Goal: Information Seeking & Learning: Learn about a topic

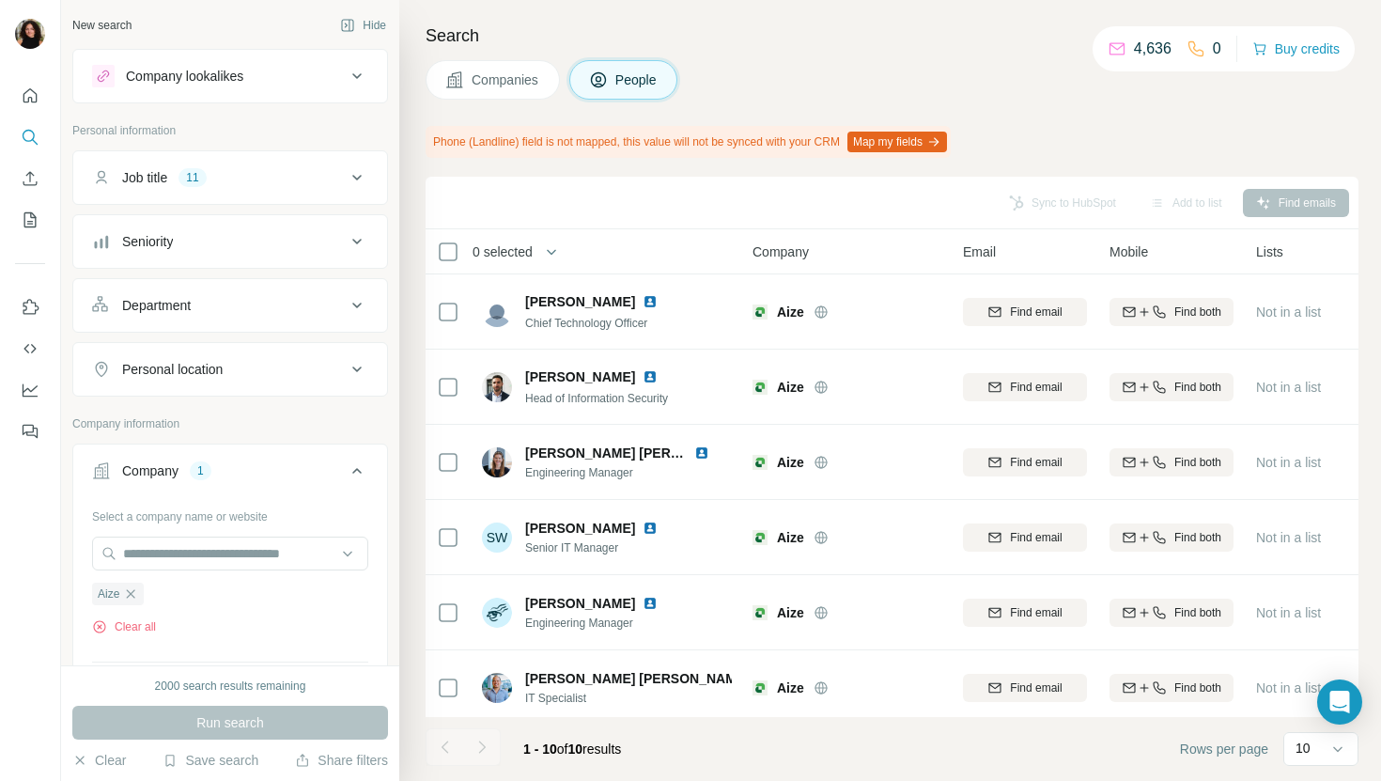
scroll to position [309, 0]
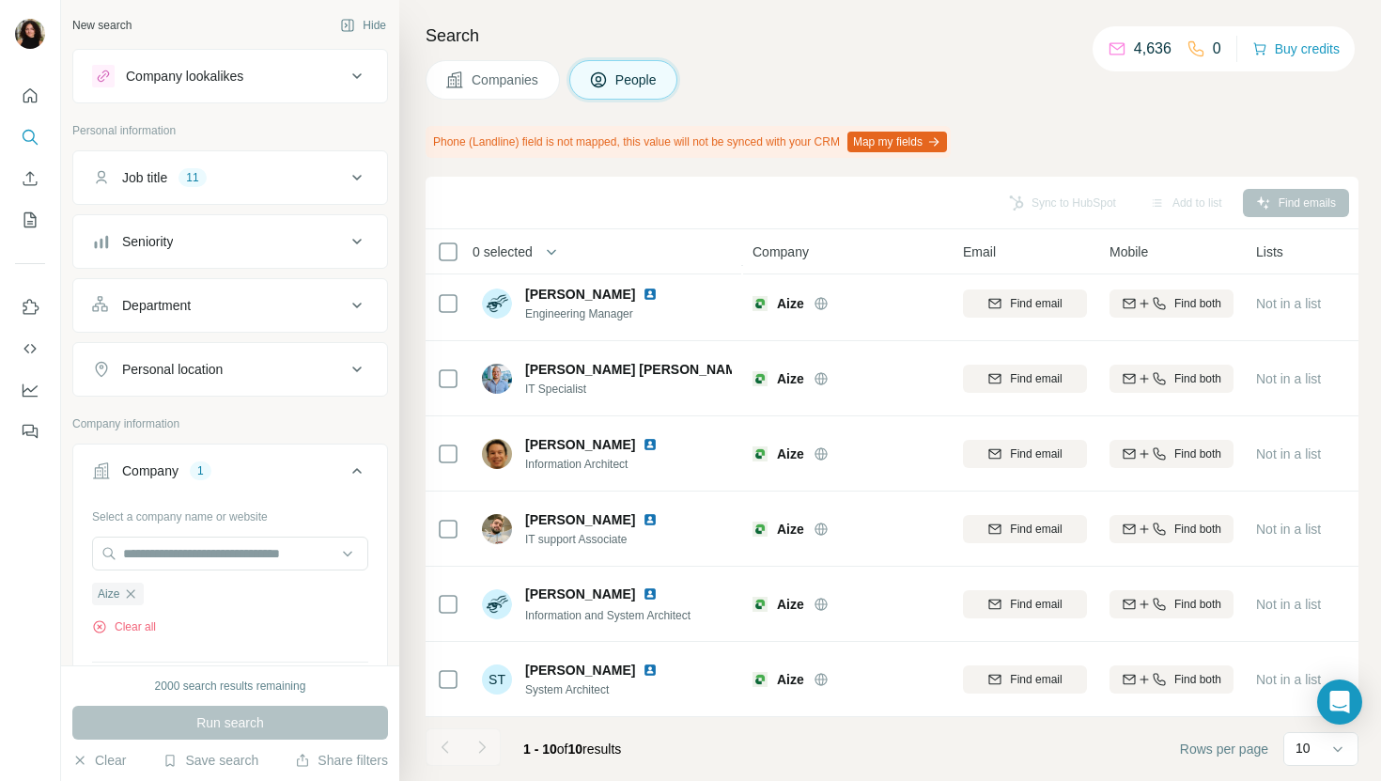
click at [526, 56] on div "Search Companies People Phone (Landline) field is not mapped, this value will n…" at bounding box center [890, 390] width 982 height 781
click at [515, 84] on span "Companies" at bounding box center [506, 79] width 69 height 19
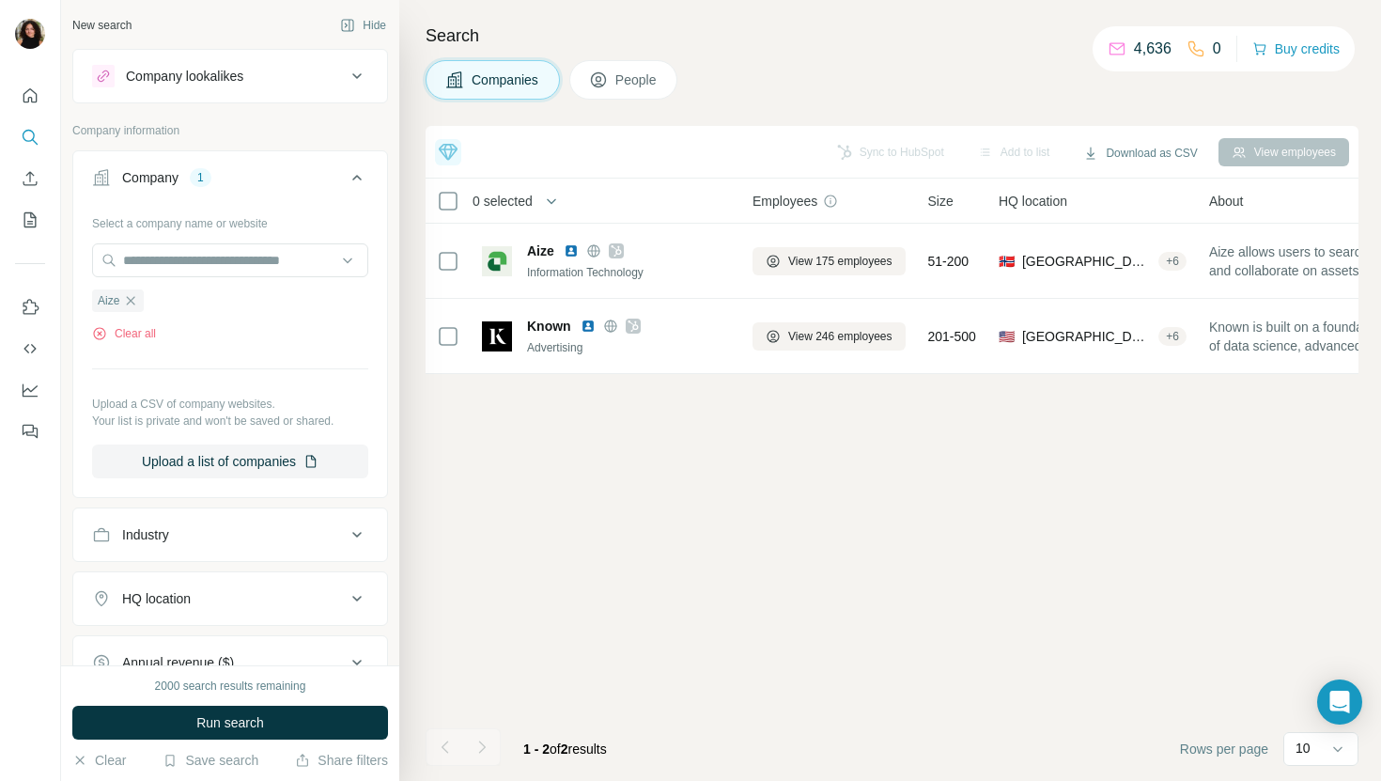
scroll to position [0, 0]
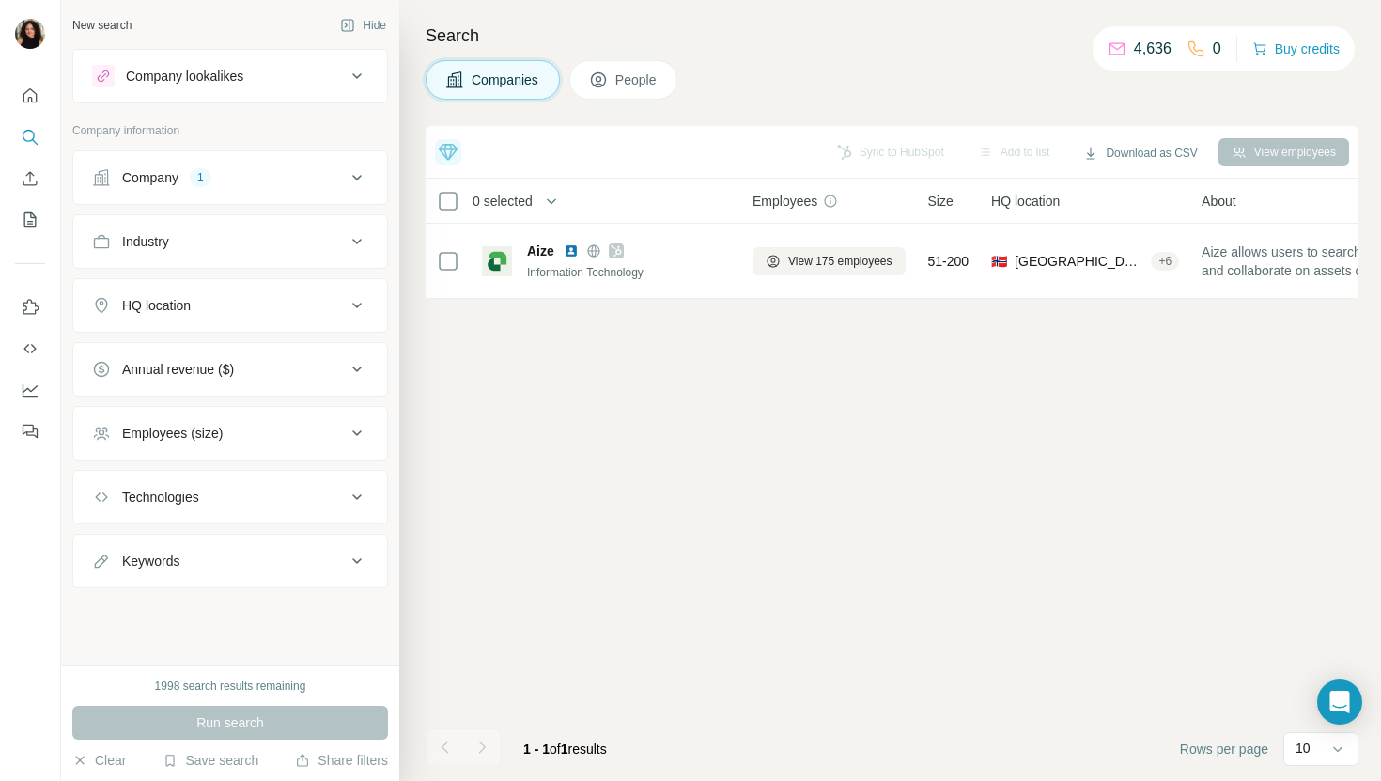
click at [235, 180] on div "Company 1" at bounding box center [219, 177] width 254 height 19
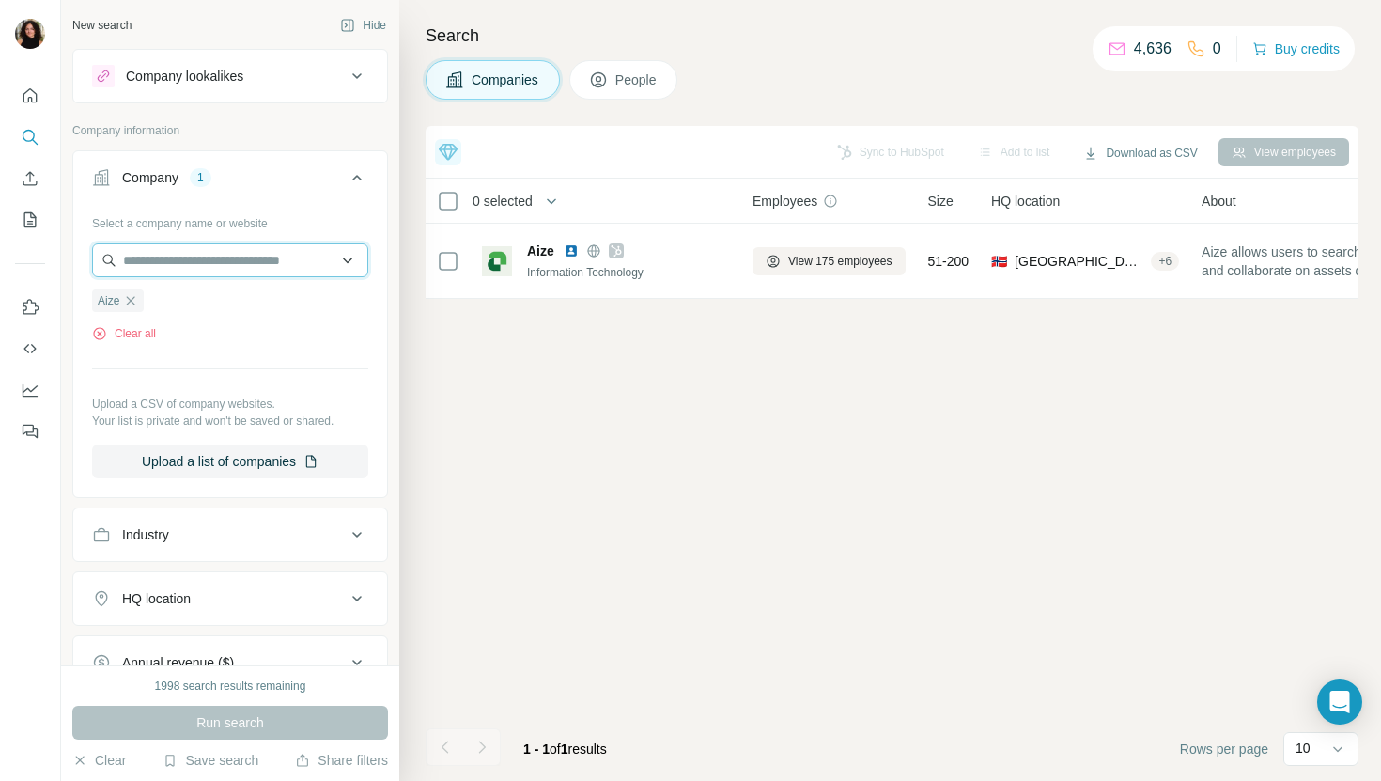
click at [217, 259] on input "text" at bounding box center [230, 260] width 276 height 34
paste input "**********"
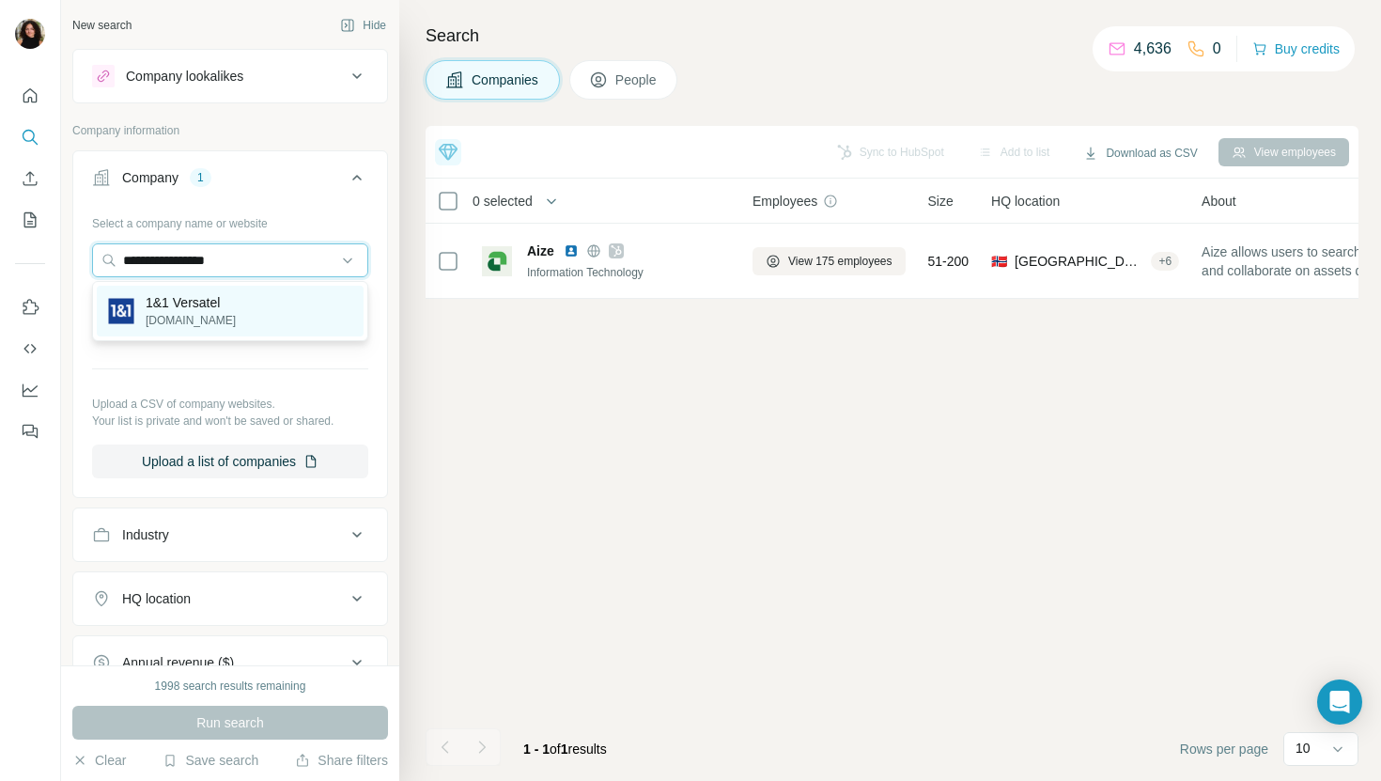
type input "**********"
click at [271, 322] on div "1&1 Versatel [DOMAIN_NAME]" at bounding box center [230, 311] width 267 height 51
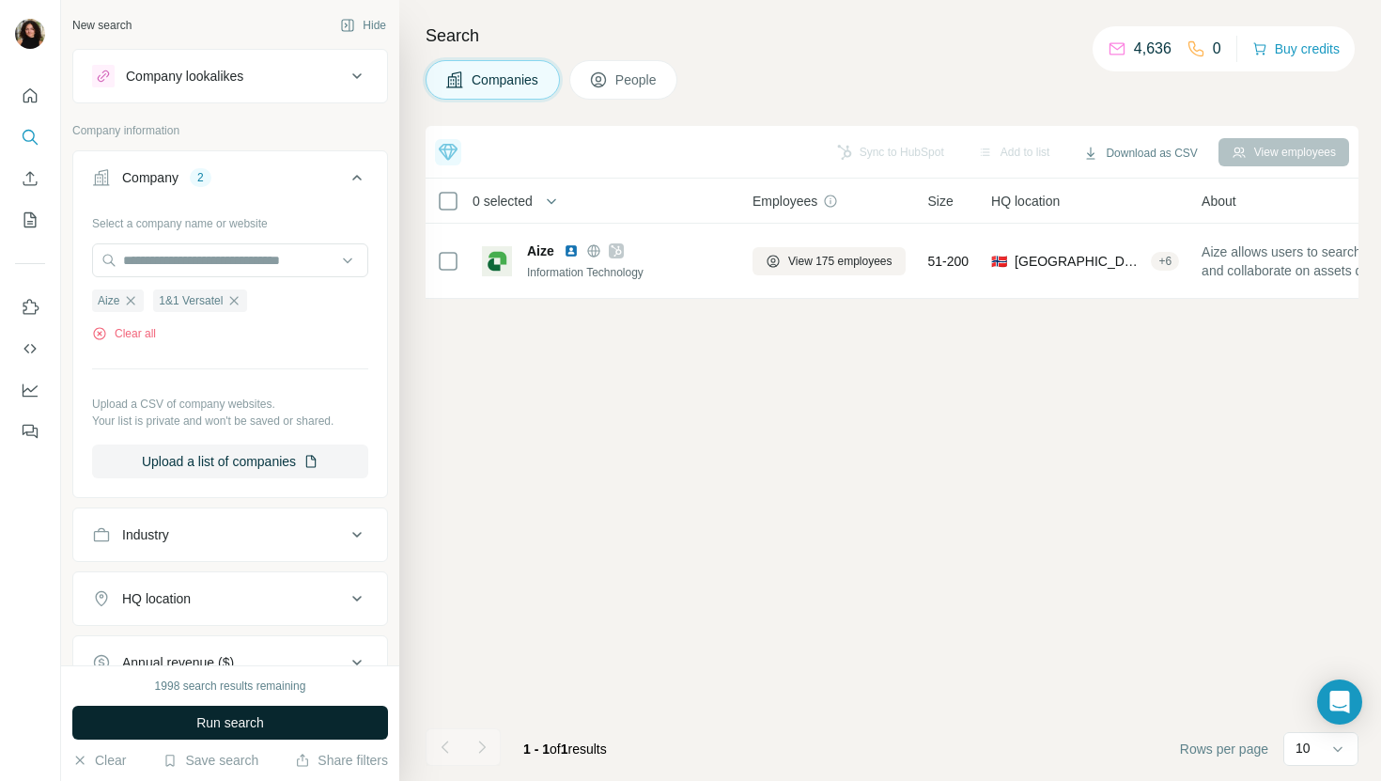
click at [226, 716] on span "Run search" at bounding box center [230, 722] width 68 height 19
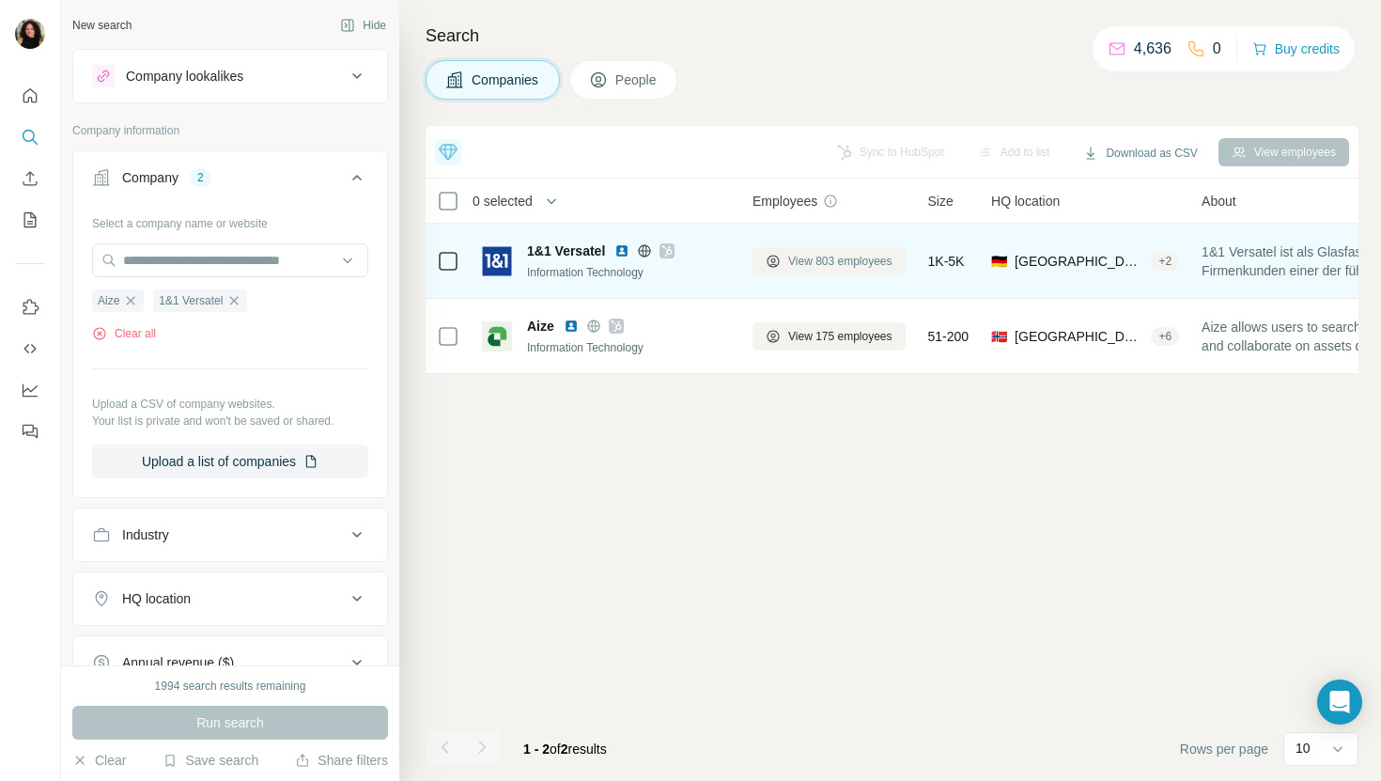
click at [863, 256] on span "View 803 employees" at bounding box center [840, 261] width 104 height 17
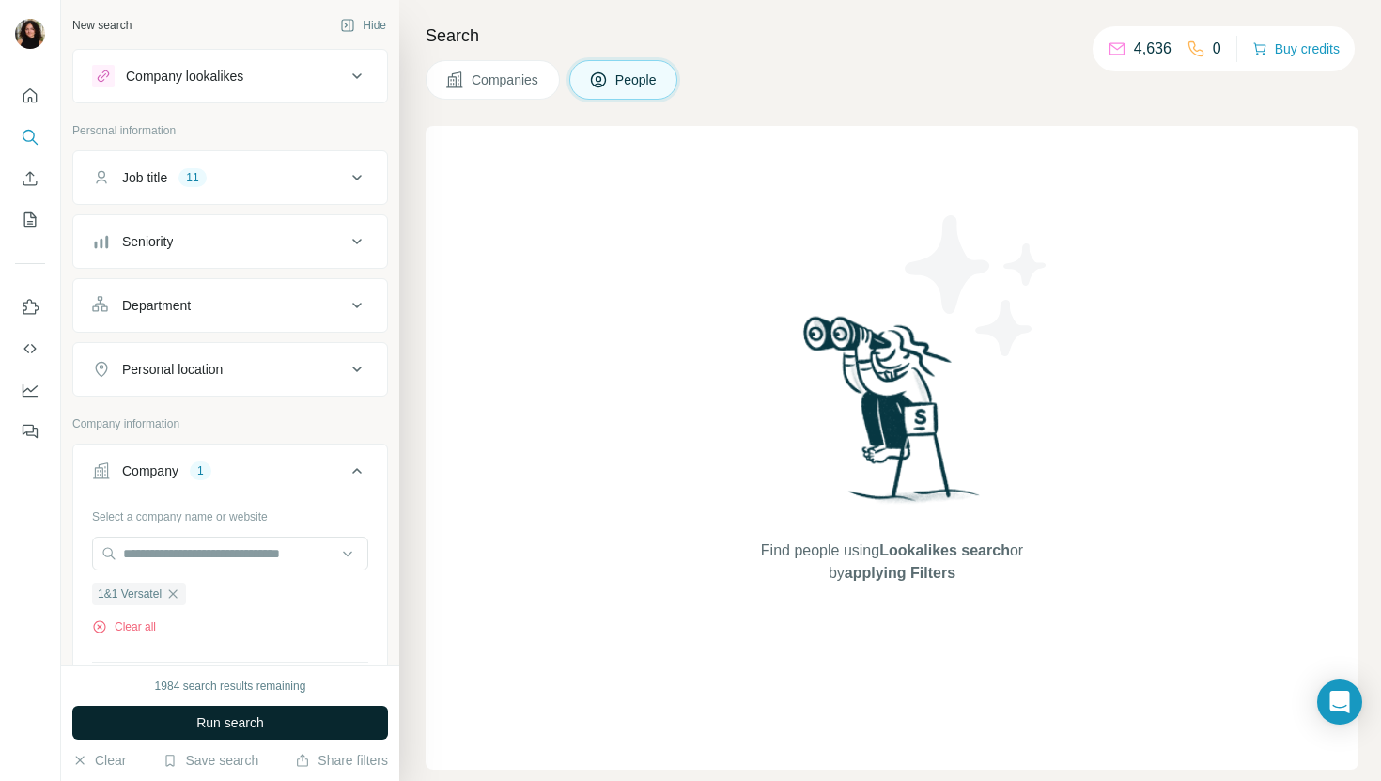
click at [335, 710] on button "Run search" at bounding box center [230, 723] width 316 height 34
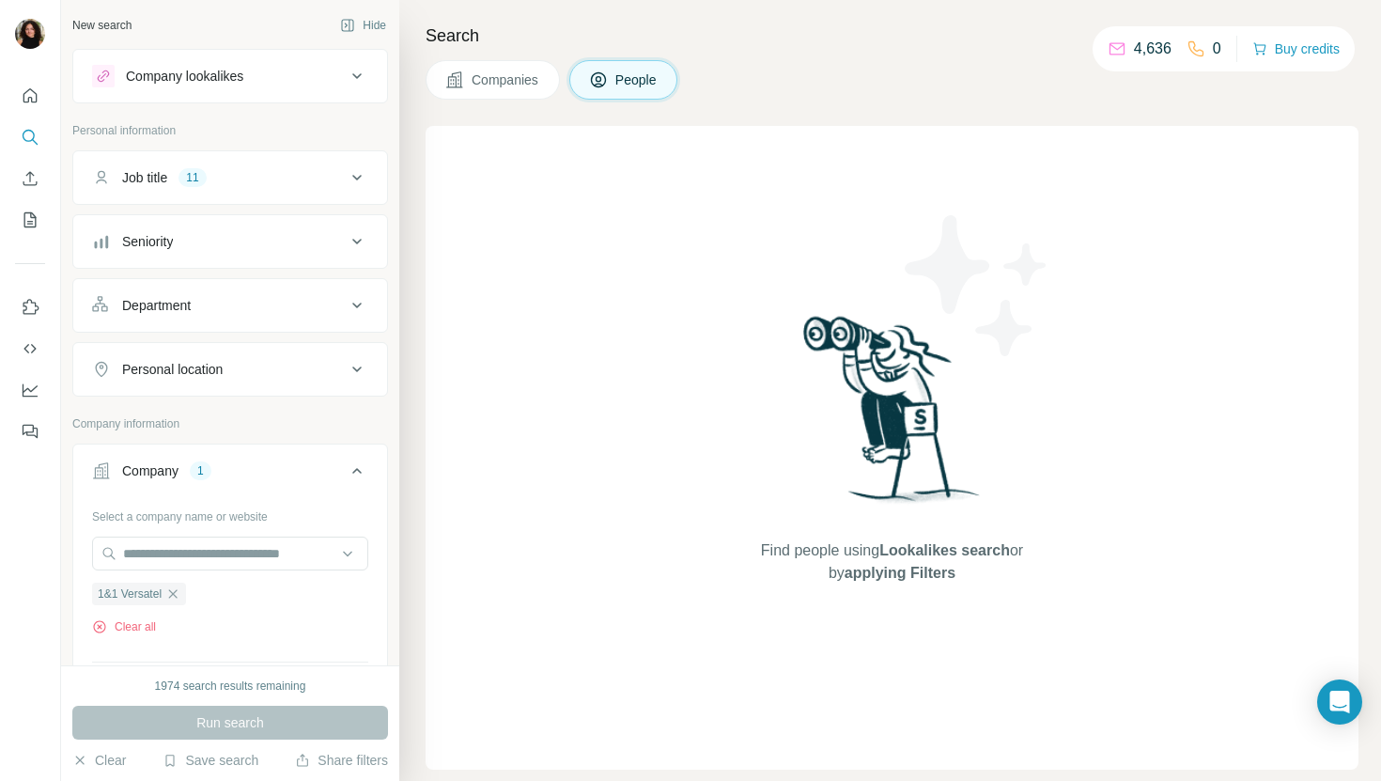
click at [253, 181] on div "Job title 11" at bounding box center [219, 177] width 254 height 19
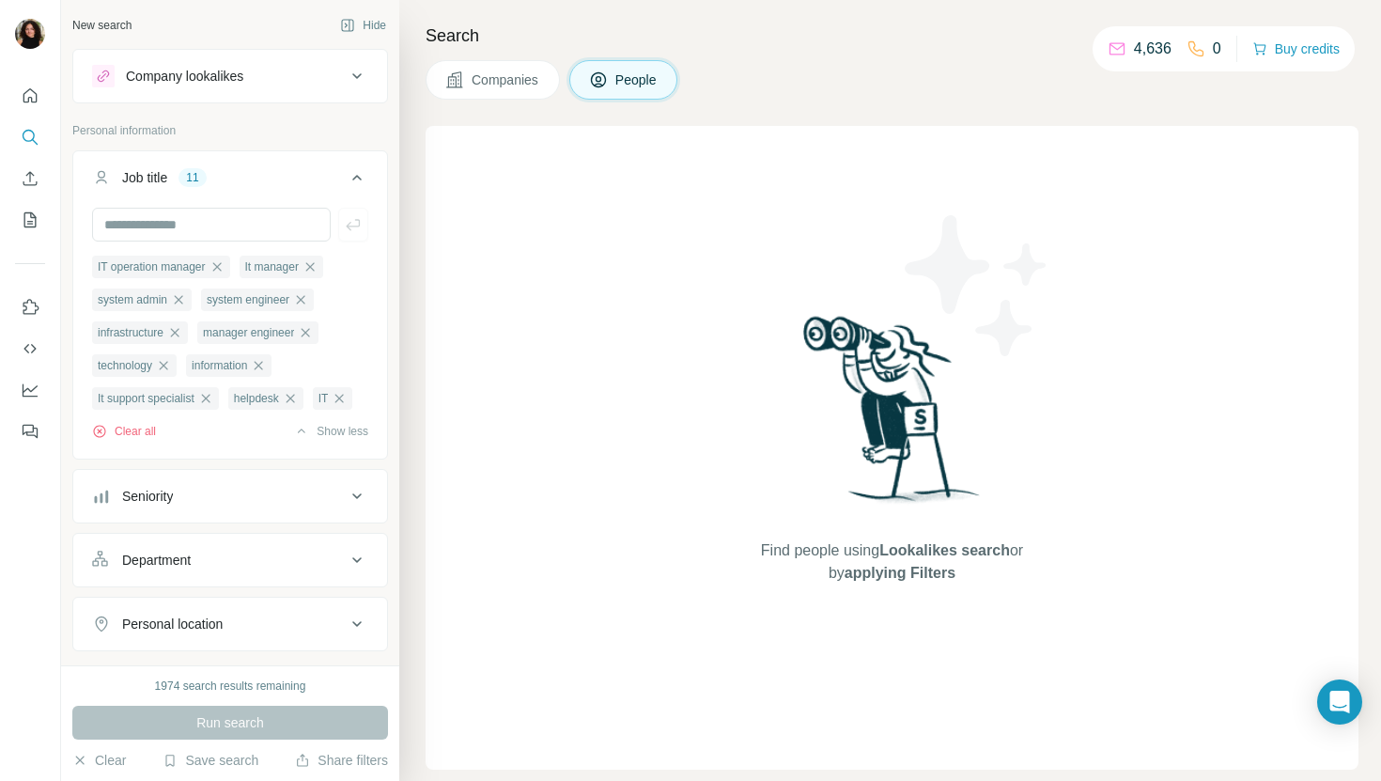
click at [522, 75] on span "Companies" at bounding box center [506, 79] width 69 height 19
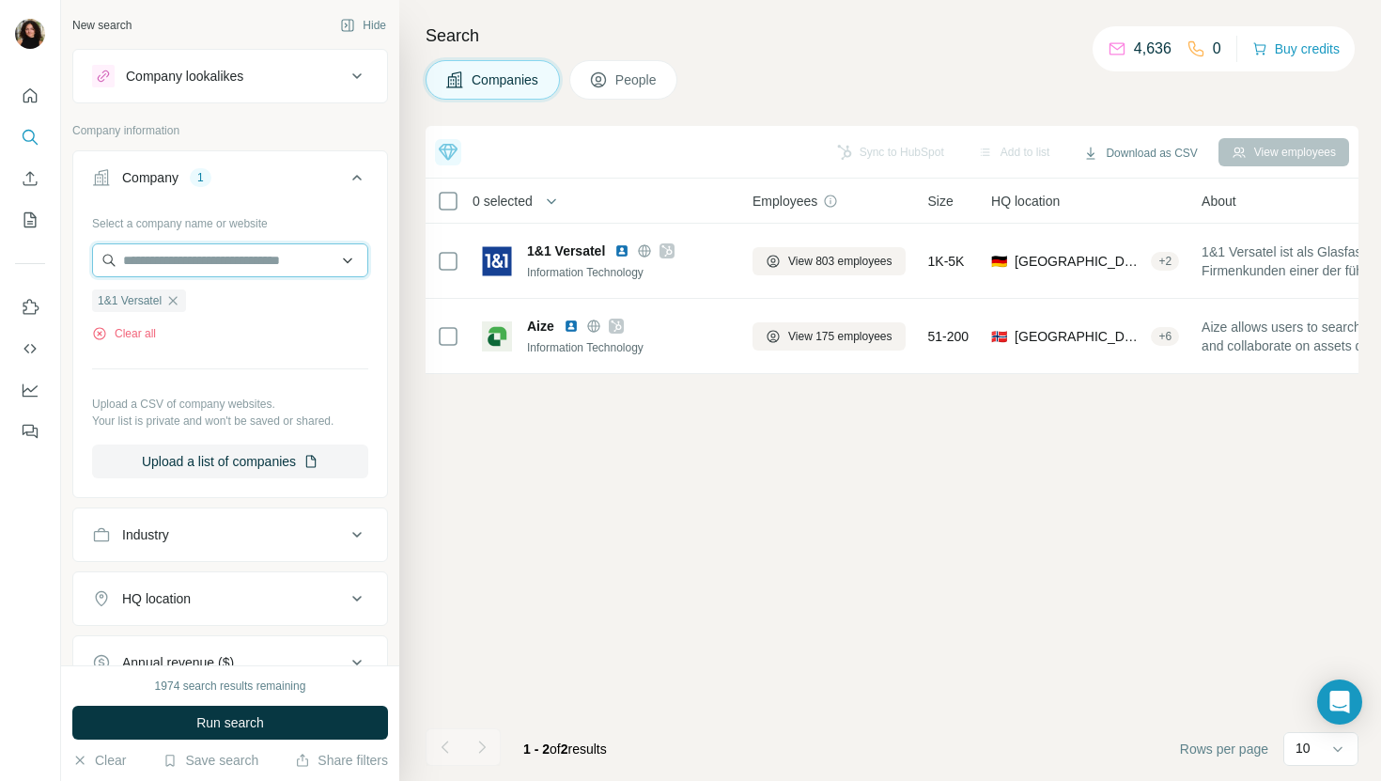
click at [236, 255] on input "text" at bounding box center [230, 260] width 276 height 34
paste input "**********"
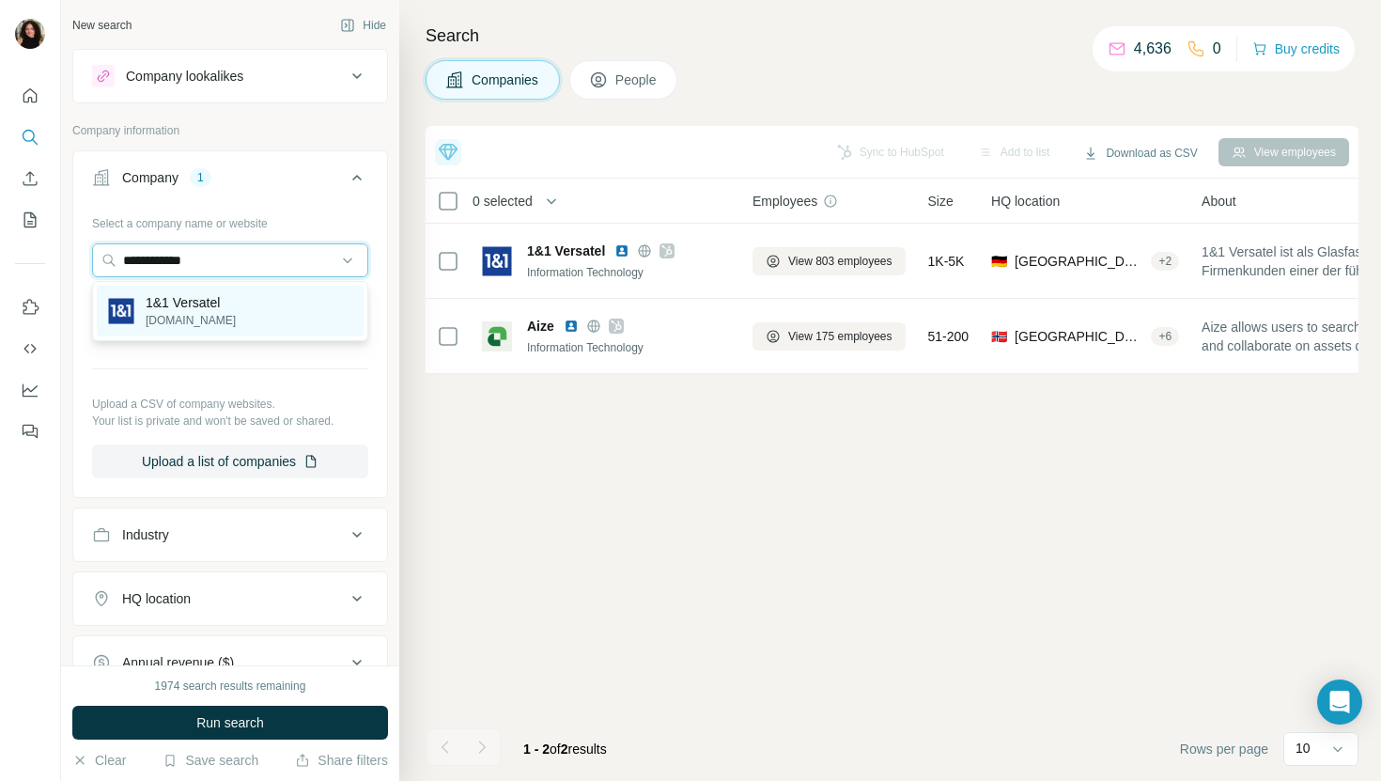
type input "**********"
click at [221, 321] on p "[DOMAIN_NAME]" at bounding box center [191, 320] width 90 height 17
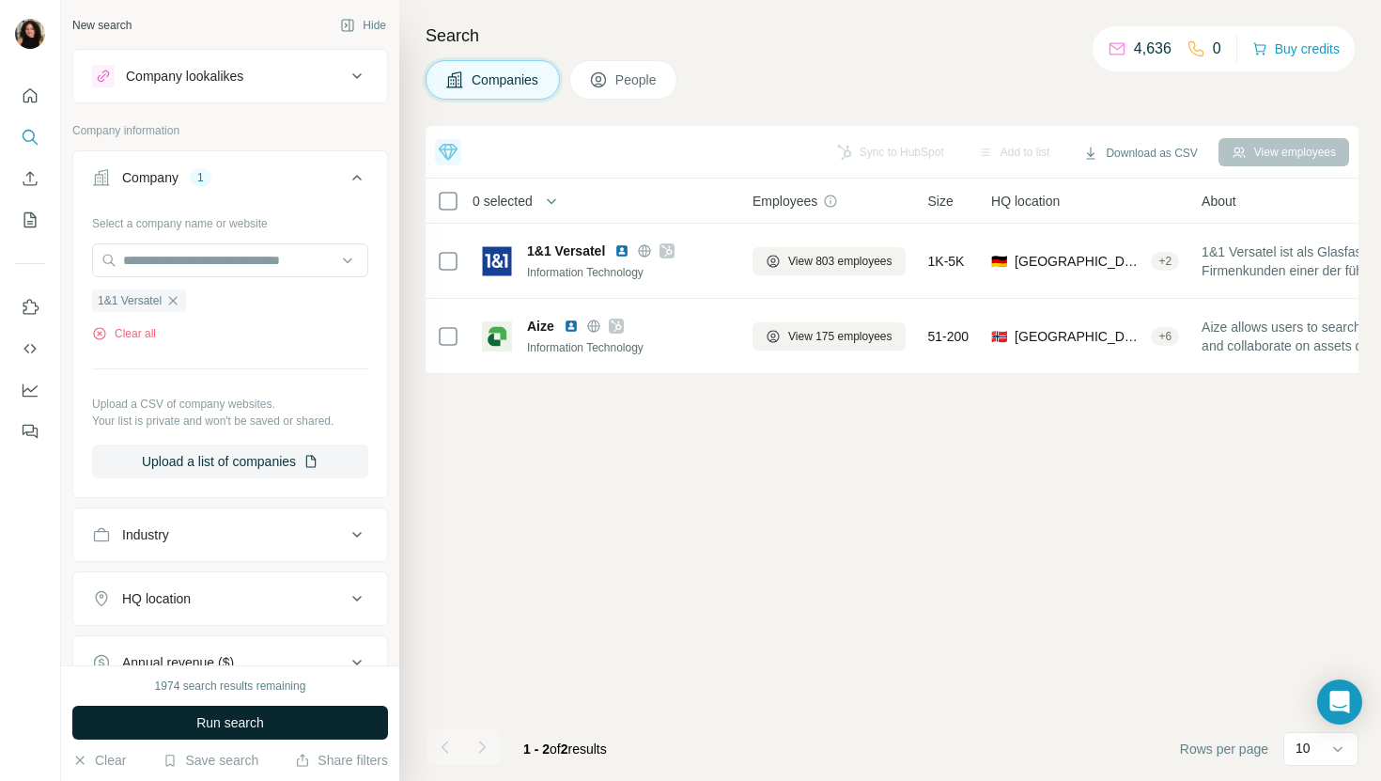
click at [204, 722] on span "Run search" at bounding box center [230, 722] width 68 height 19
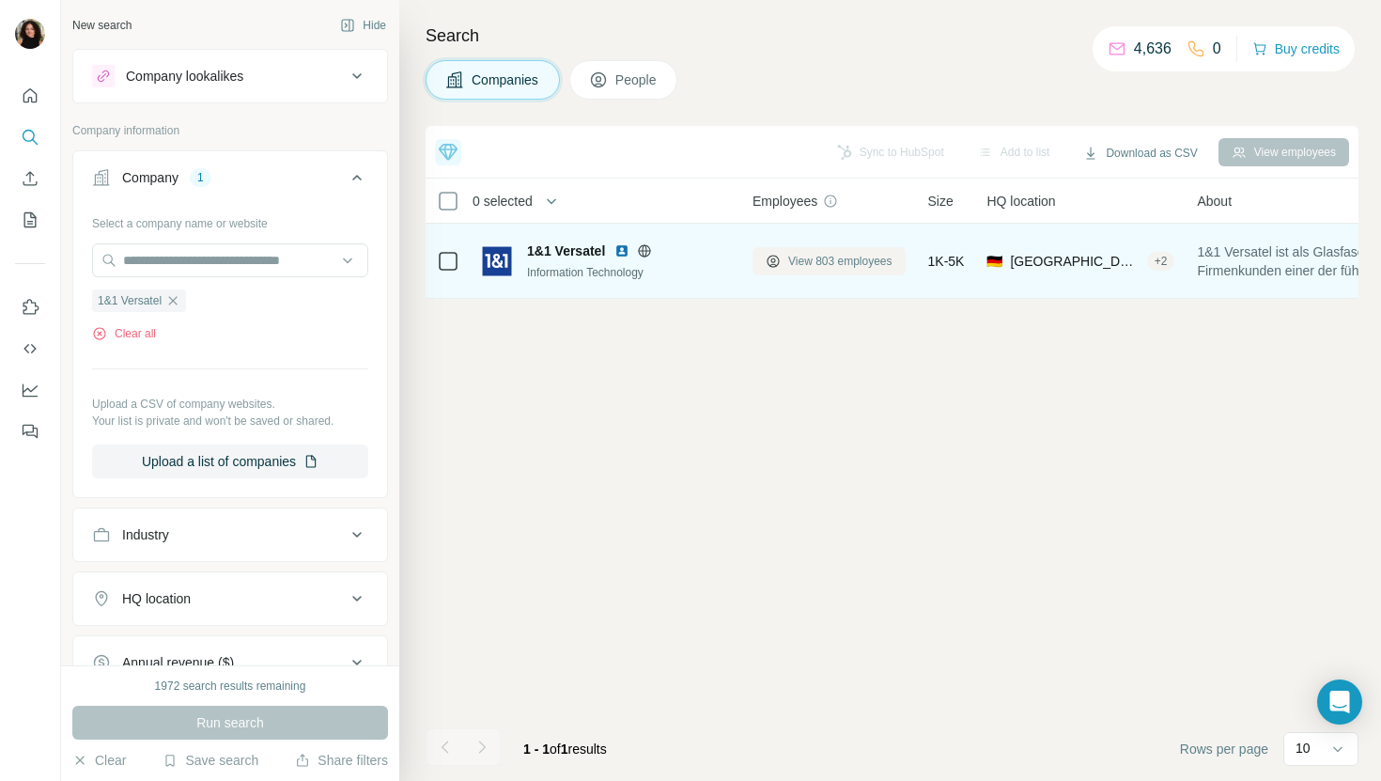
click at [833, 264] on span "View 803 employees" at bounding box center [840, 261] width 104 height 17
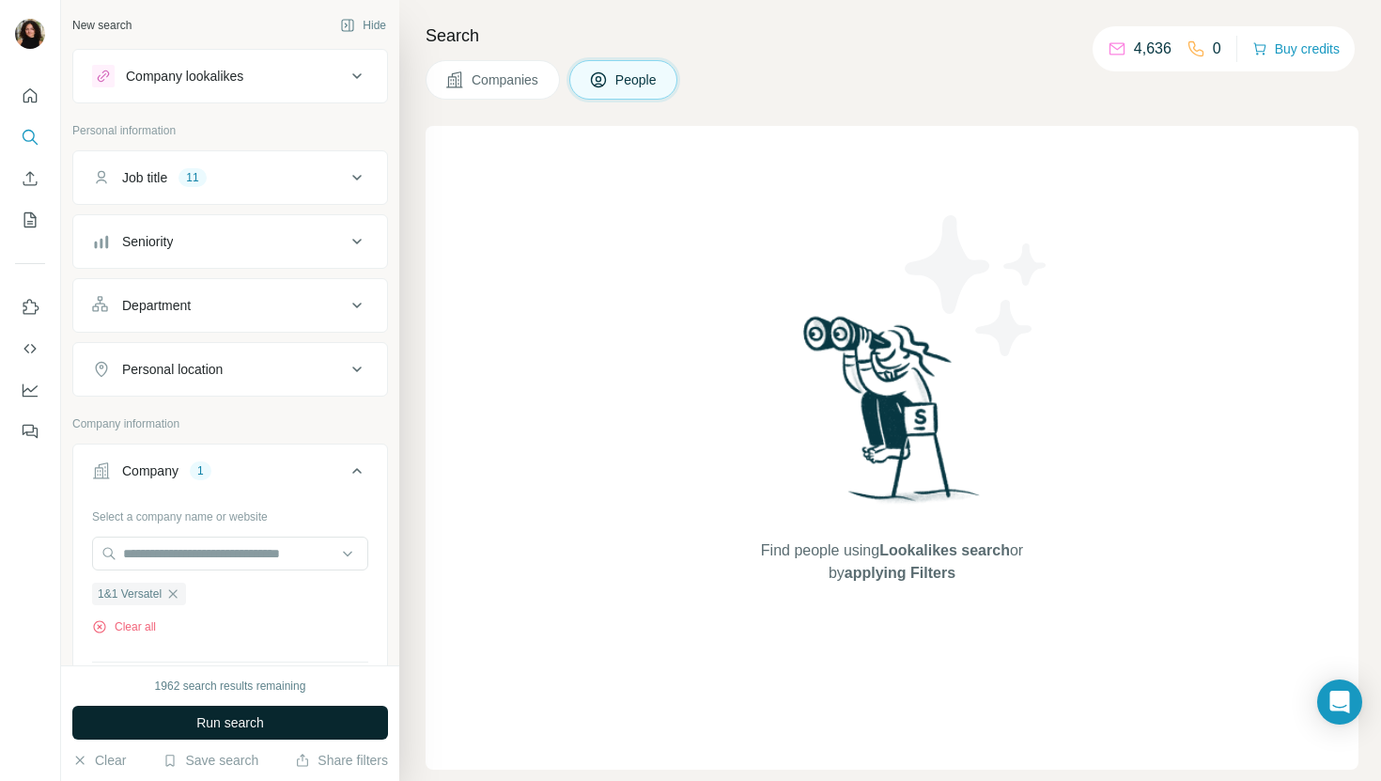
click at [338, 735] on button "Run search" at bounding box center [230, 723] width 316 height 34
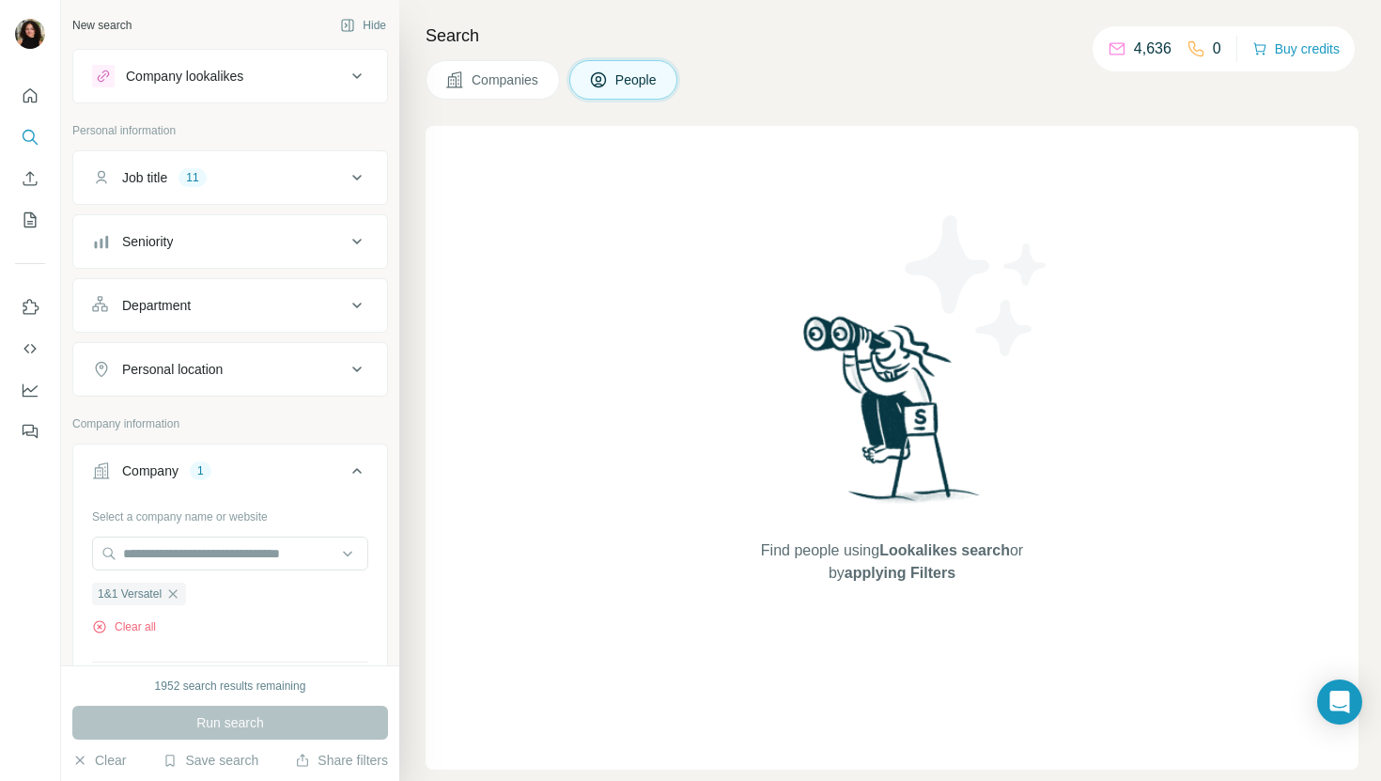
click at [300, 720] on div "Run search" at bounding box center [230, 723] width 316 height 34
click at [480, 70] on button "Companies" at bounding box center [493, 79] width 134 height 39
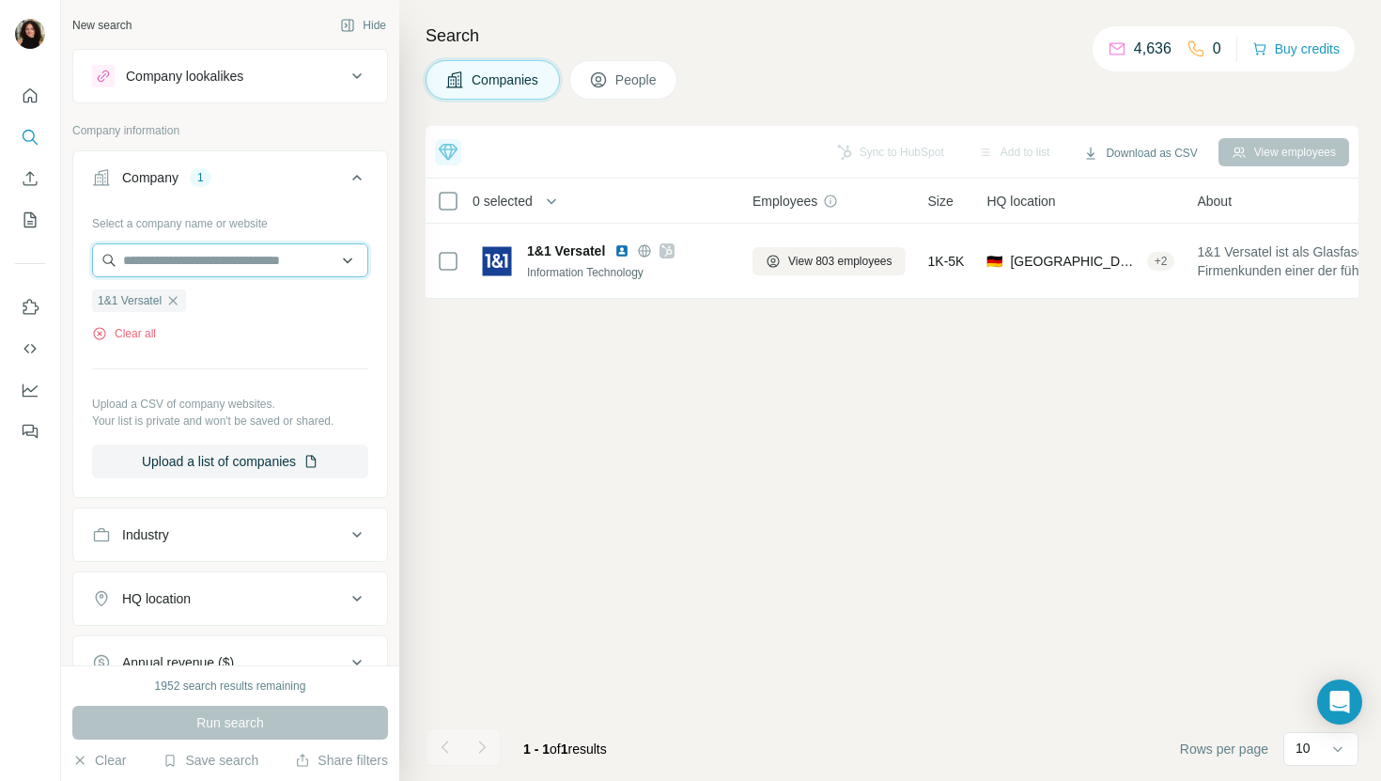
click at [176, 244] on input "text" at bounding box center [230, 260] width 276 height 34
paste input "**********"
type input "**********"
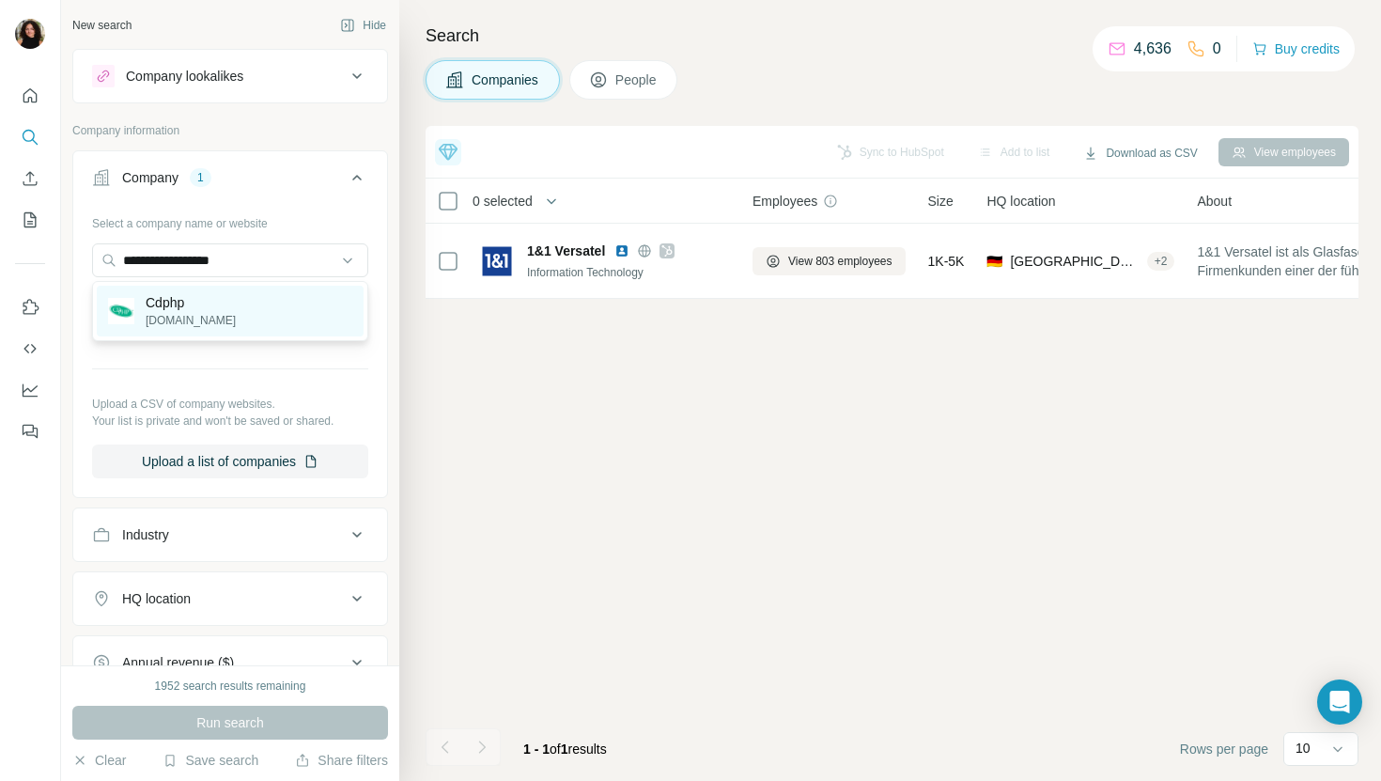
click at [266, 334] on div "Cdphp [DOMAIN_NAME]" at bounding box center [230, 311] width 267 height 51
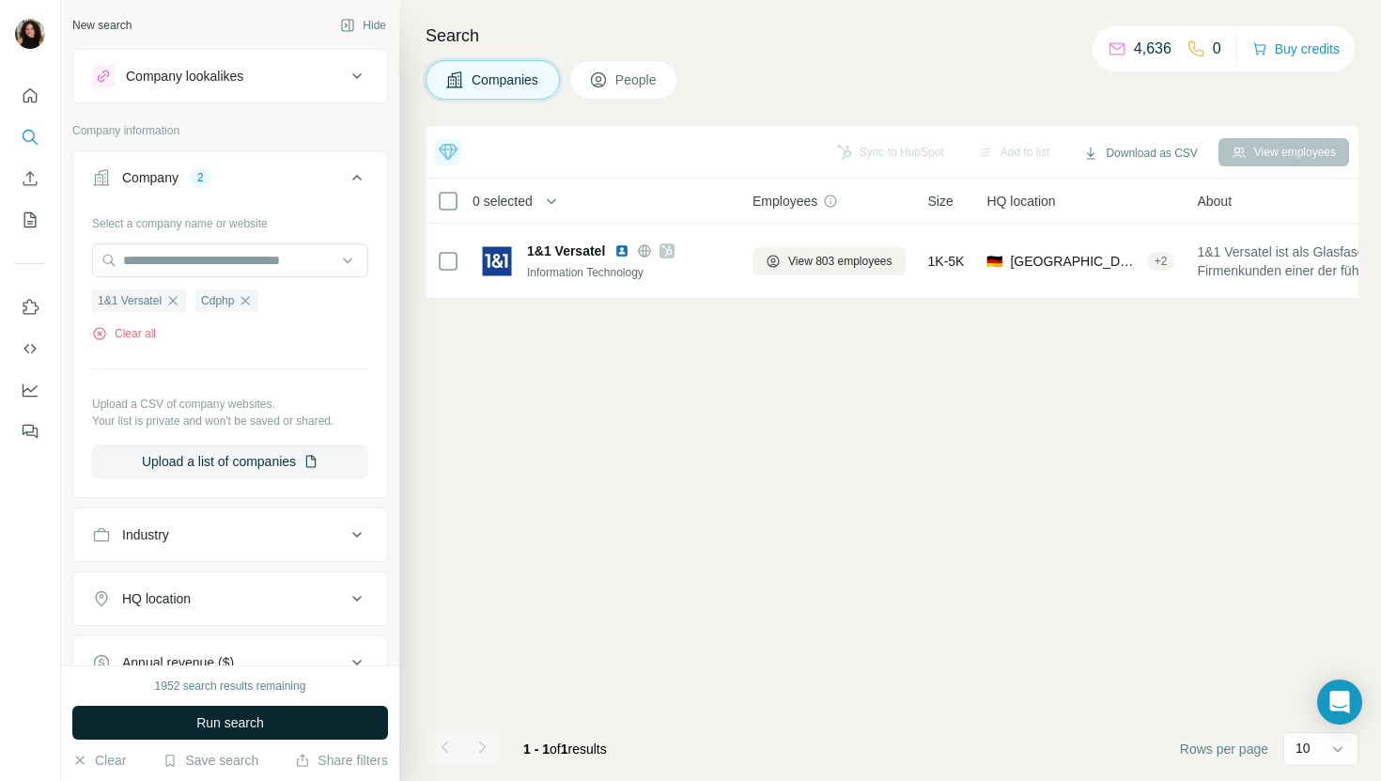
click at [226, 721] on span "Run search" at bounding box center [230, 722] width 68 height 19
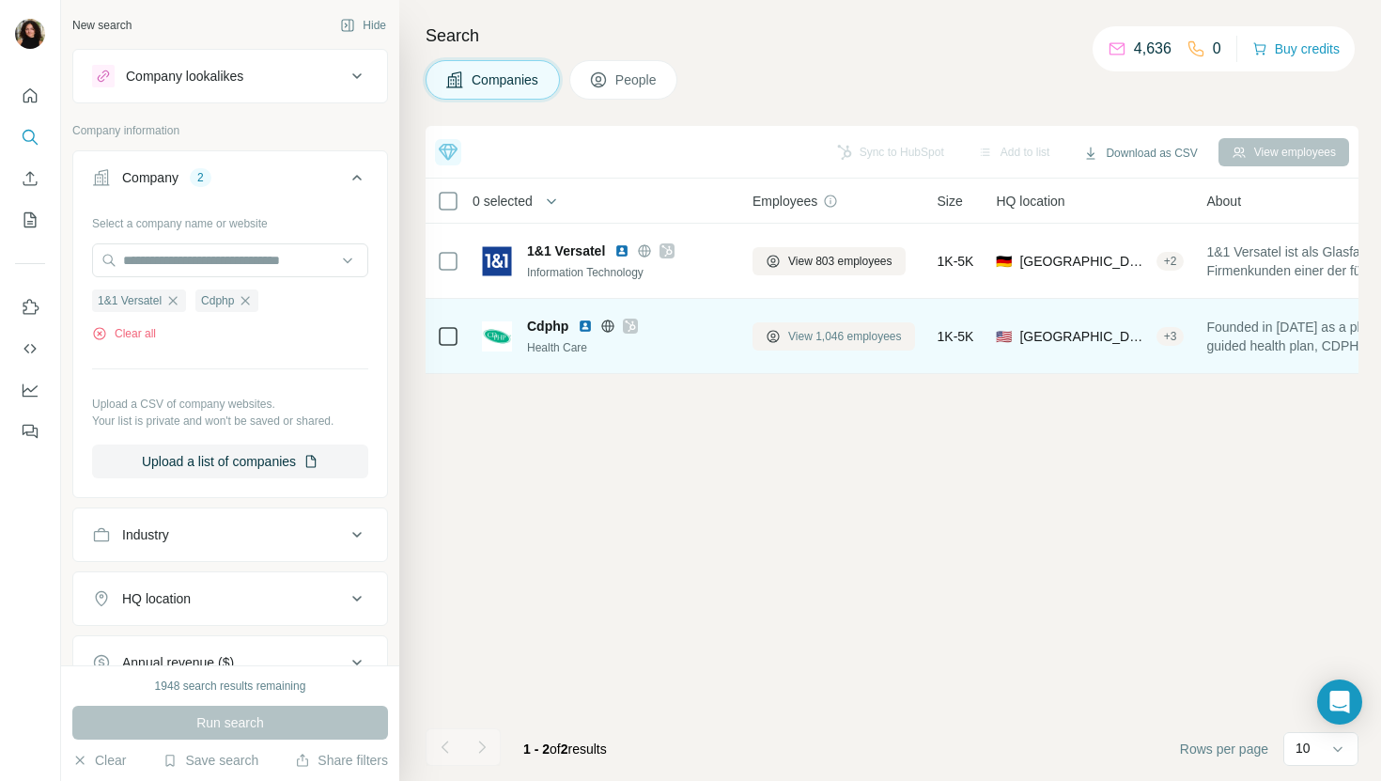
click at [796, 333] on span "View 1,046 employees" at bounding box center [845, 336] width 114 height 17
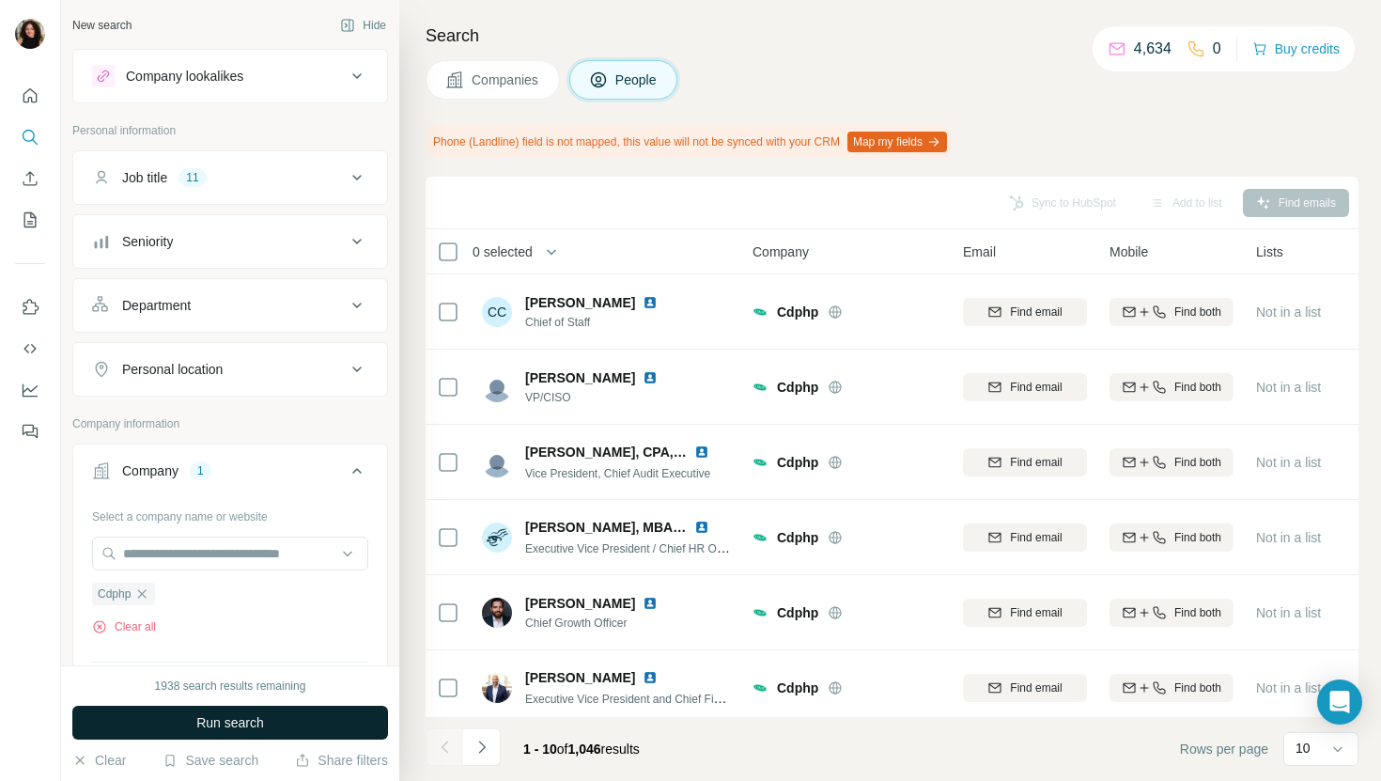
click at [243, 710] on button "Run search" at bounding box center [230, 723] width 316 height 34
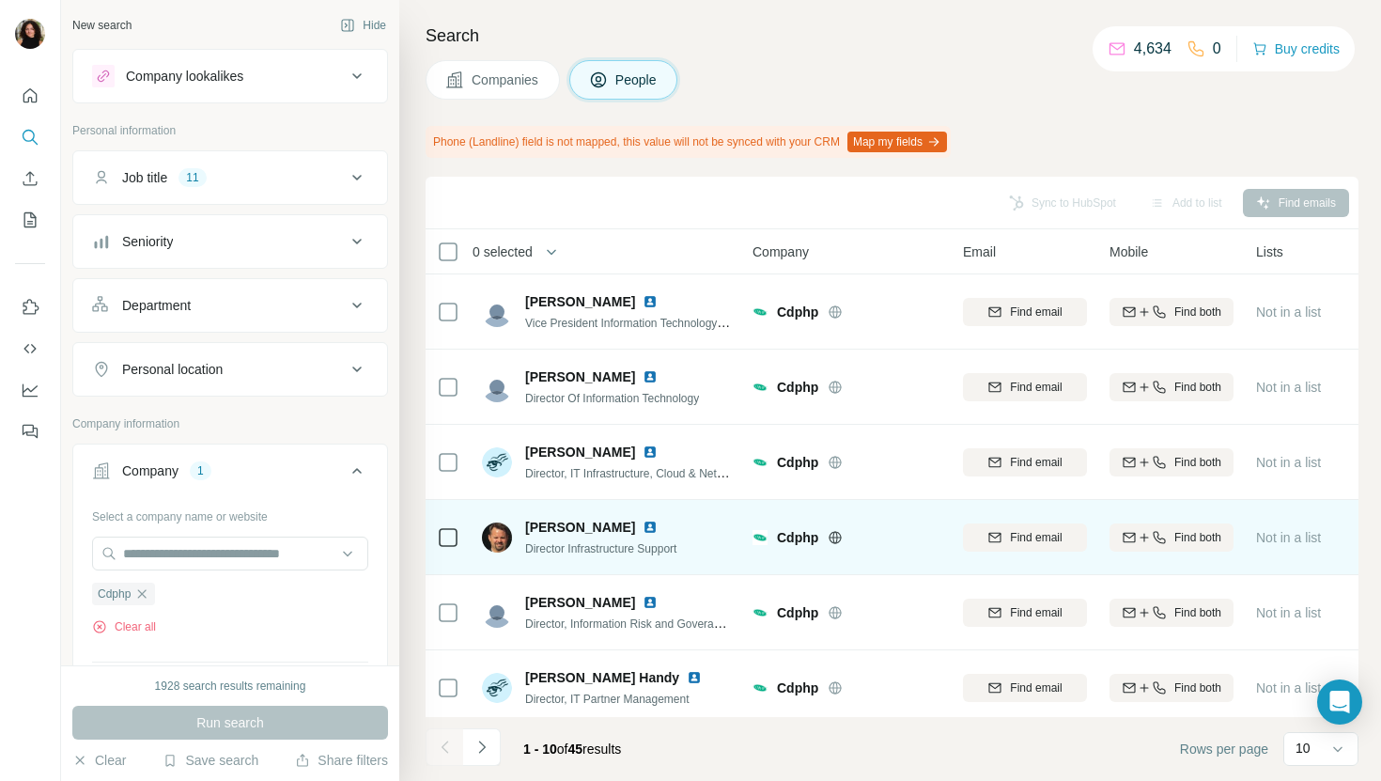
click at [643, 520] on img at bounding box center [650, 527] width 15 height 15
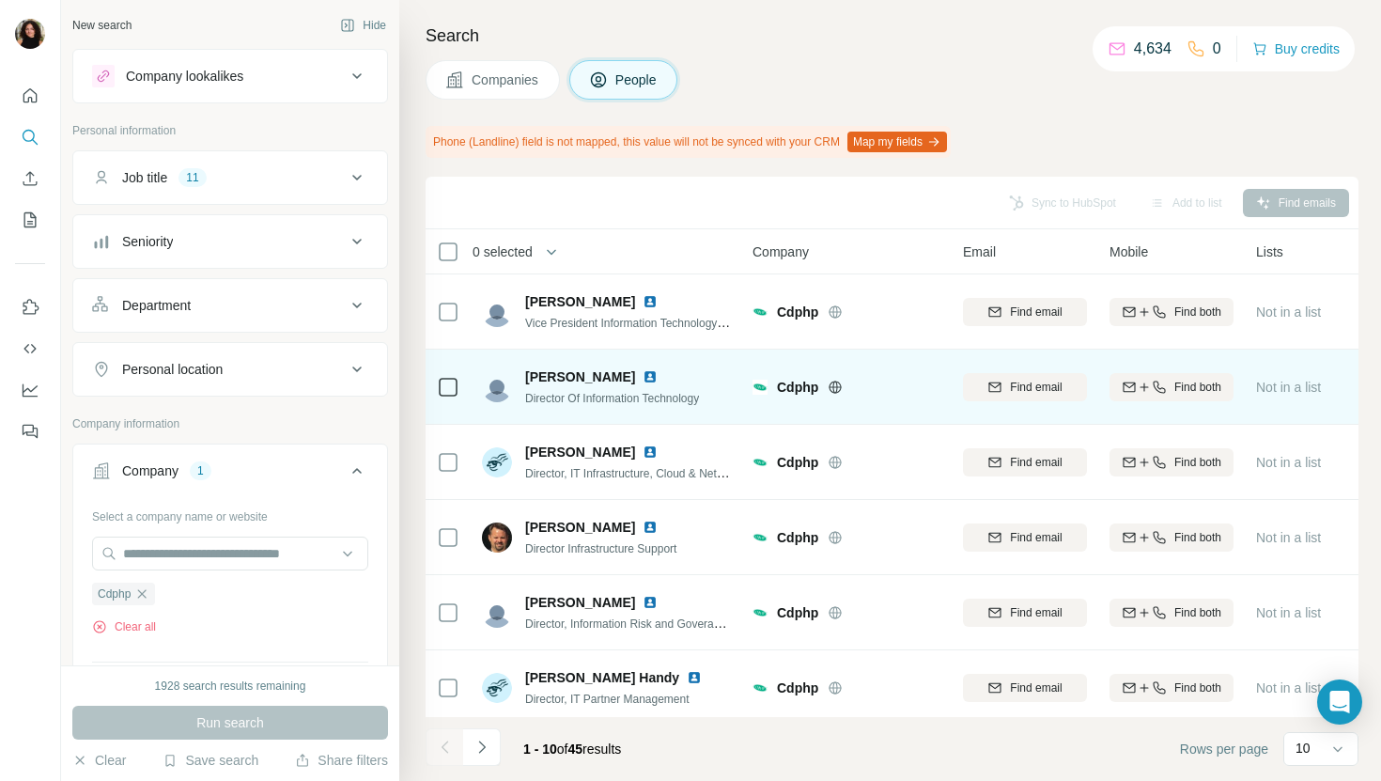
click at [643, 369] on img at bounding box center [650, 376] width 15 height 15
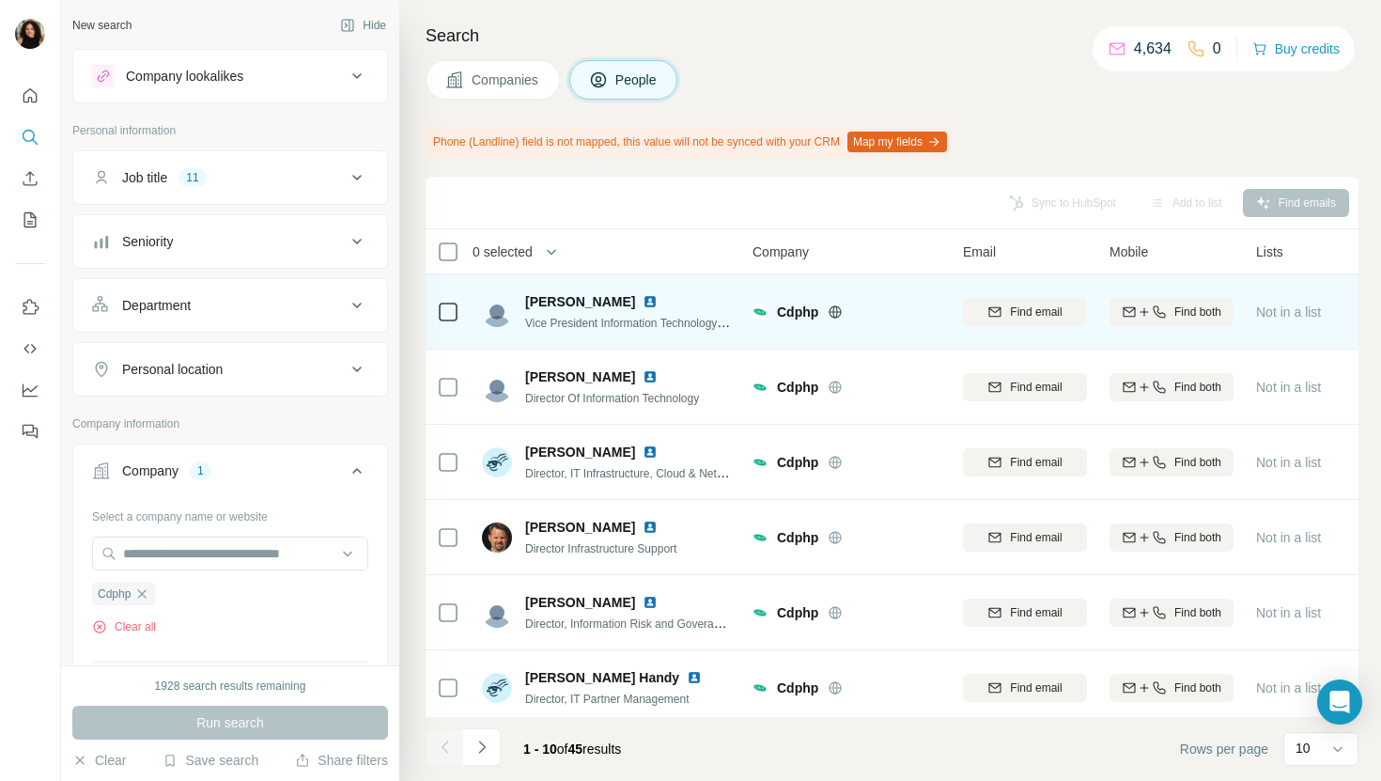
click at [658, 294] on img at bounding box center [650, 301] width 15 height 15
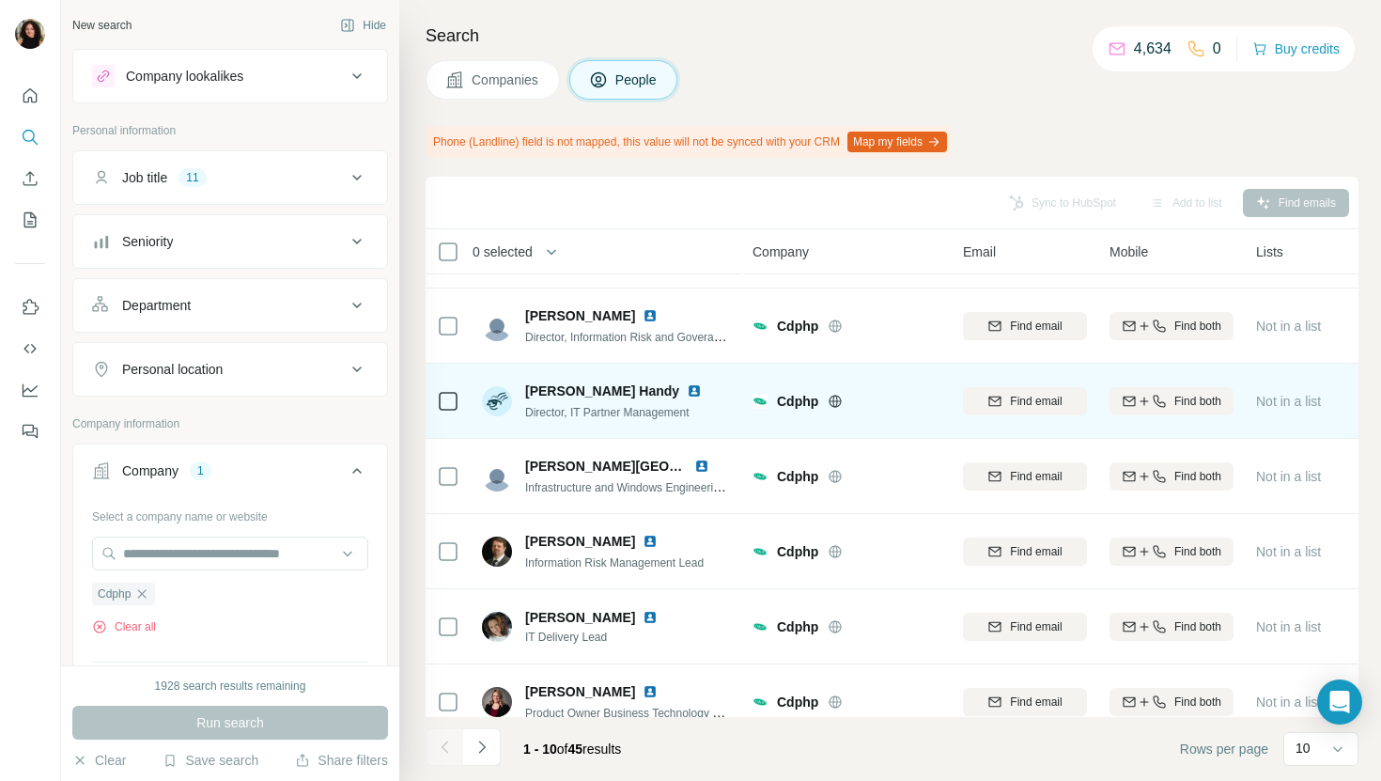
scroll to position [309, 0]
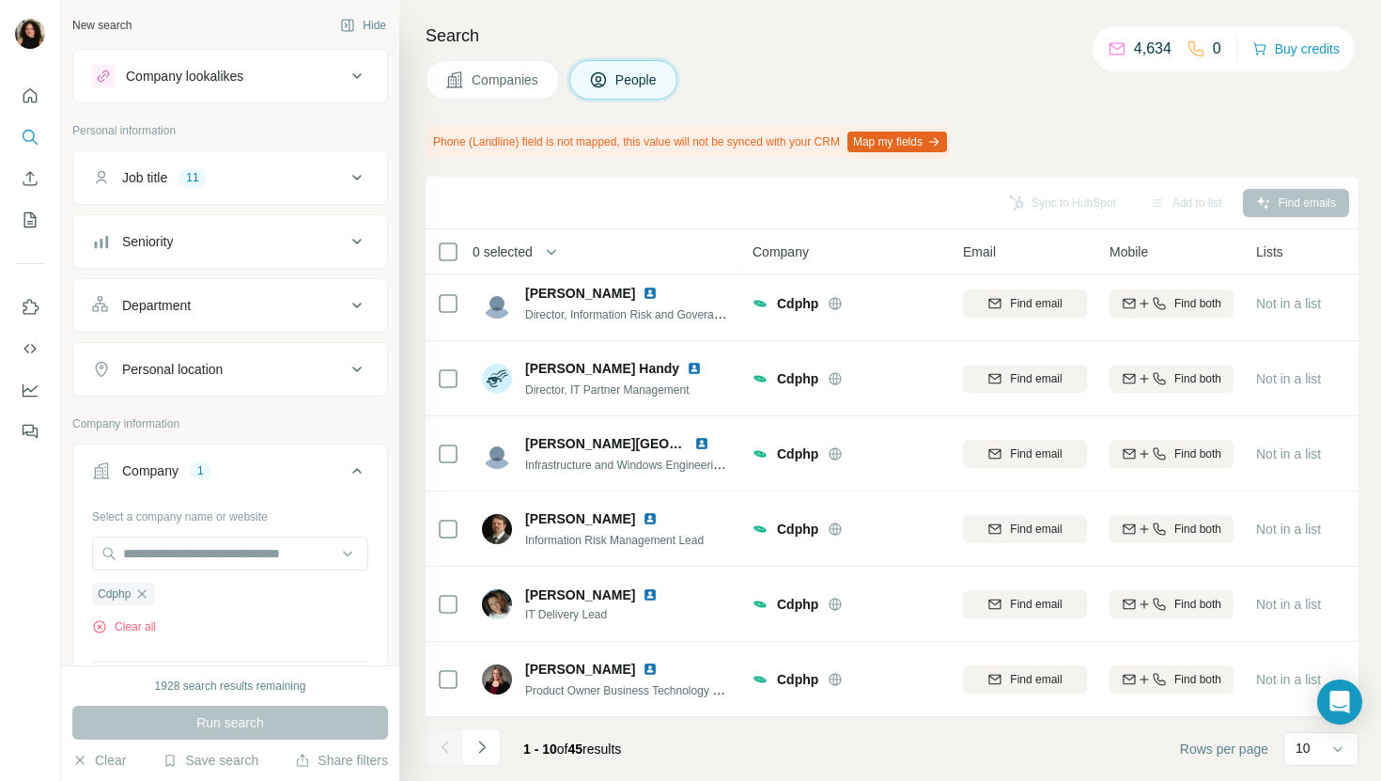
click at [480, 749] on icon "Navigate to next page" at bounding box center [482, 747] width 19 height 19
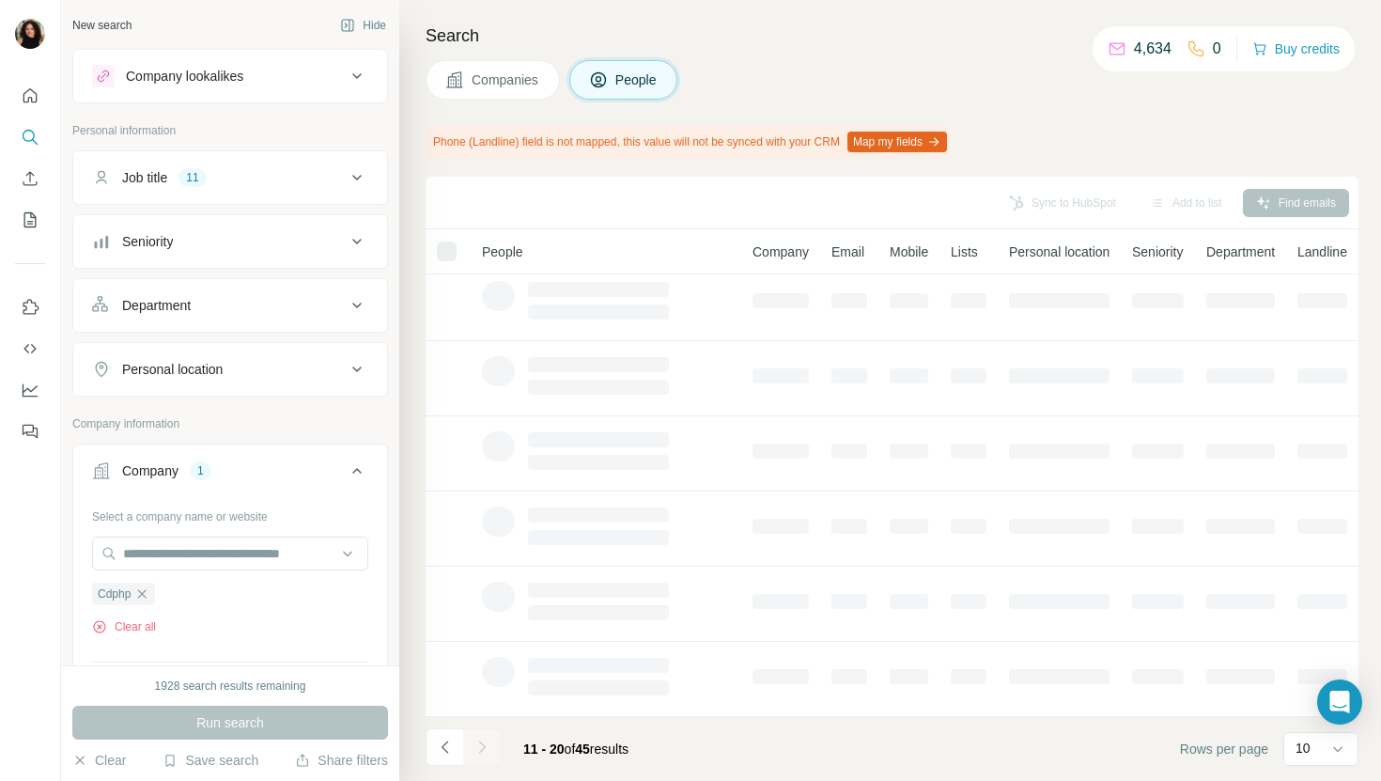
scroll to position [0, 0]
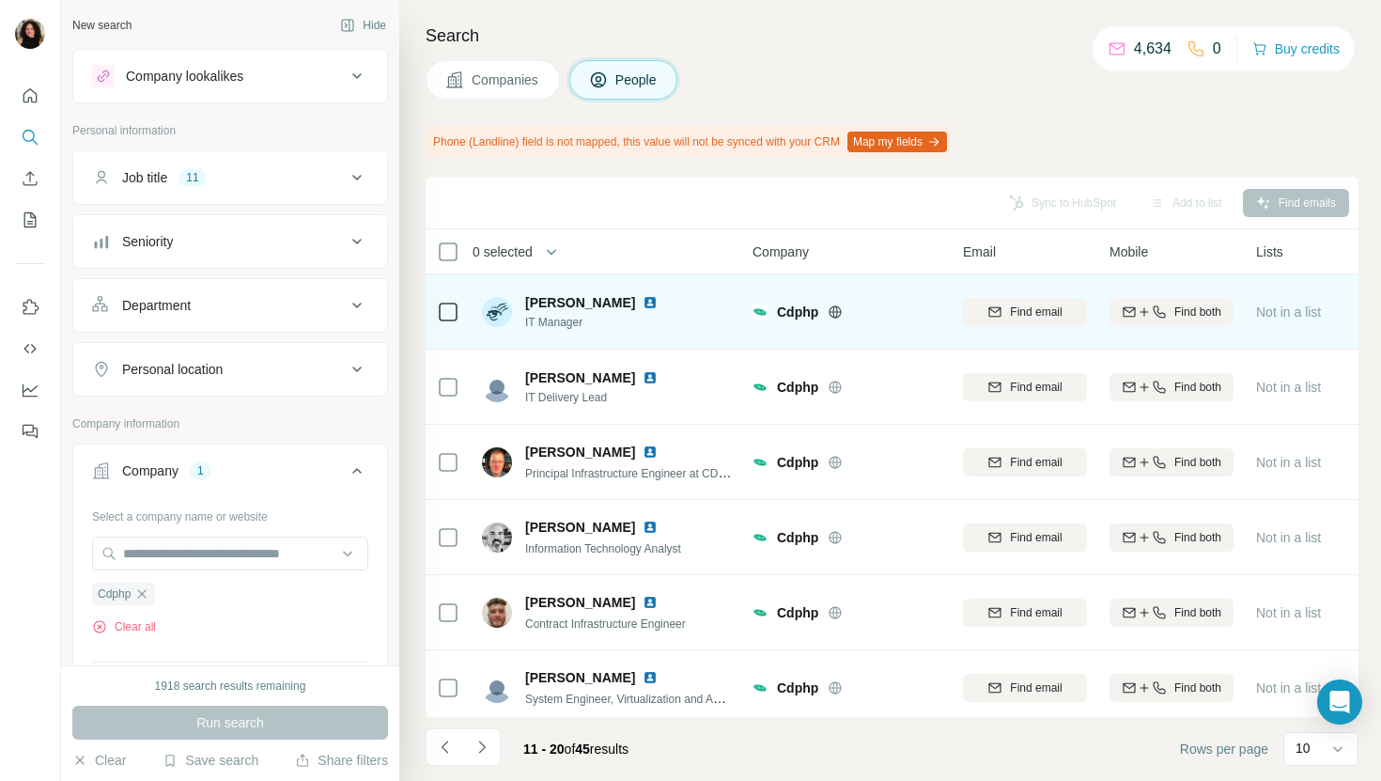
click at [643, 301] on img at bounding box center [650, 302] width 15 height 15
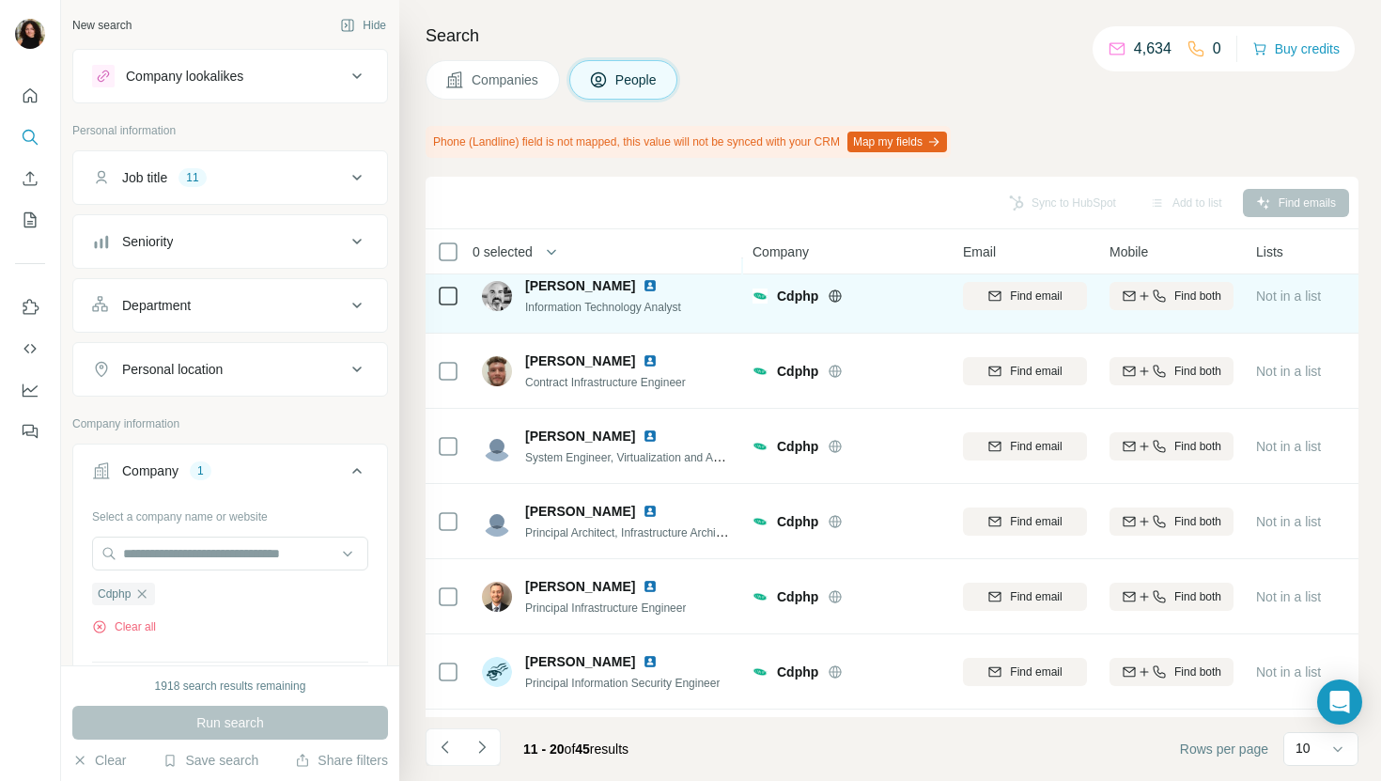
scroll to position [309, 0]
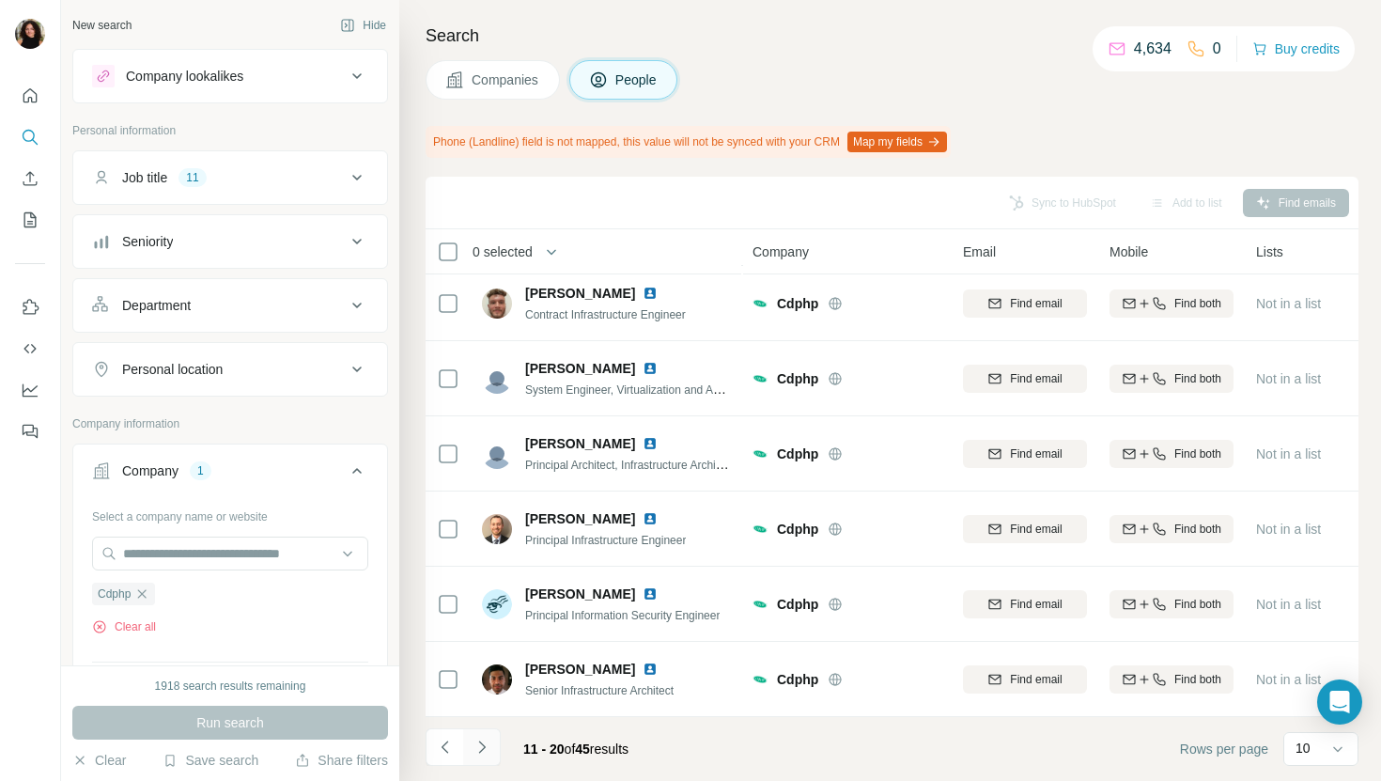
click at [477, 754] on icon "Navigate to next page" at bounding box center [482, 747] width 19 height 19
click at [476, 749] on icon "Navigate to next page" at bounding box center [482, 747] width 19 height 19
click at [436, 87] on button "Companies" at bounding box center [493, 79] width 134 height 39
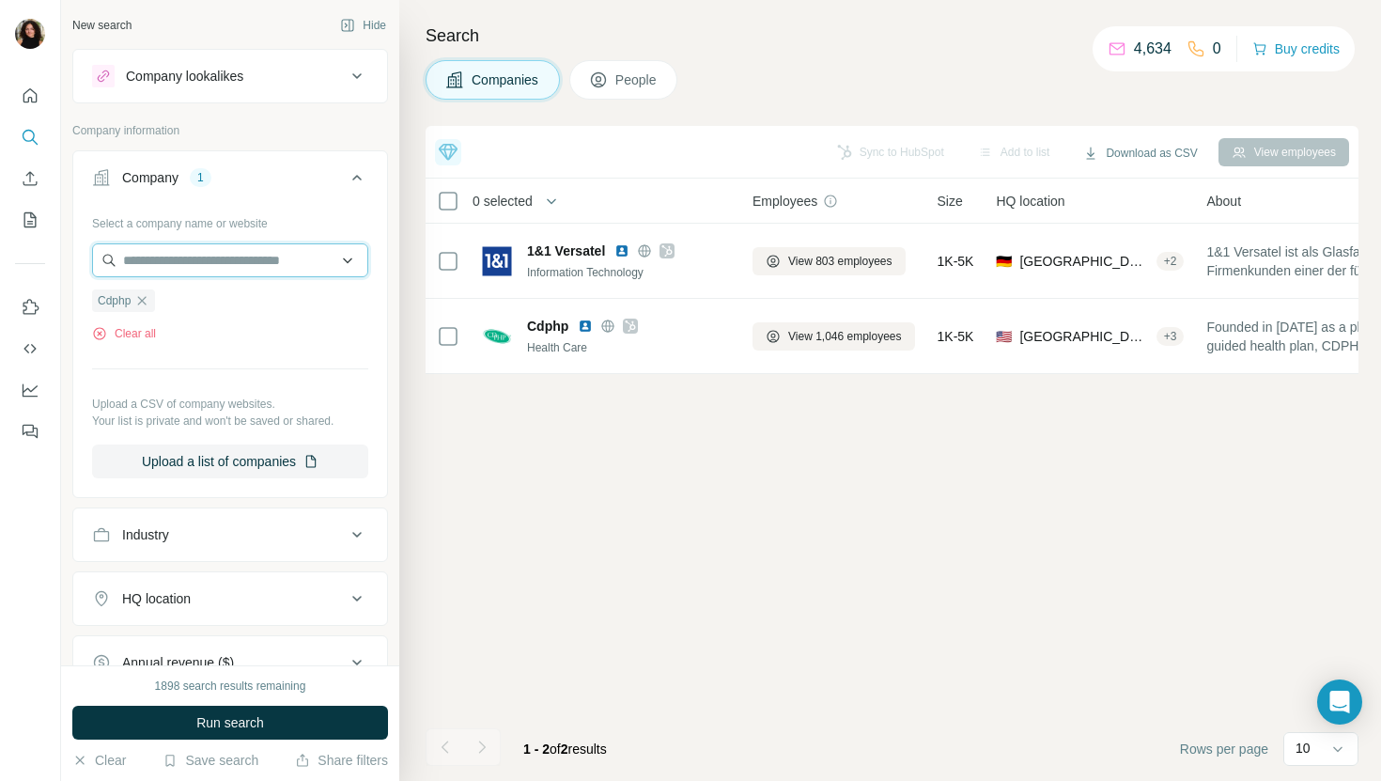
click at [149, 266] on input "text" at bounding box center [230, 260] width 276 height 34
paste input "**********"
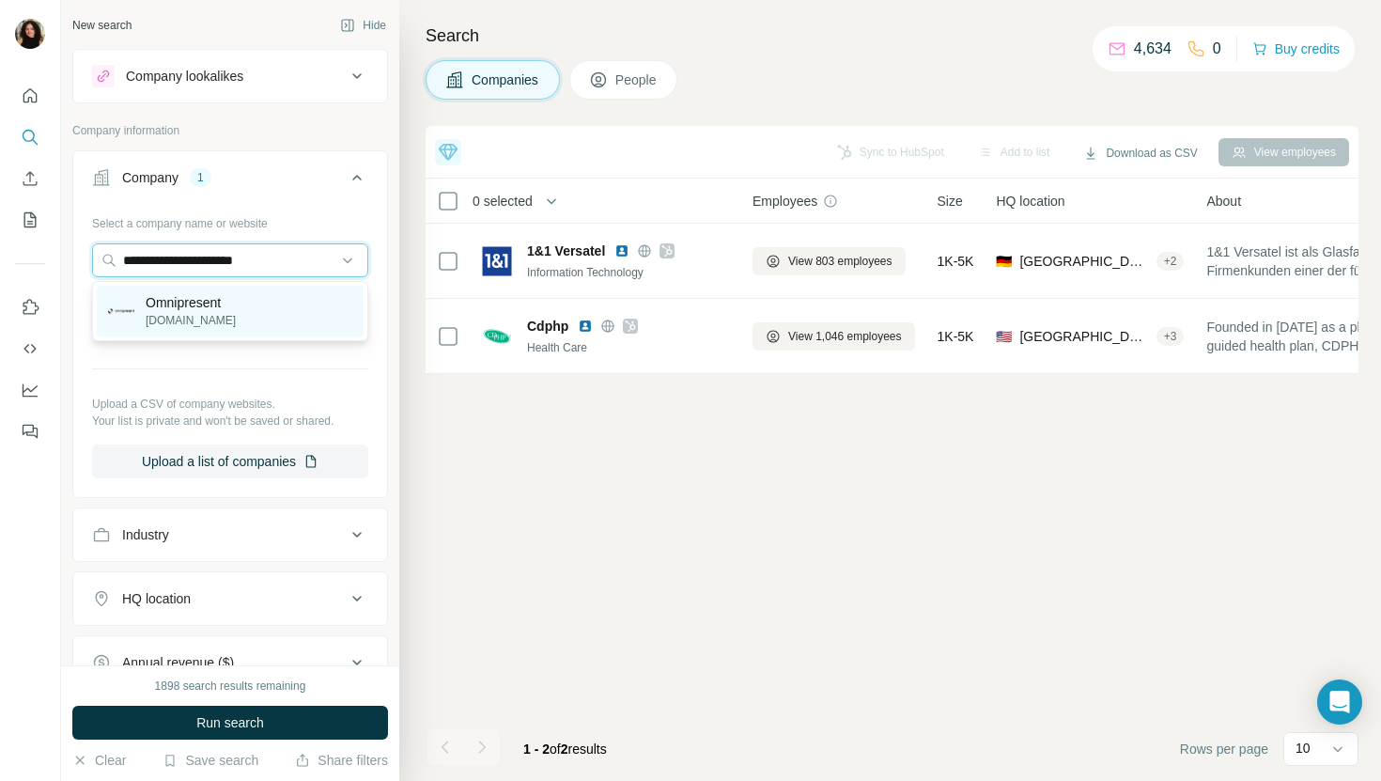
type input "**********"
click at [290, 304] on div "Omnipresent [DOMAIN_NAME]" at bounding box center [230, 311] width 267 height 51
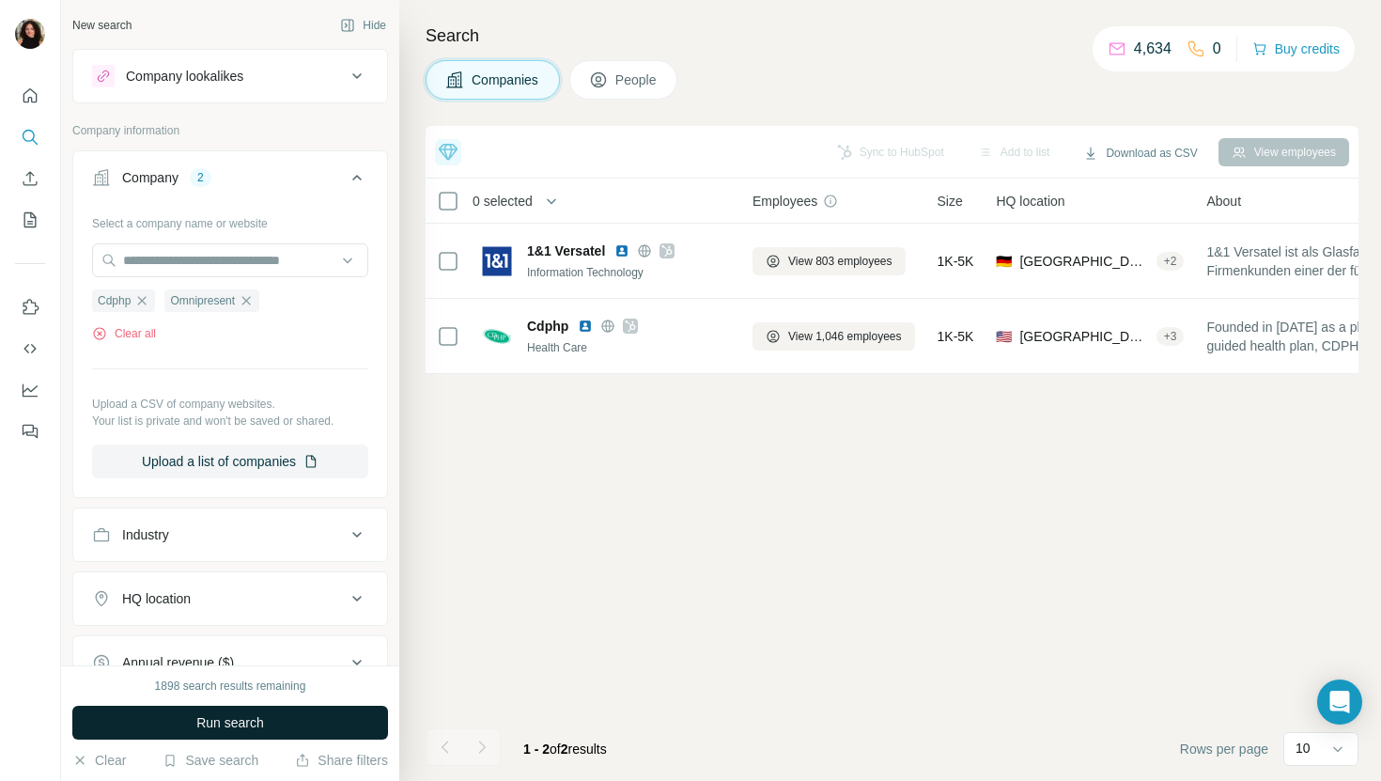
click at [219, 726] on span "Run search" at bounding box center [230, 722] width 68 height 19
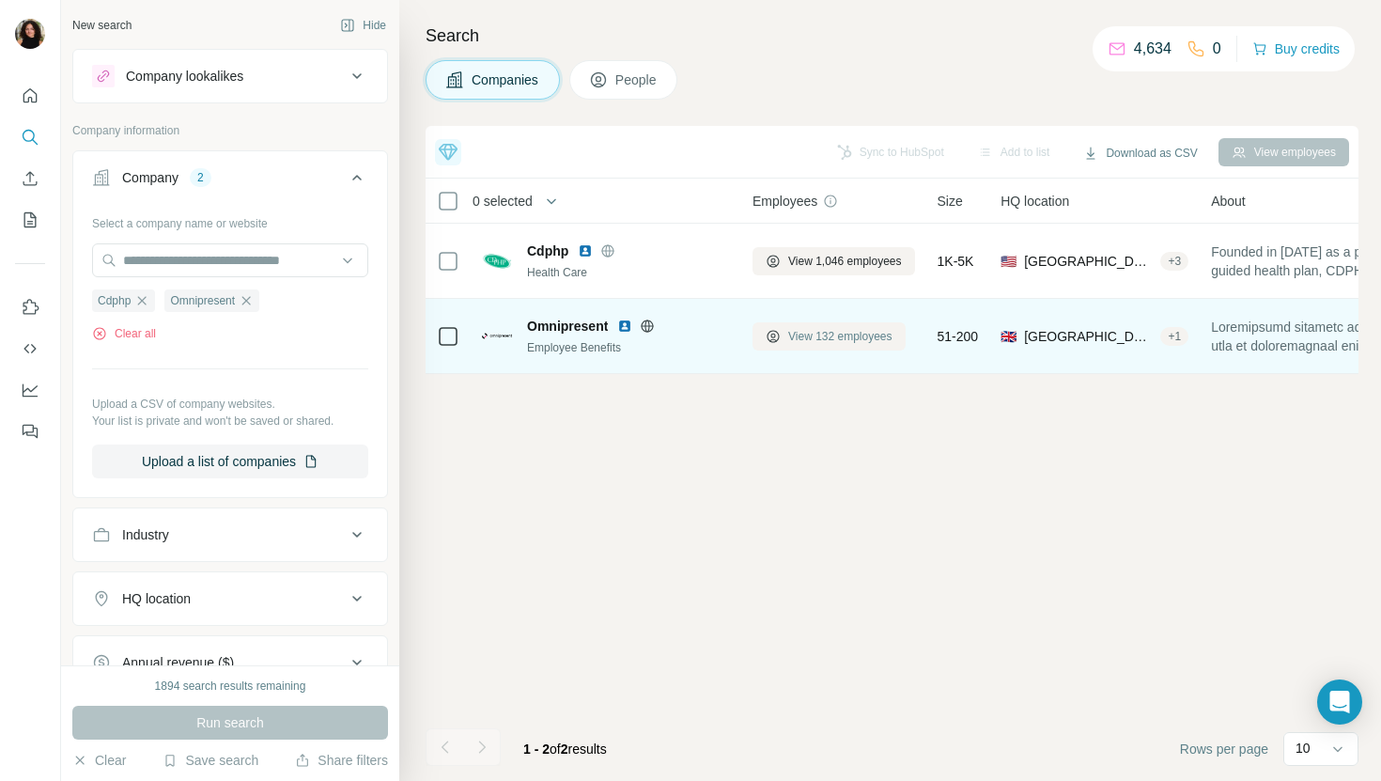
click at [808, 340] on span "View 132 employees" at bounding box center [840, 336] width 104 height 17
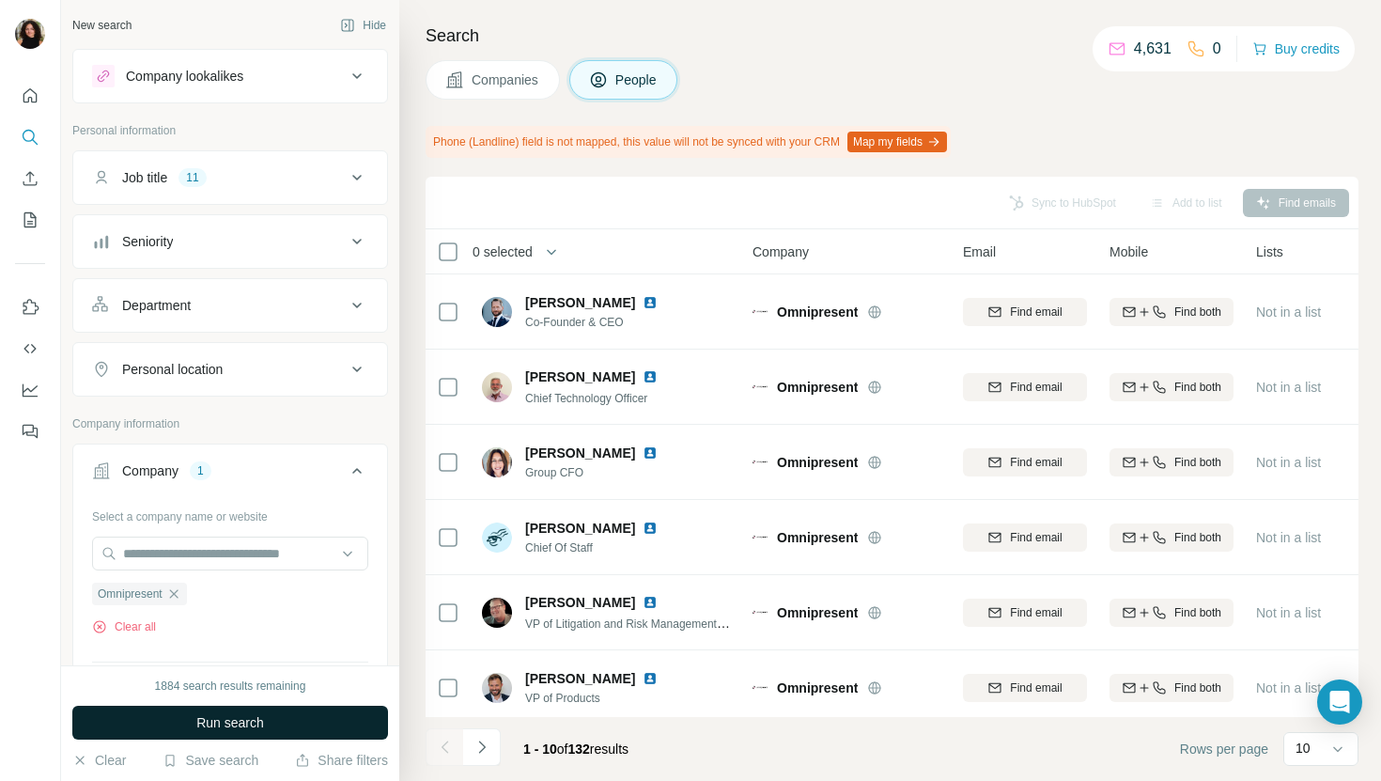
click at [190, 725] on button "Run search" at bounding box center [230, 723] width 316 height 34
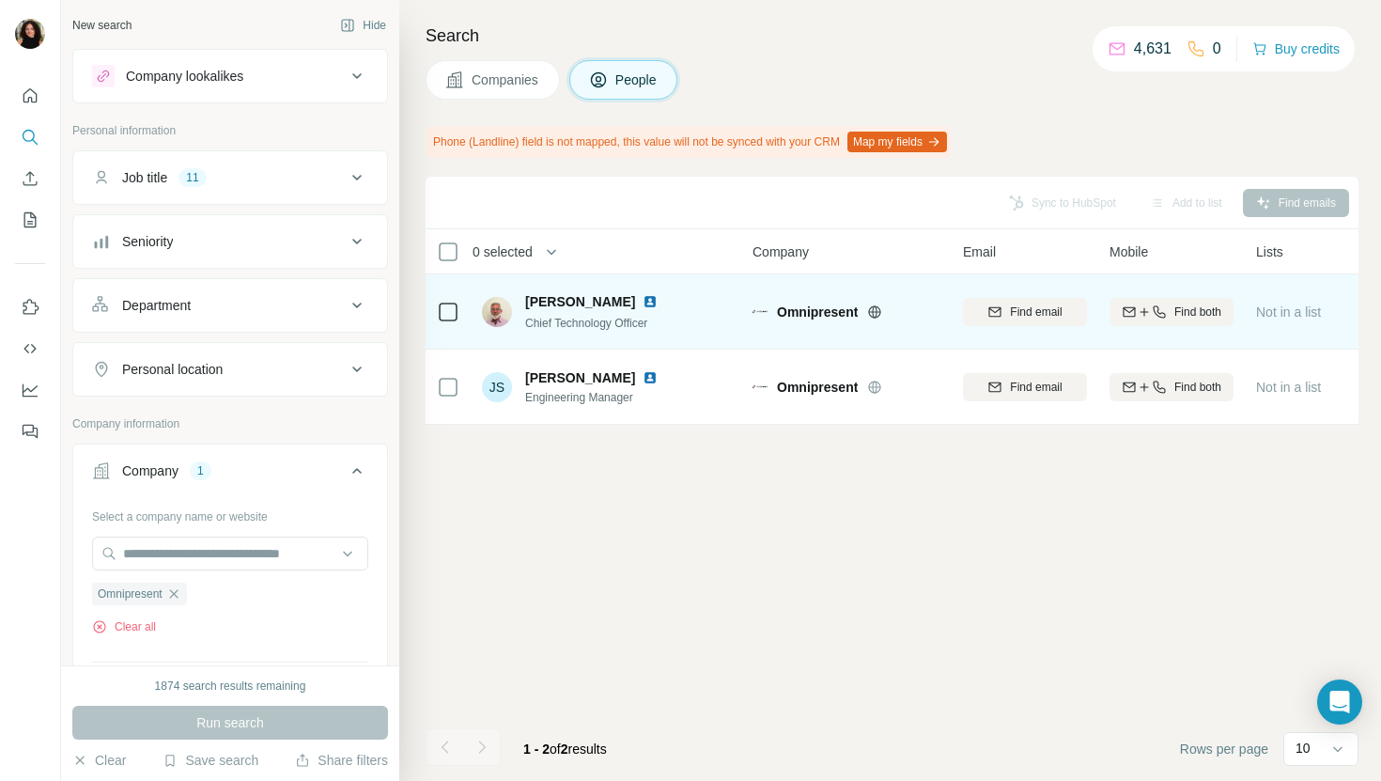
click at [643, 304] on img at bounding box center [650, 301] width 15 height 15
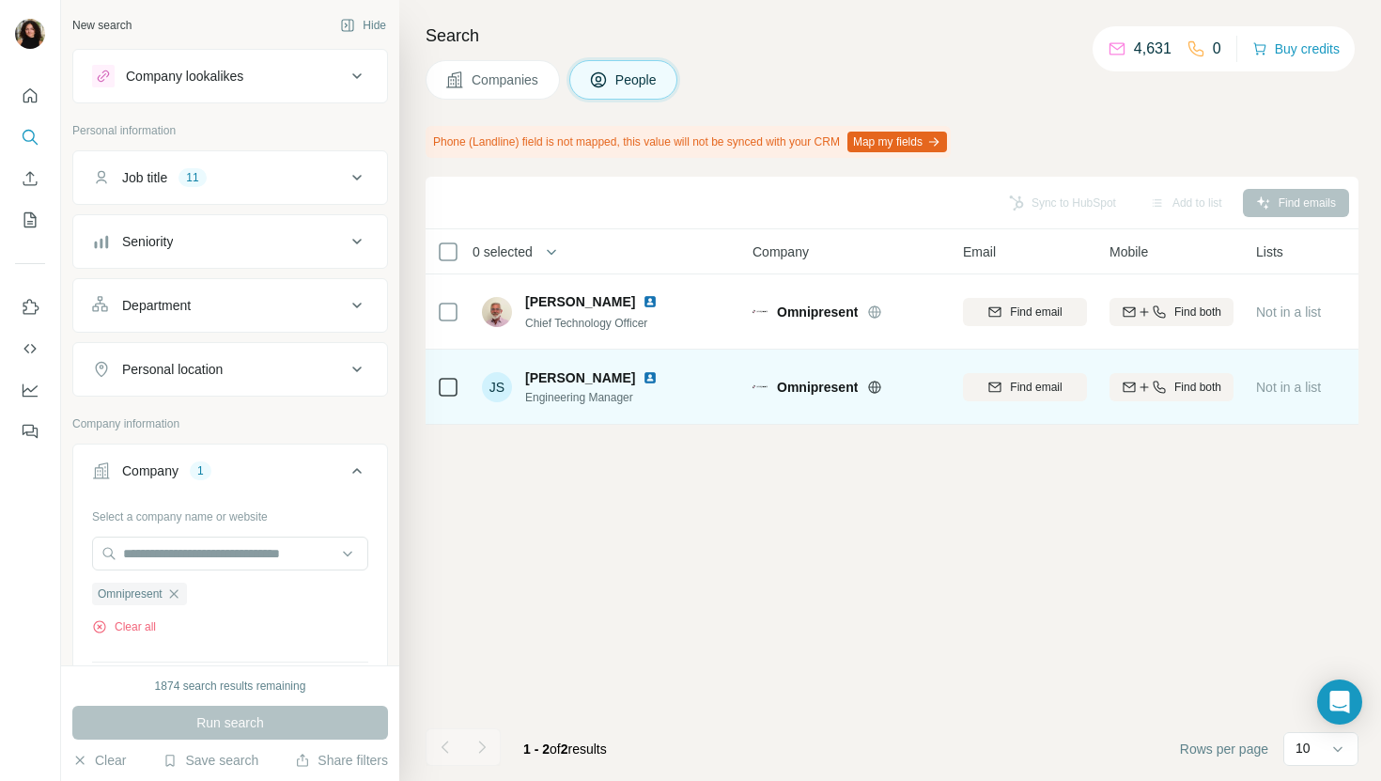
click at [651, 372] on img at bounding box center [650, 377] width 15 height 15
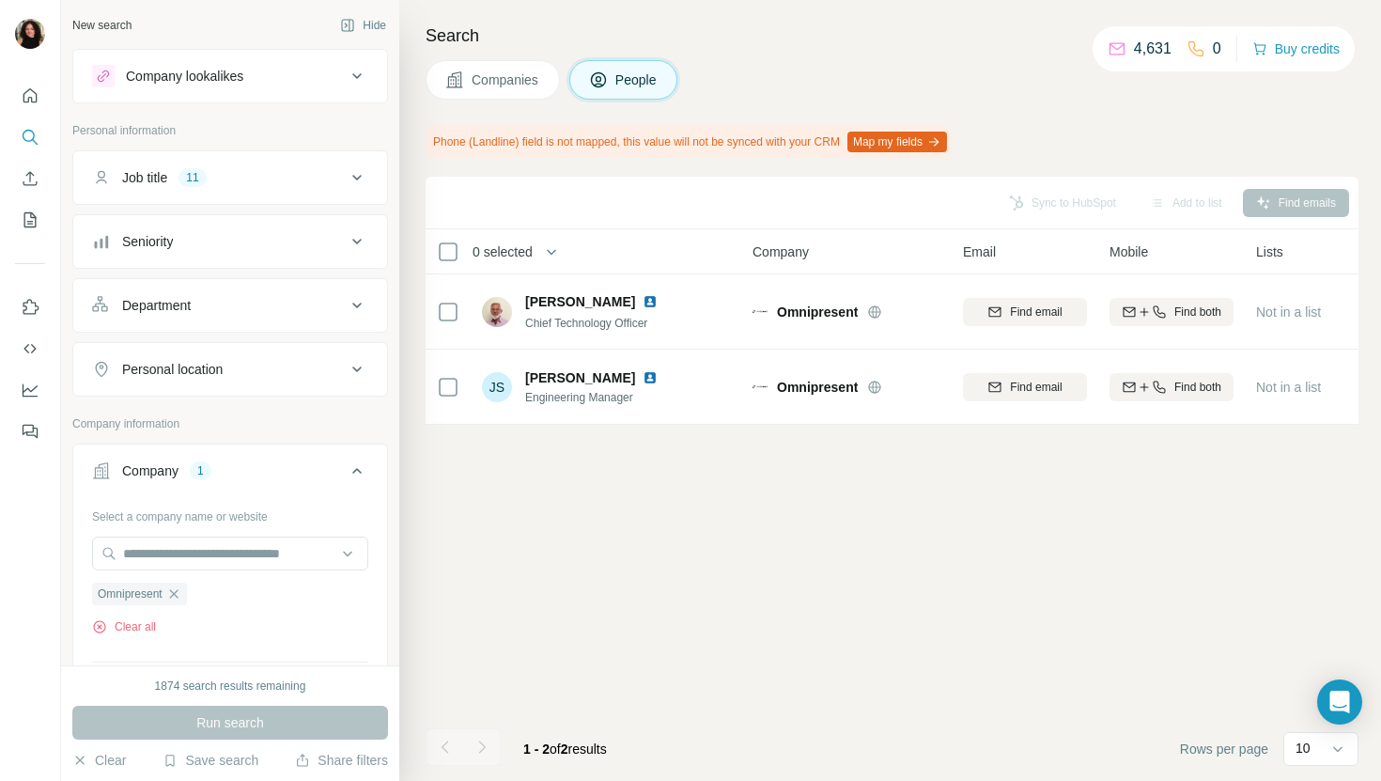
click at [507, 84] on span "Companies" at bounding box center [506, 79] width 69 height 19
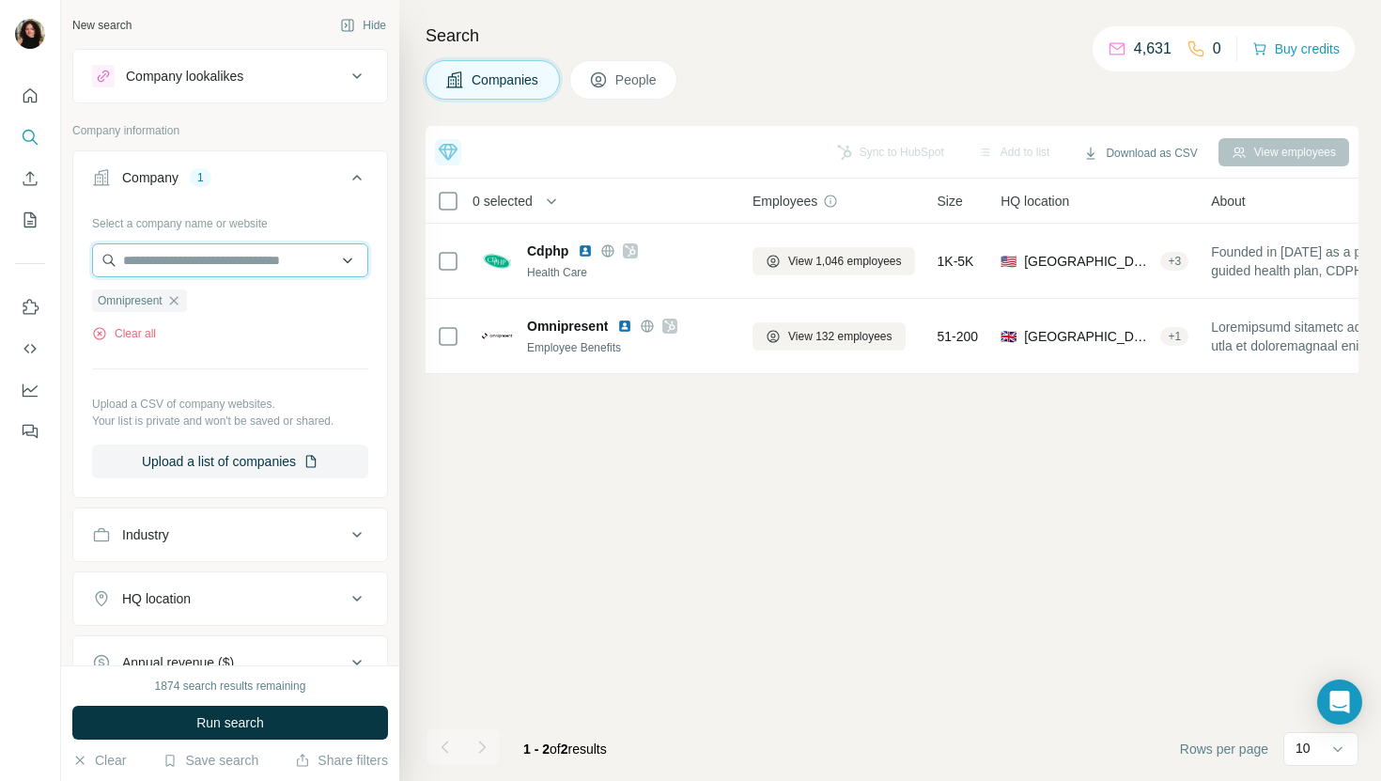
click at [214, 257] on input "text" at bounding box center [230, 260] width 276 height 34
paste input "**********"
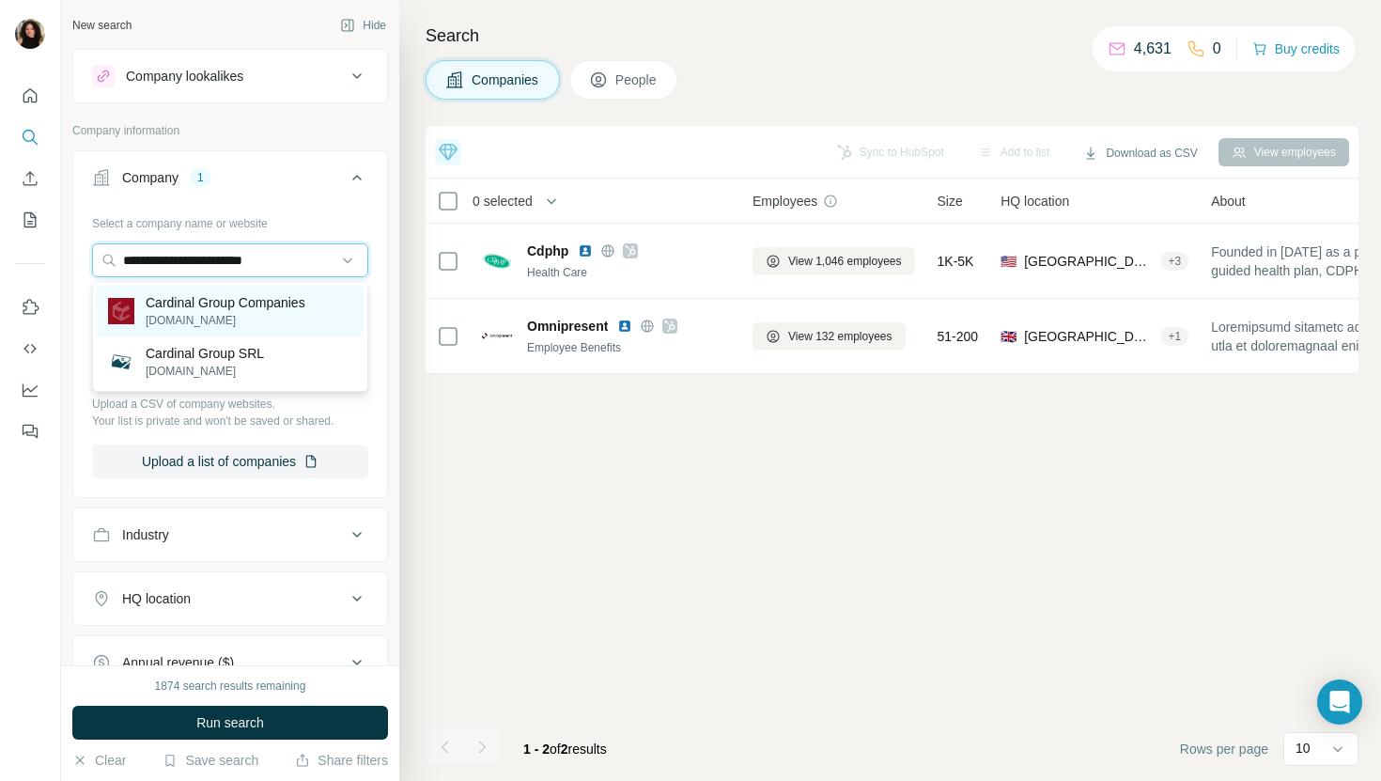
type input "**********"
click at [213, 320] on p "[DOMAIN_NAME]" at bounding box center [226, 320] width 160 height 17
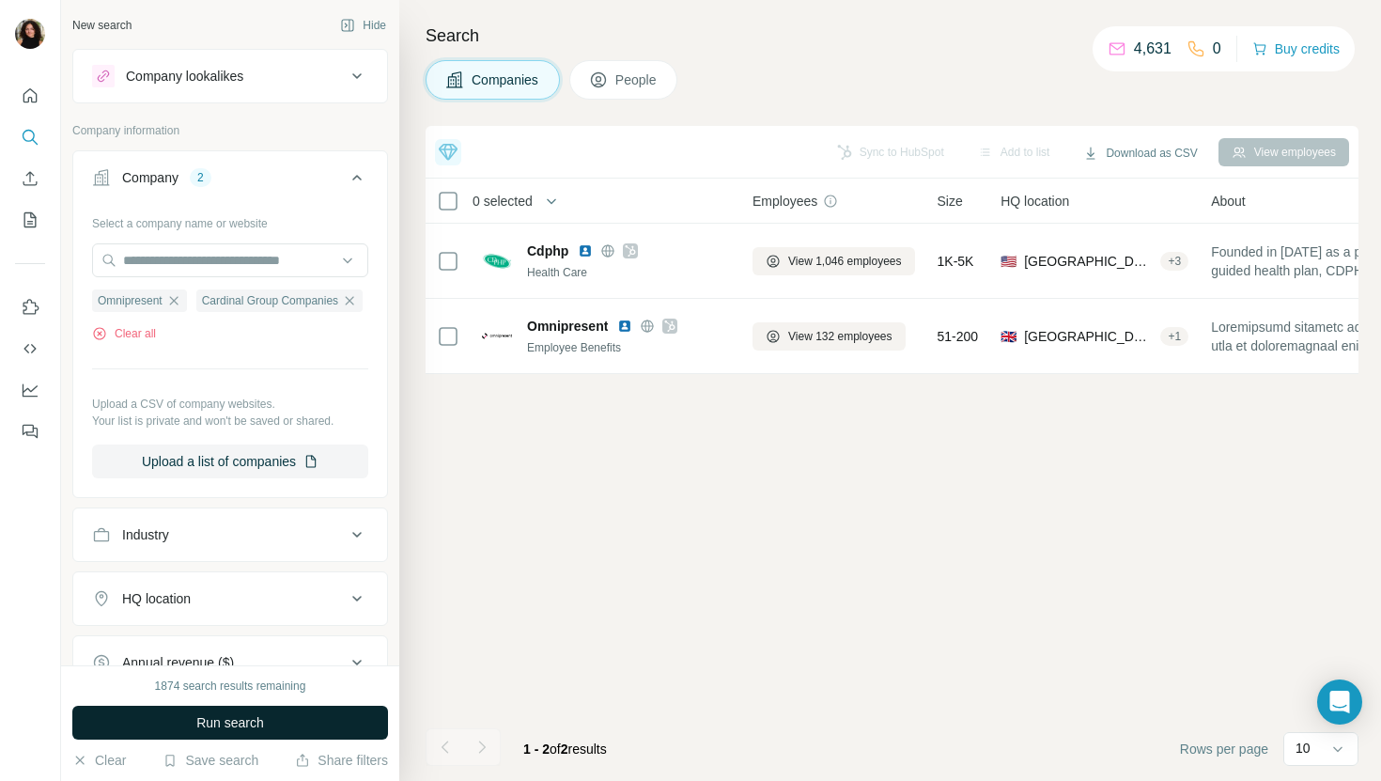
click at [116, 710] on button "Run search" at bounding box center [230, 723] width 316 height 34
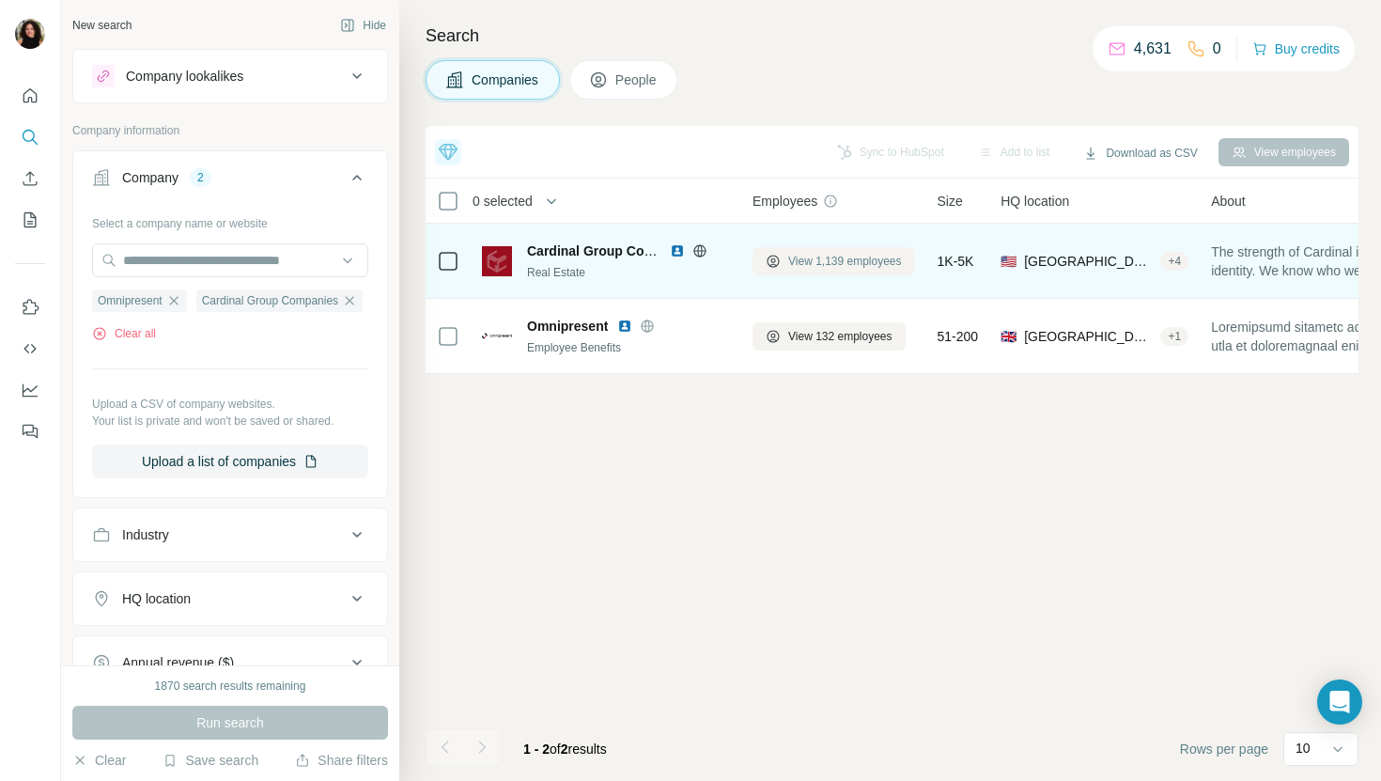
click at [877, 263] on span "View 1,139 employees" at bounding box center [845, 261] width 114 height 17
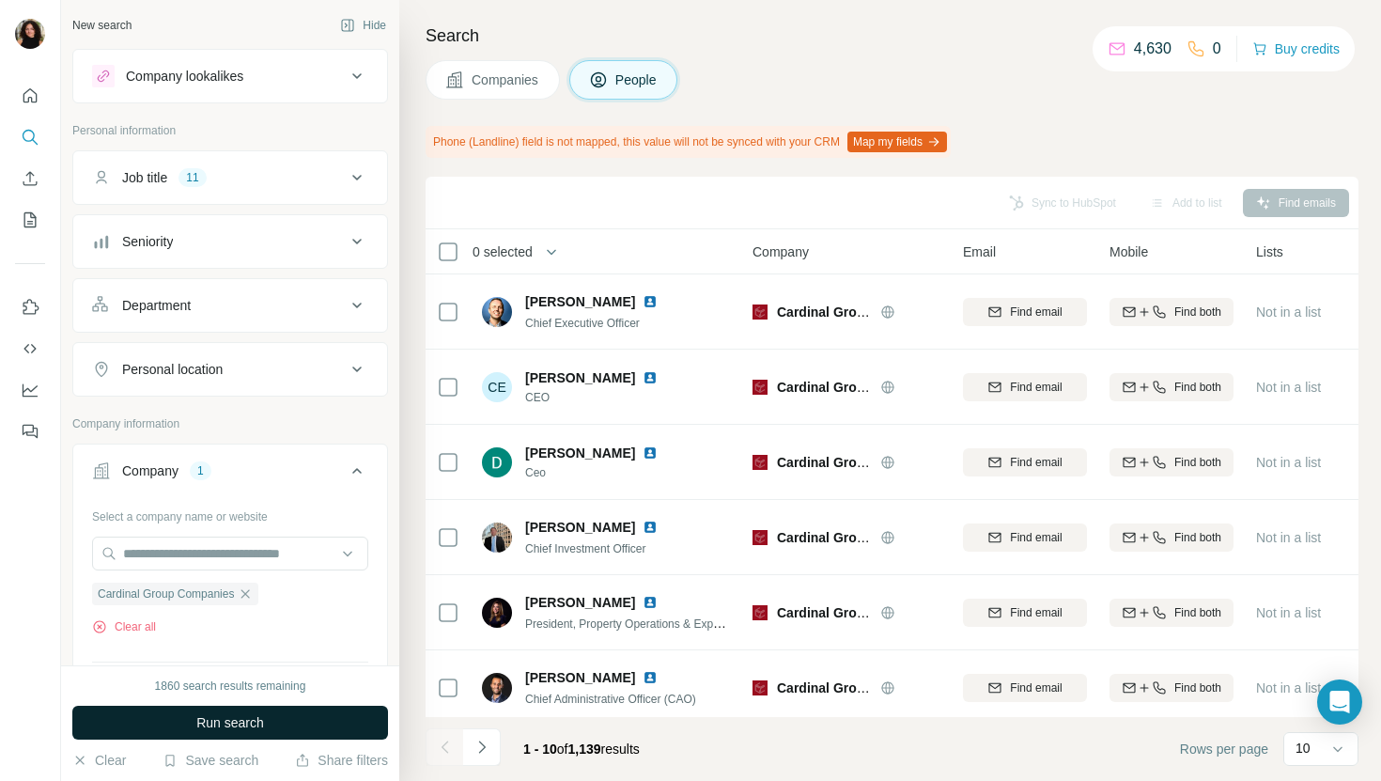
click at [192, 712] on button "Run search" at bounding box center [230, 723] width 316 height 34
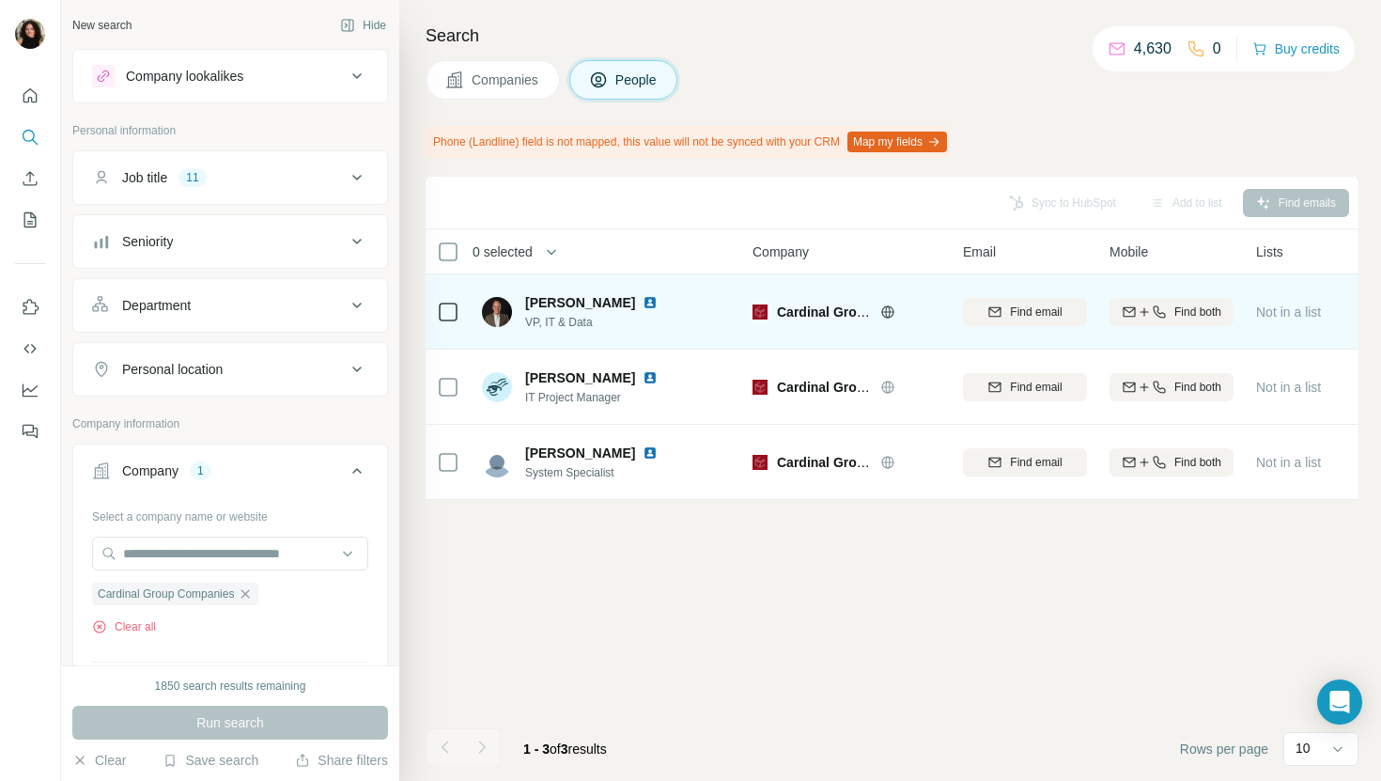
click at [655, 298] on img at bounding box center [650, 302] width 15 height 15
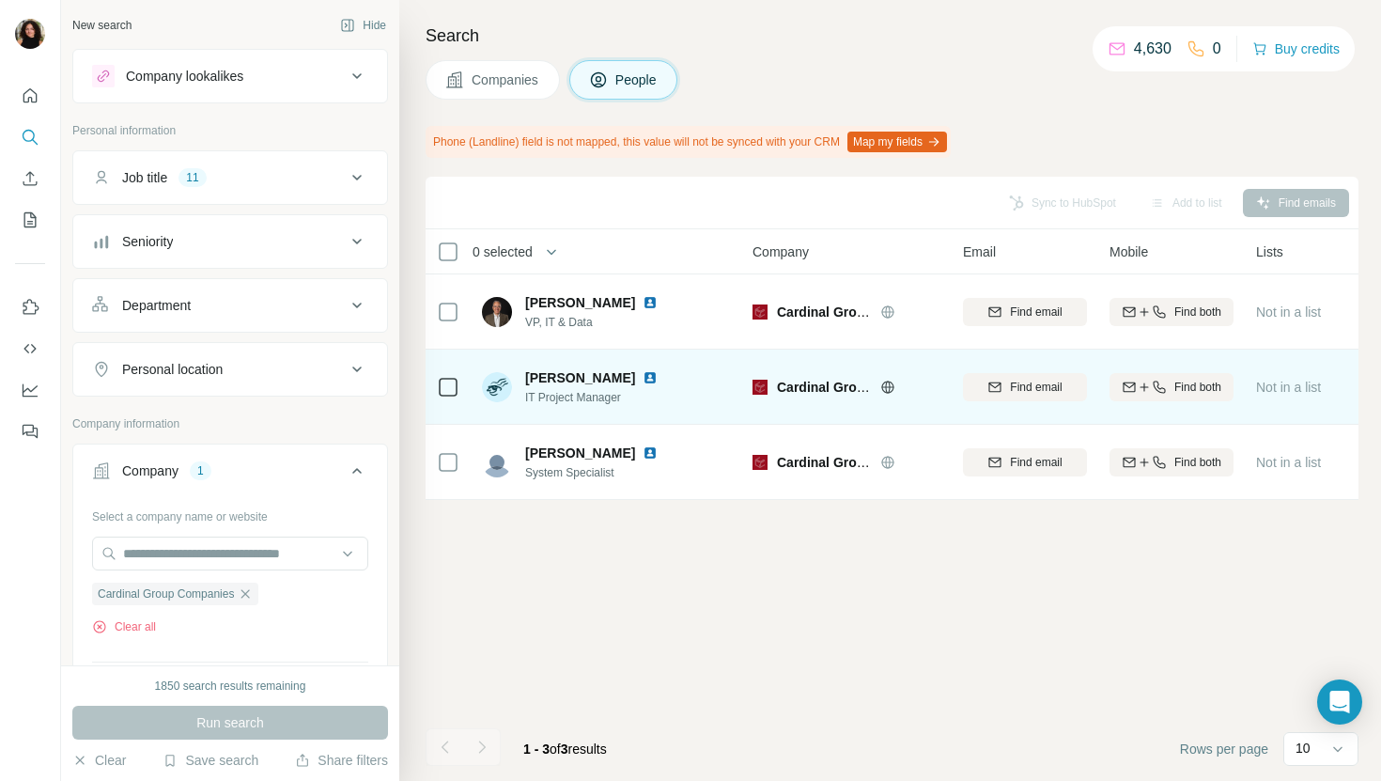
click at [643, 376] on img at bounding box center [650, 377] width 15 height 15
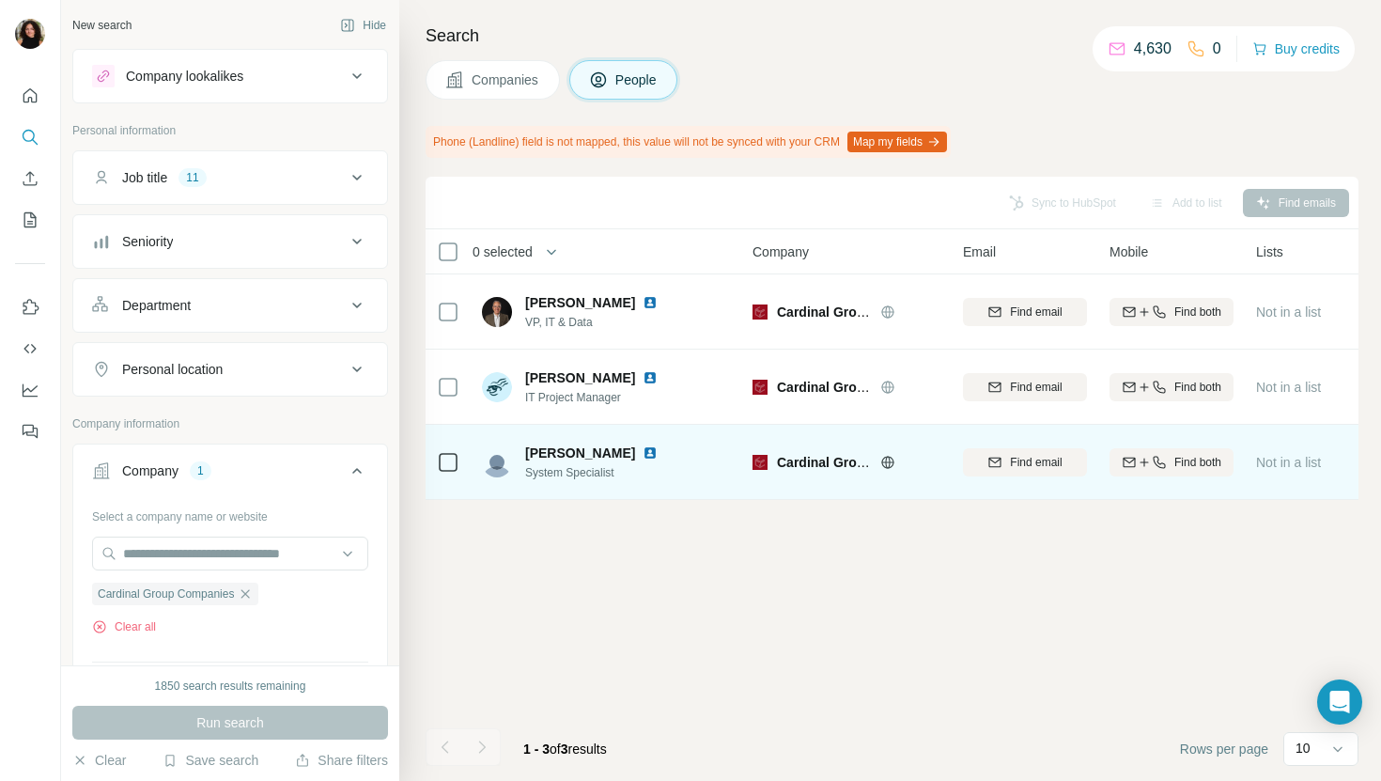
click at [643, 453] on img at bounding box center [650, 452] width 15 height 15
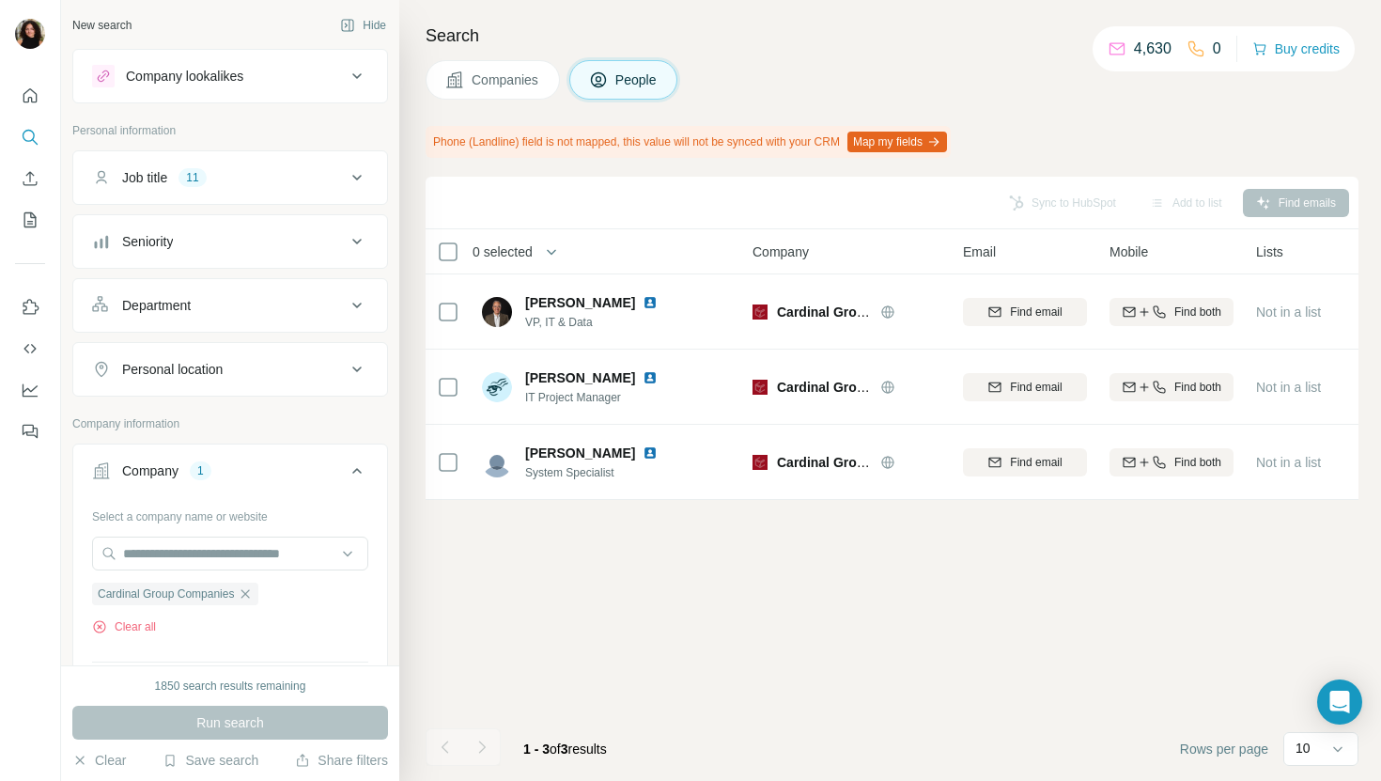
click at [461, 74] on icon at bounding box center [454, 79] width 19 height 19
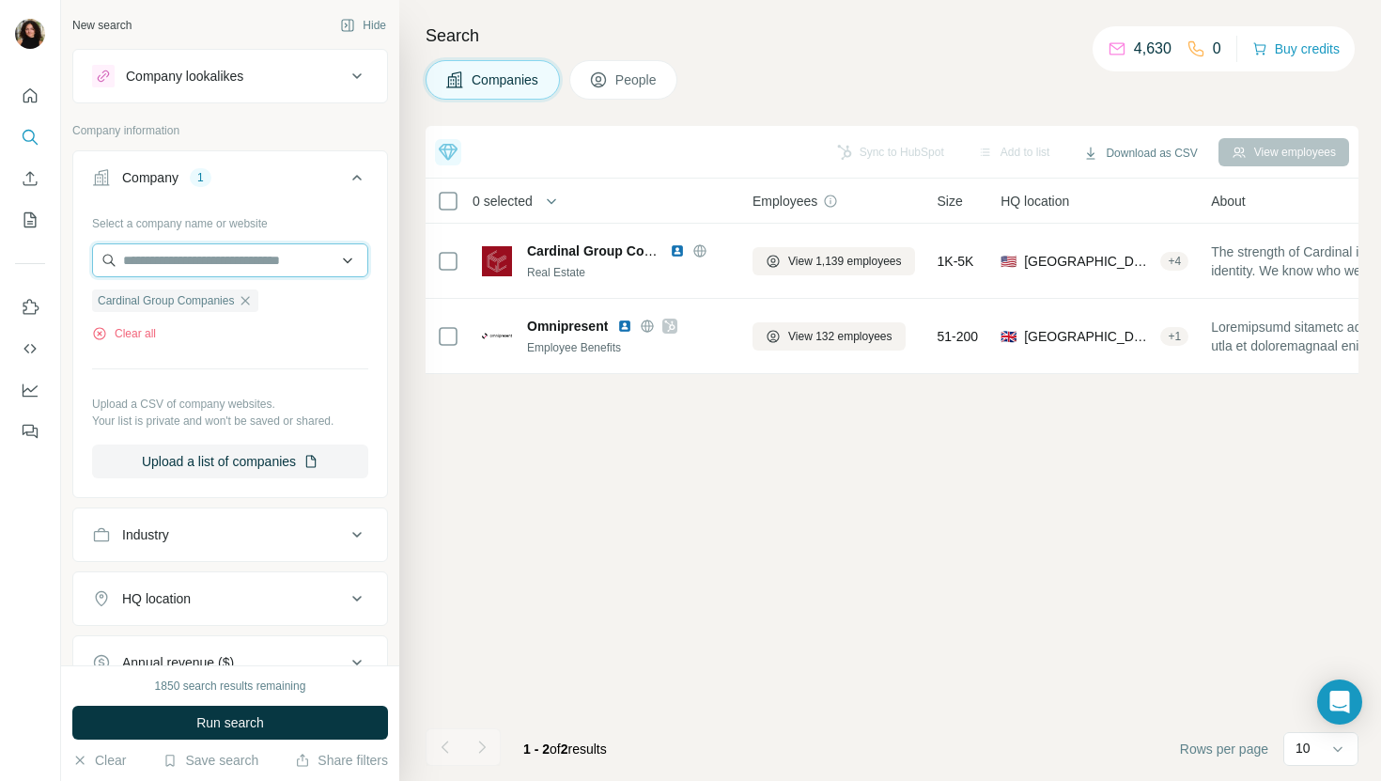
click at [224, 263] on input "text" at bounding box center [230, 260] width 276 height 34
paste input "**********"
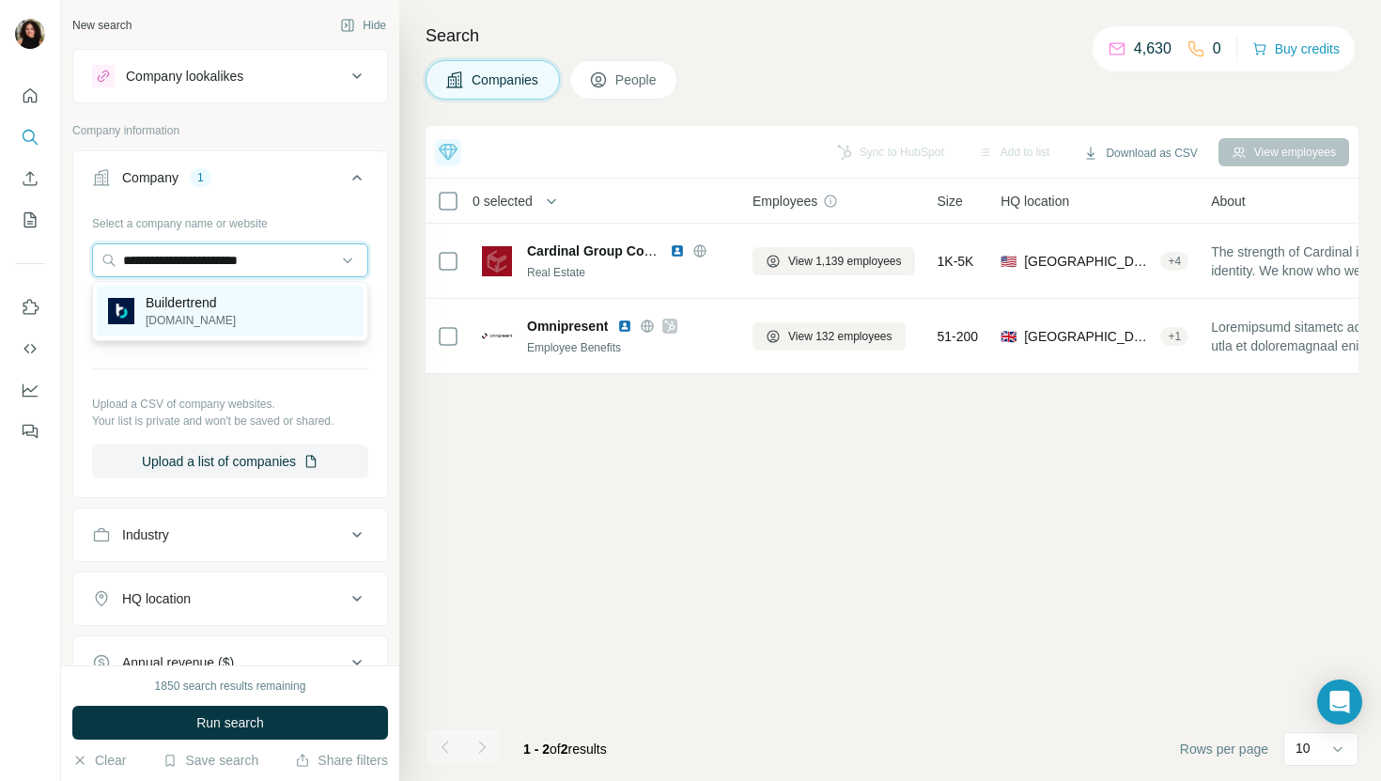
type input "**********"
click at [228, 324] on p "[DOMAIN_NAME]" at bounding box center [191, 320] width 90 height 17
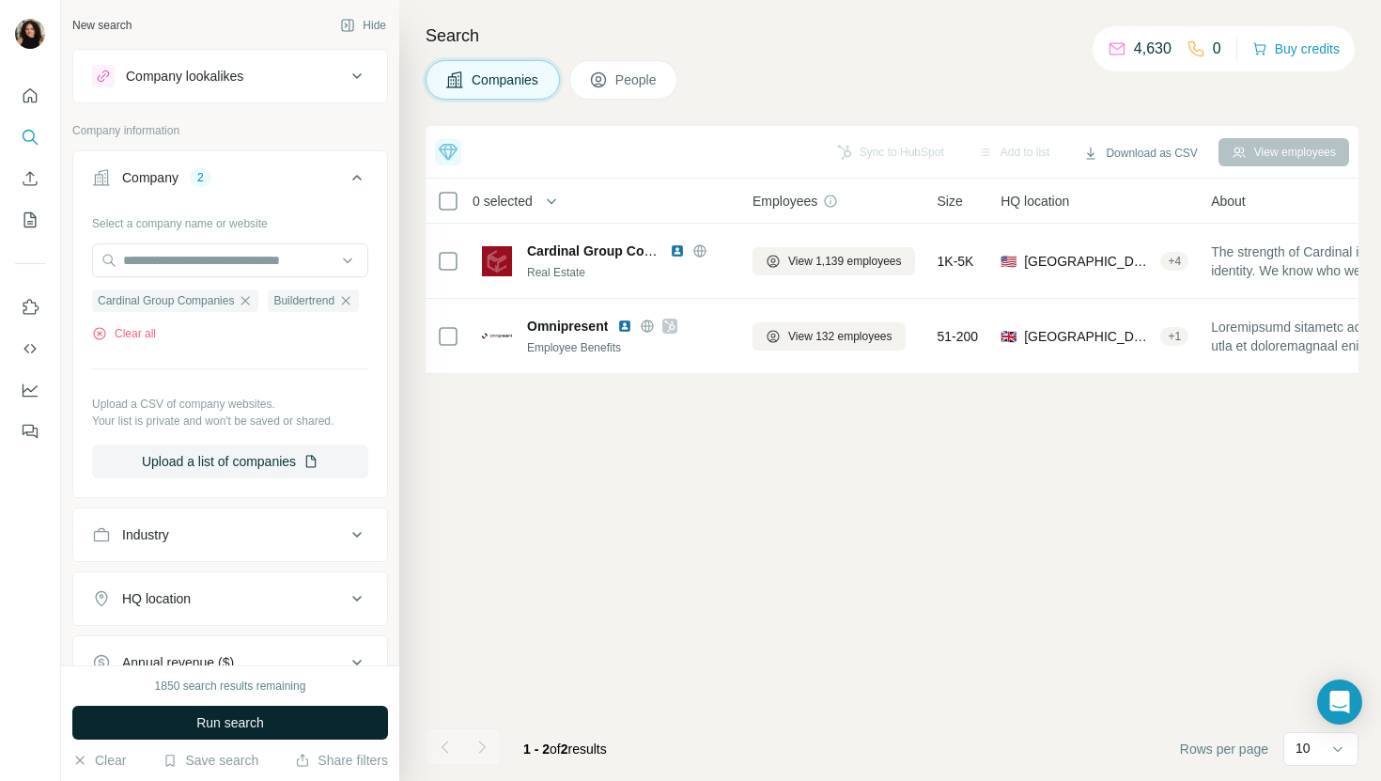
click at [233, 720] on span "Run search" at bounding box center [230, 722] width 68 height 19
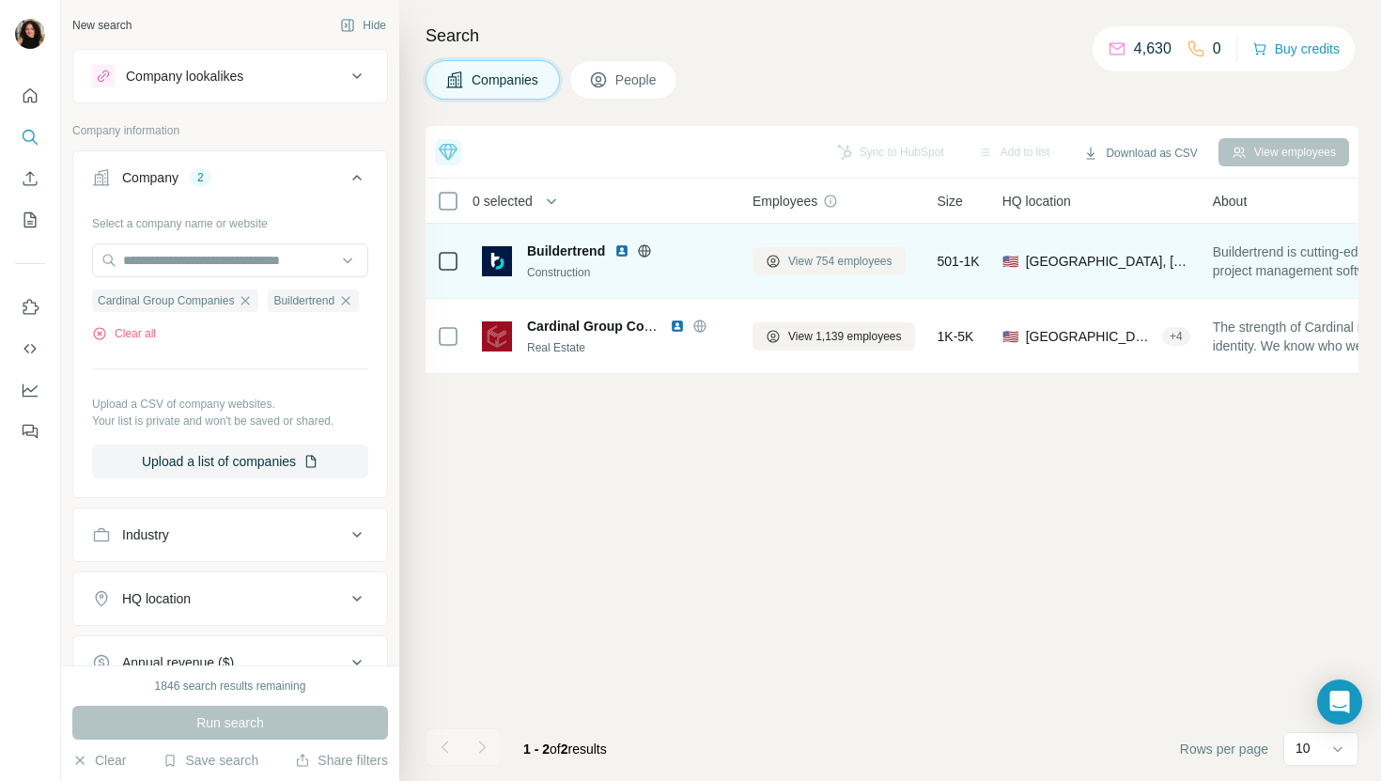
click at [854, 253] on span "View 754 employees" at bounding box center [840, 261] width 104 height 17
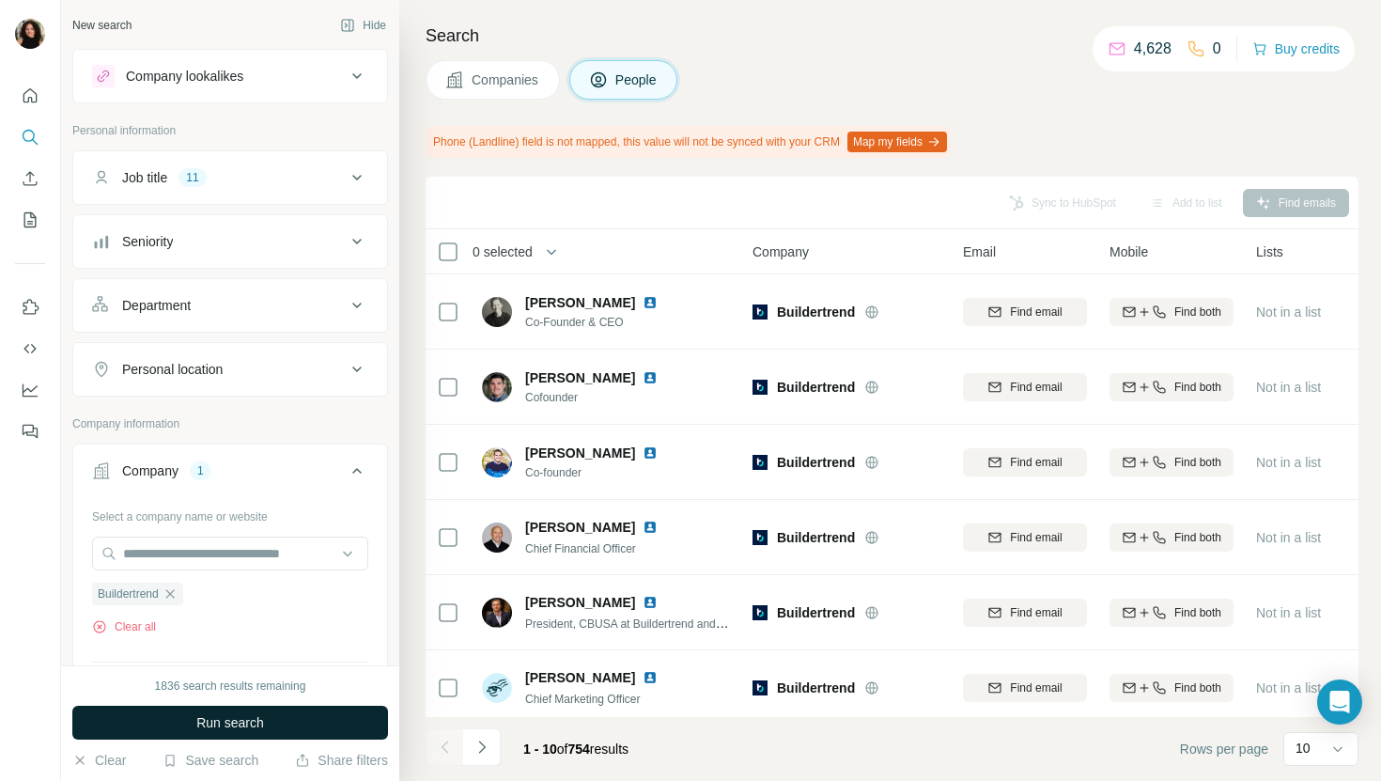
click at [340, 713] on button "Run search" at bounding box center [230, 723] width 316 height 34
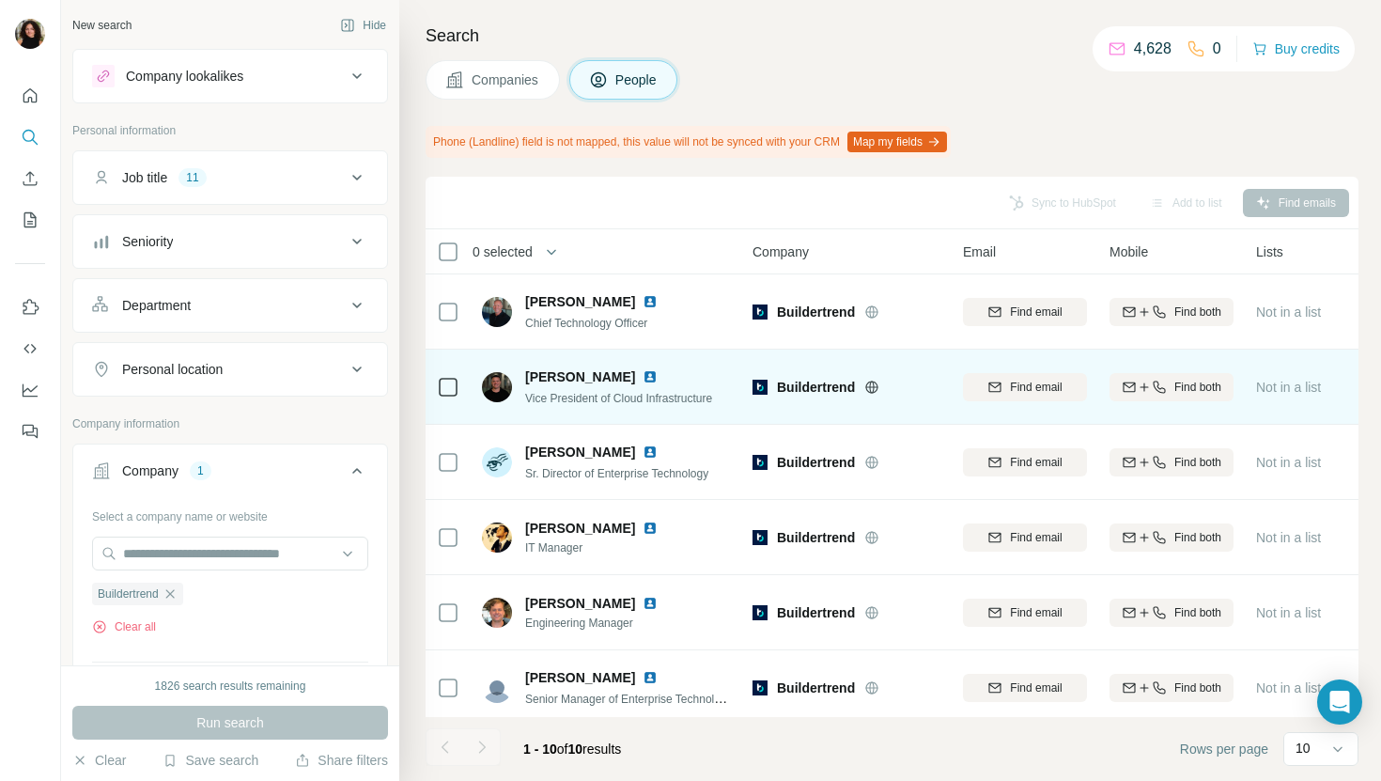
click at [643, 369] on img at bounding box center [650, 376] width 15 height 15
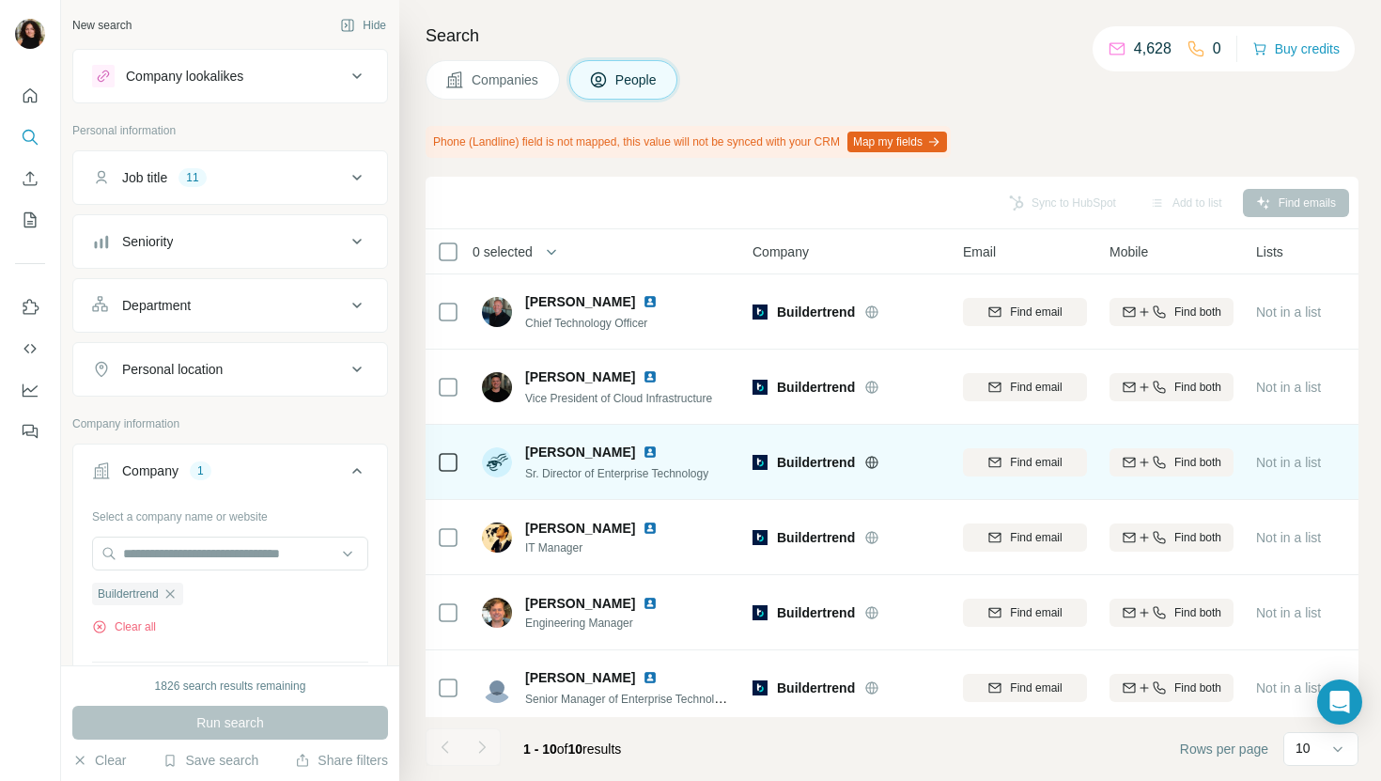
click at [643, 448] on img at bounding box center [650, 452] width 15 height 15
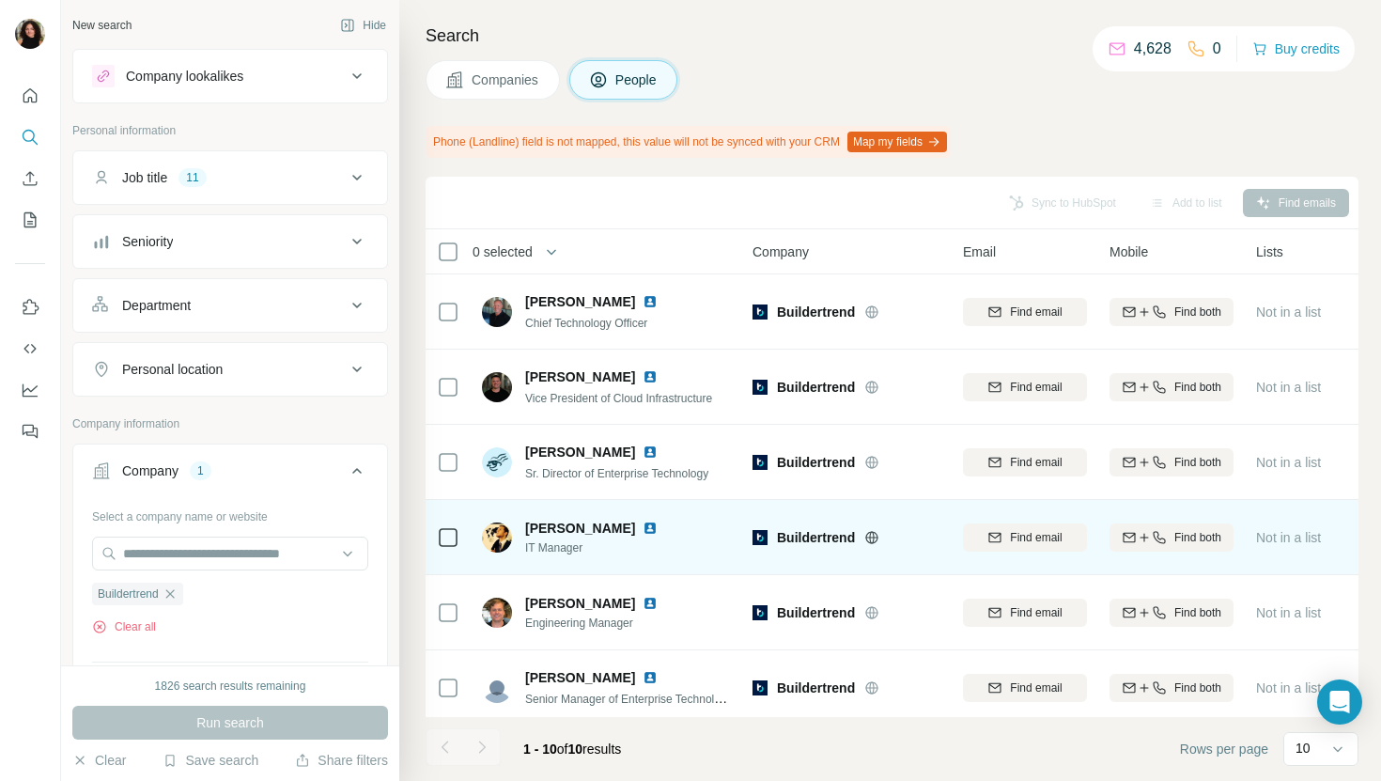
click at [643, 522] on img at bounding box center [650, 528] width 15 height 15
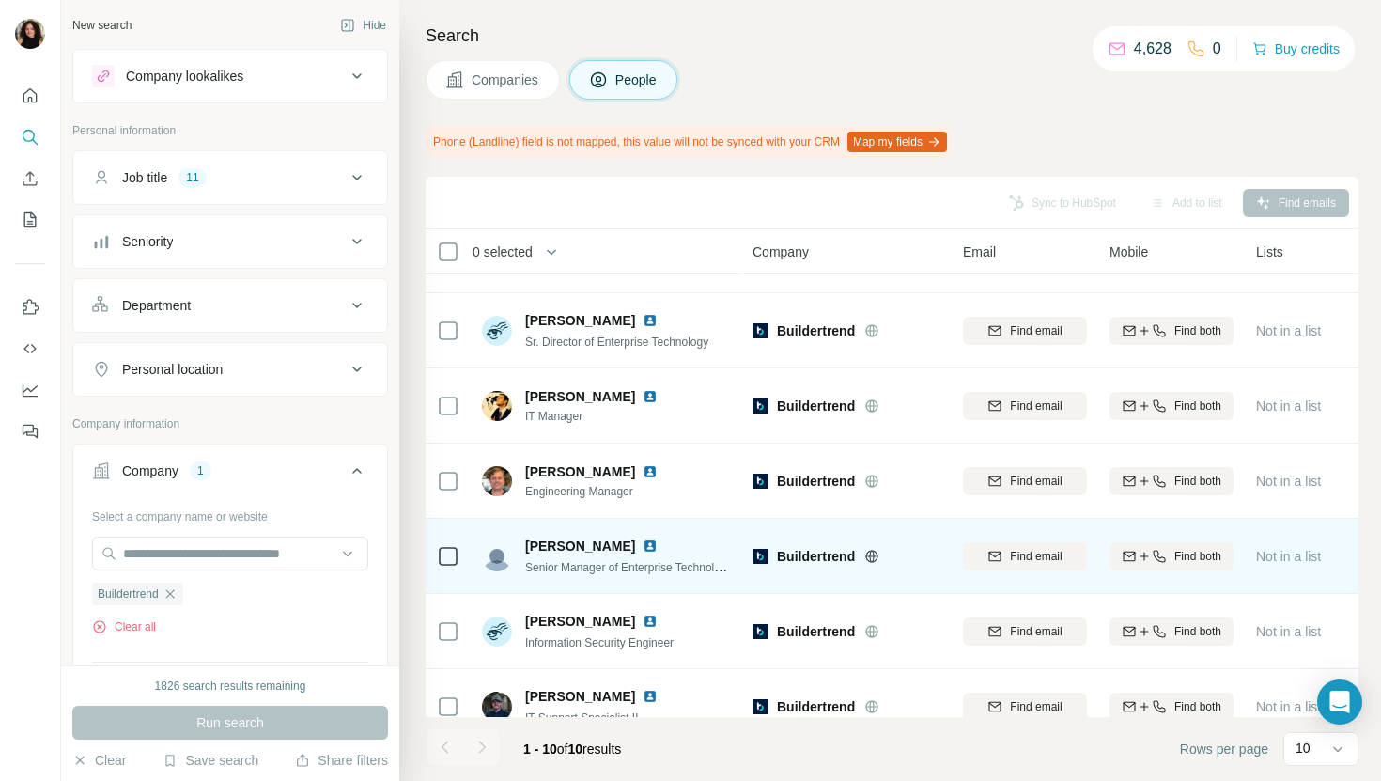
click at [643, 541] on img at bounding box center [650, 545] width 15 height 15
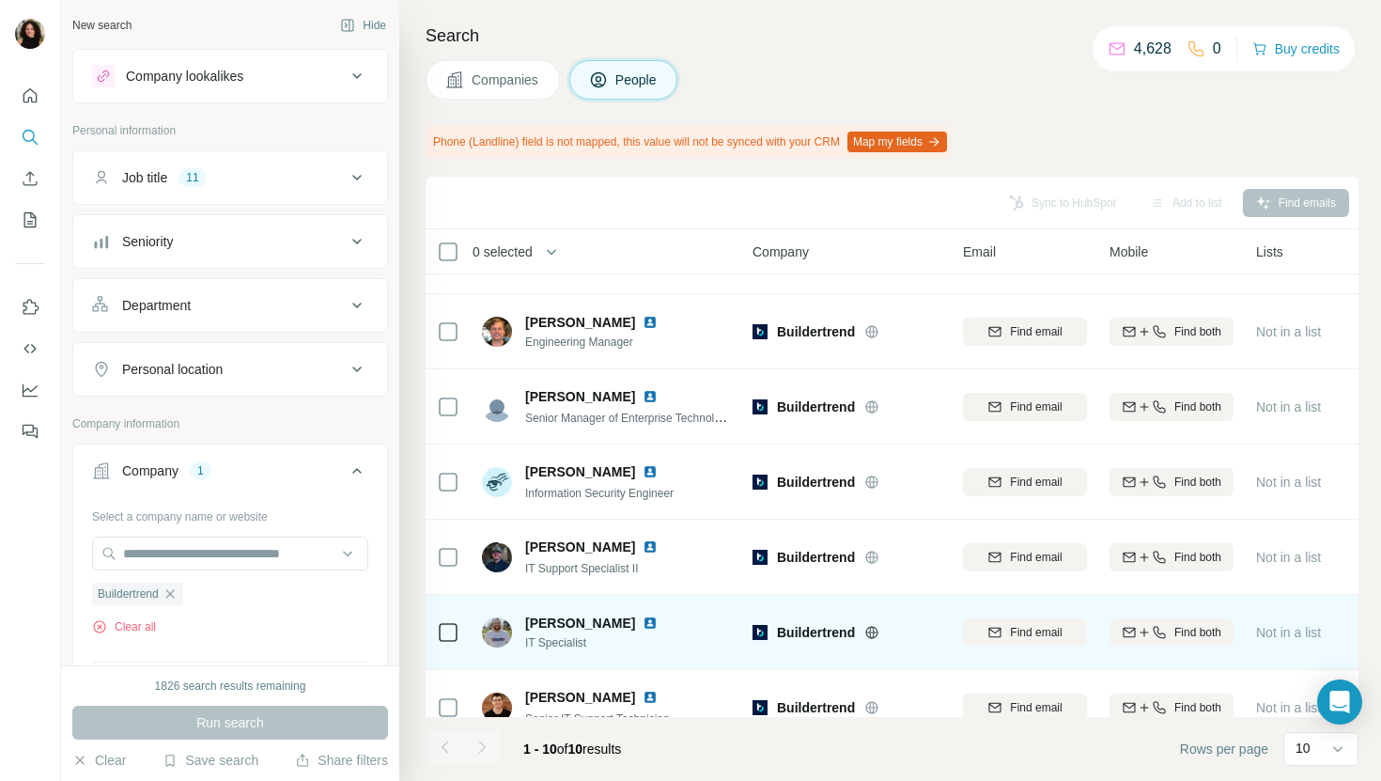
scroll to position [309, 0]
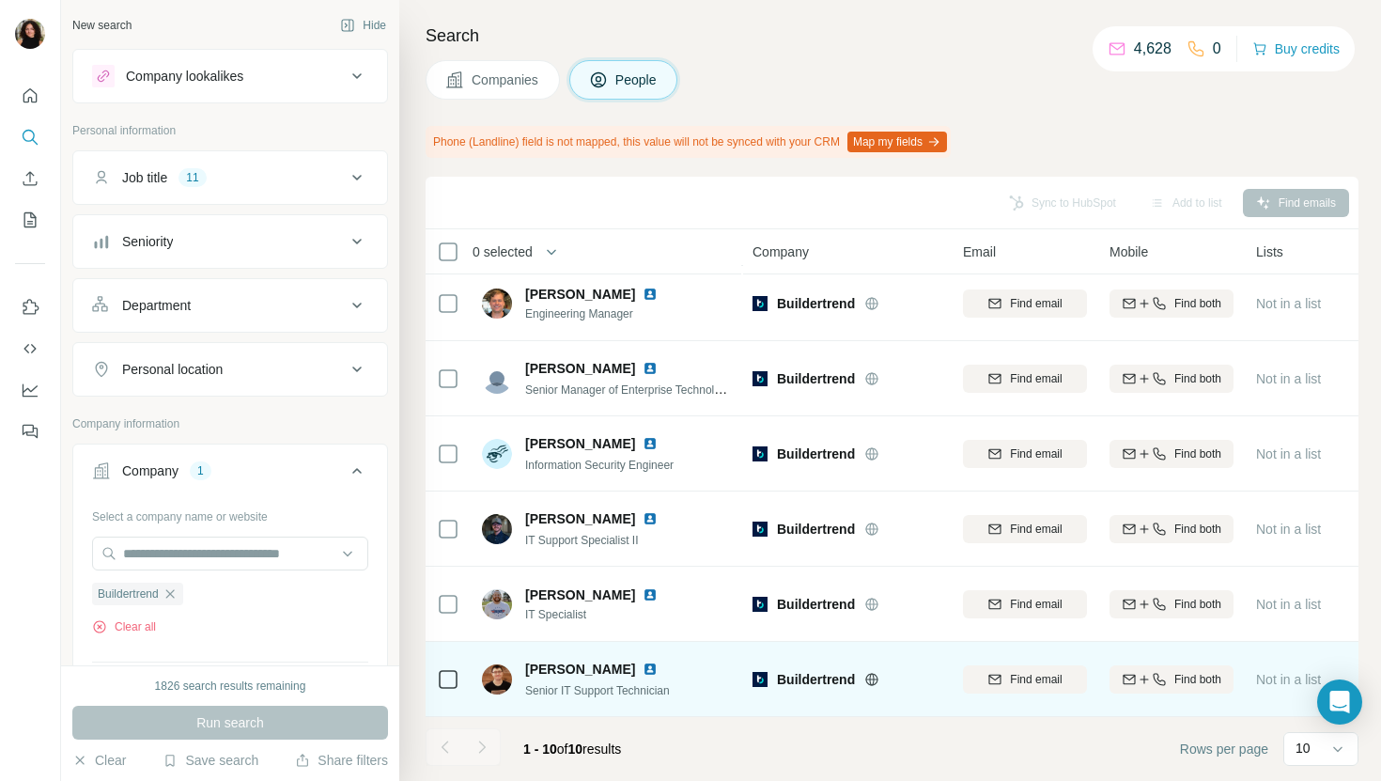
click at [643, 667] on img at bounding box center [650, 669] width 15 height 15
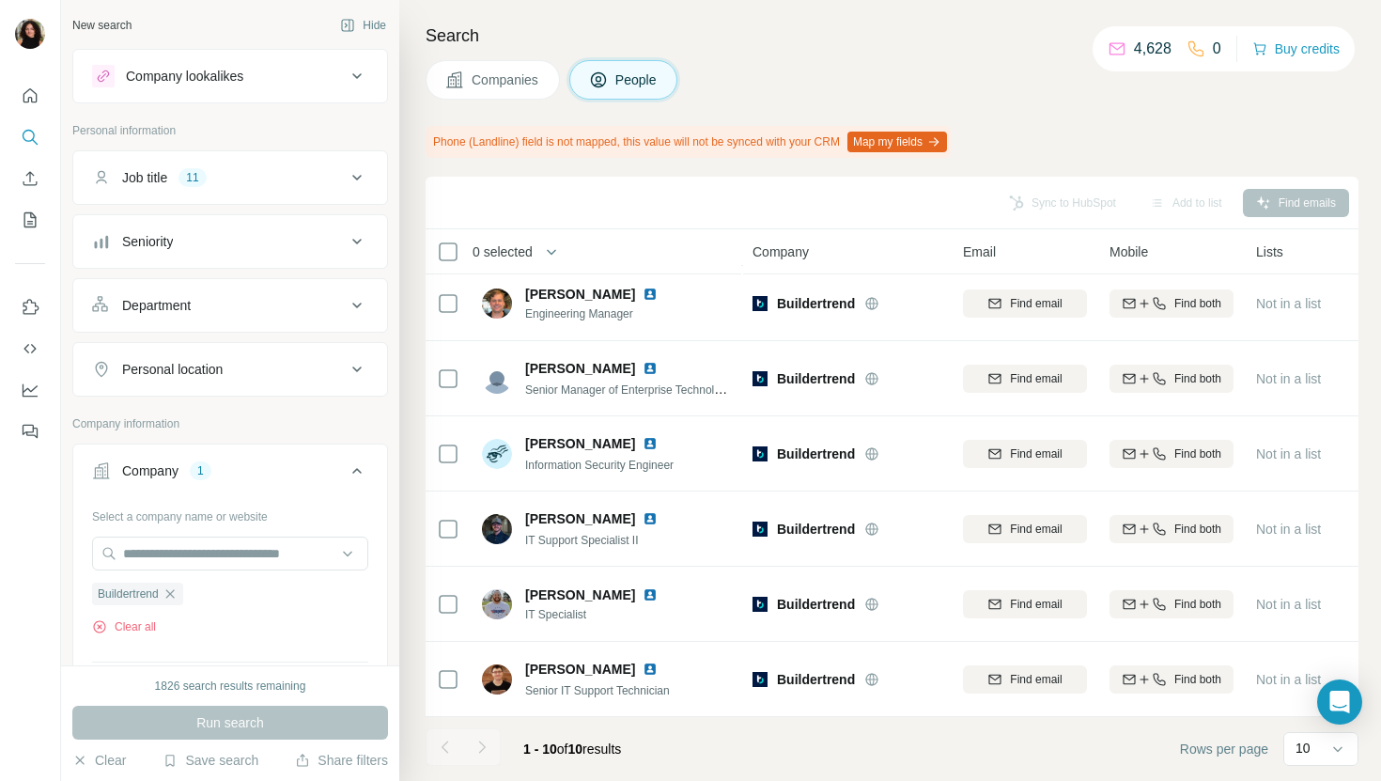
click at [450, 76] on icon at bounding box center [454, 79] width 16 height 16
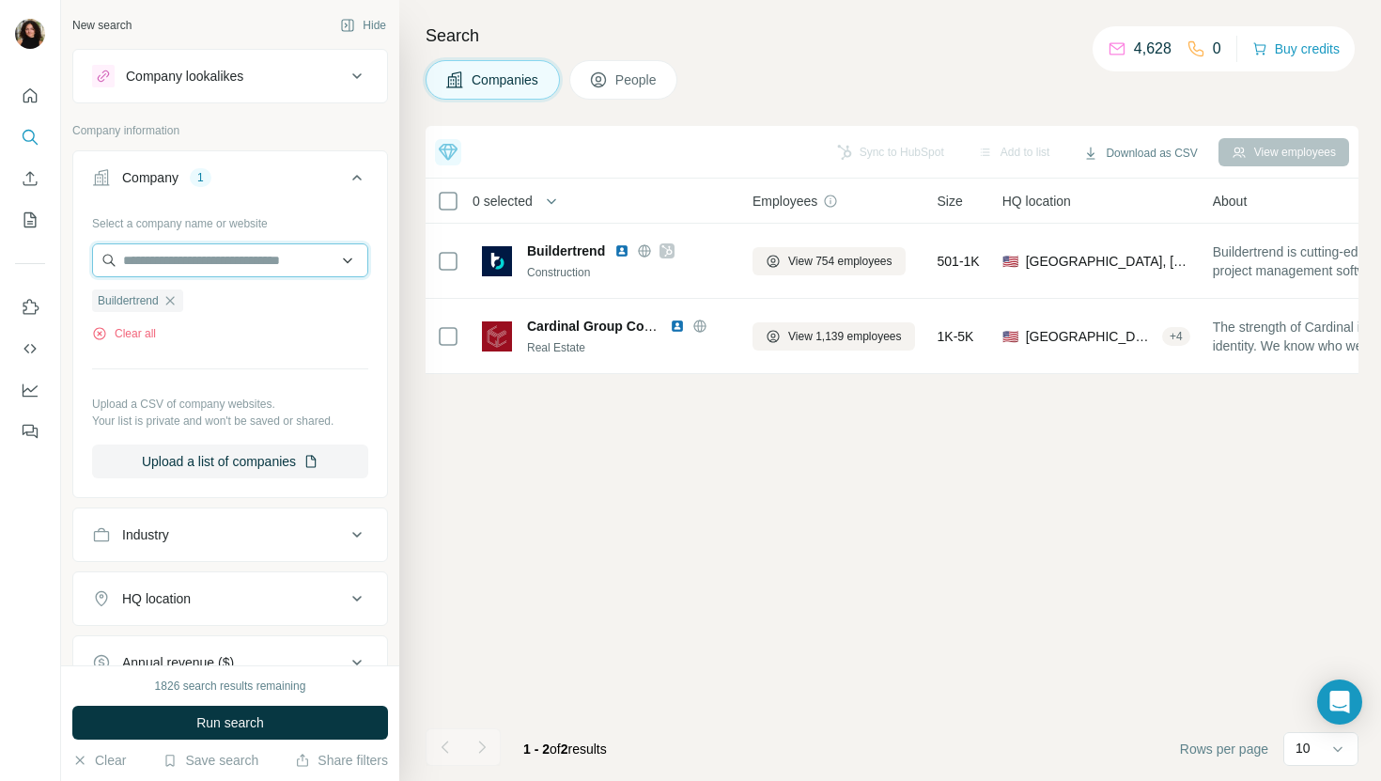
click at [206, 259] on input "text" at bounding box center [230, 260] width 276 height 34
paste input "**********"
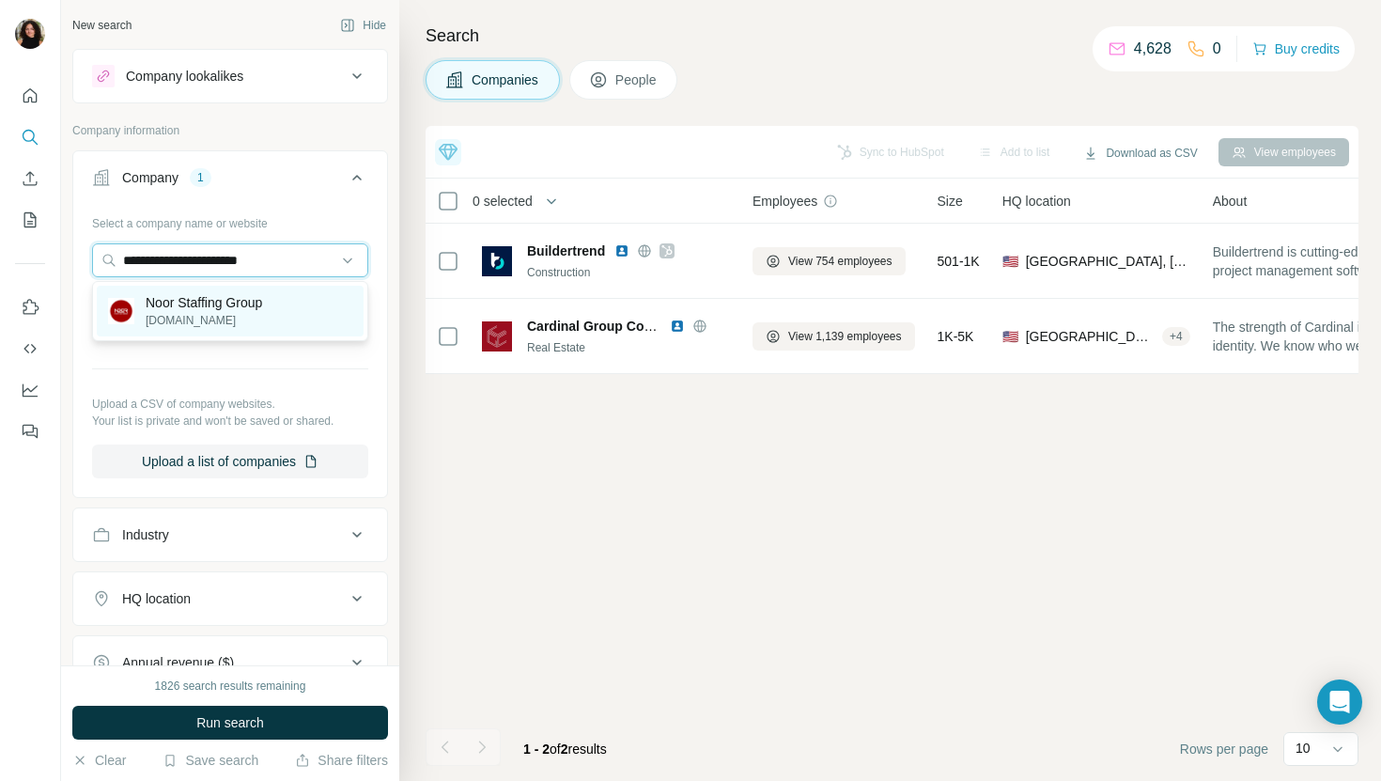
type input "**********"
click at [207, 291] on div "Noor Staffing Group [DOMAIN_NAME]" at bounding box center [230, 311] width 267 height 51
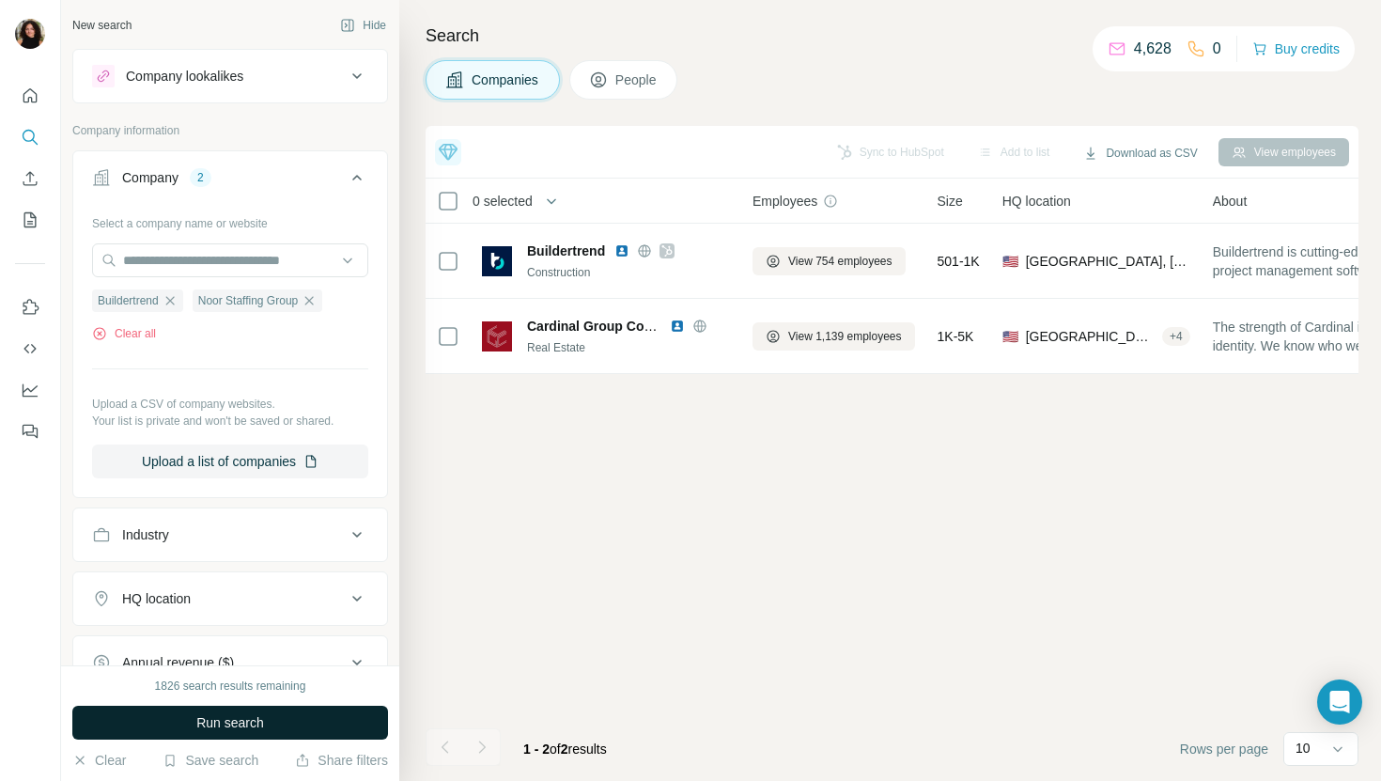
click at [175, 719] on button "Run search" at bounding box center [230, 723] width 316 height 34
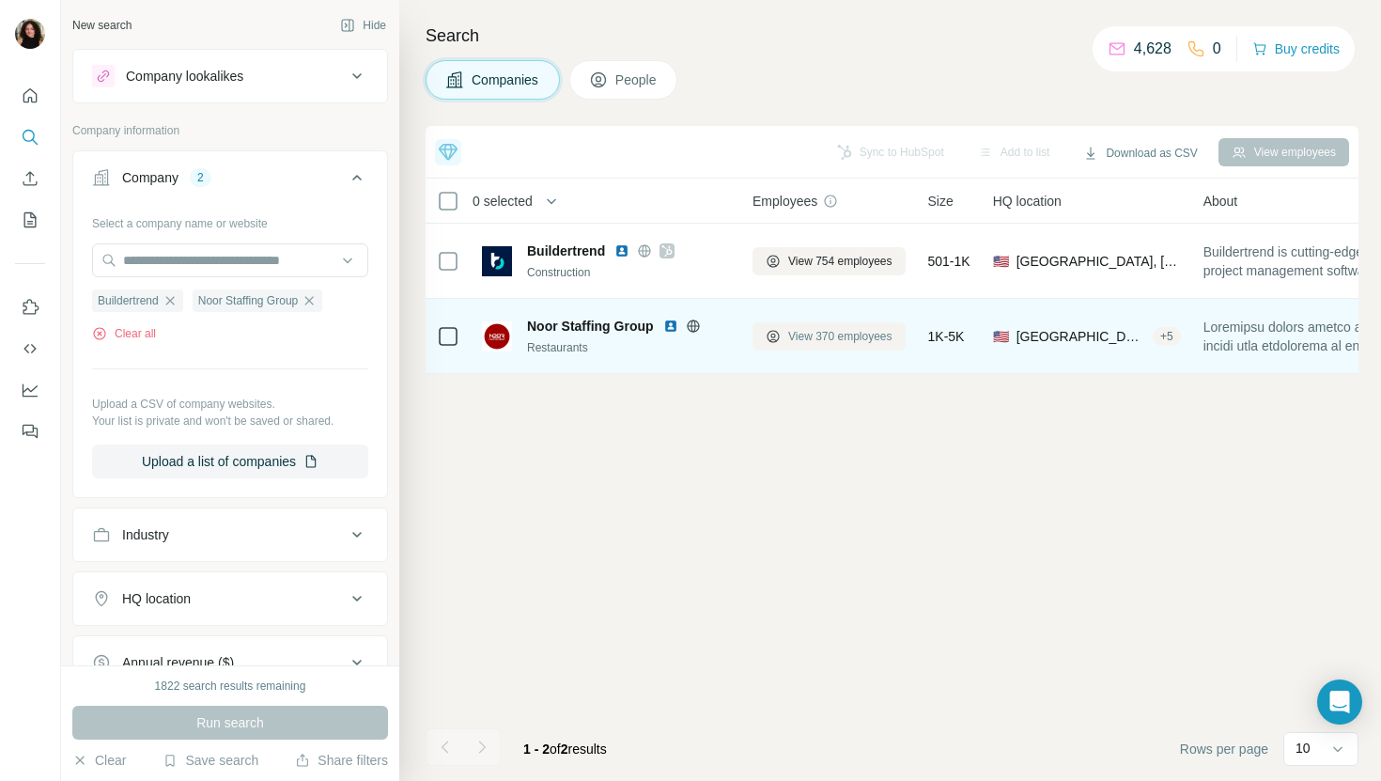
click at [852, 338] on span "View 370 employees" at bounding box center [840, 336] width 104 height 17
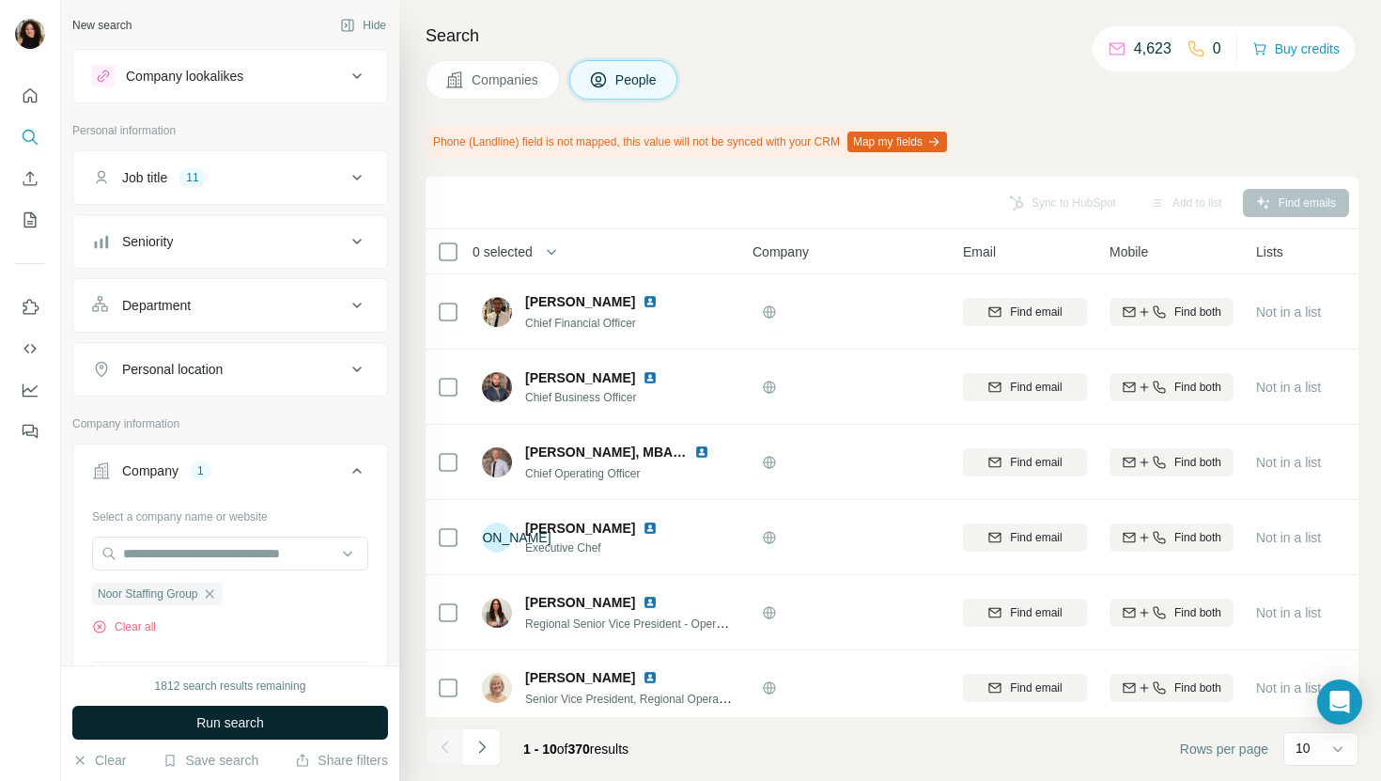
click at [319, 710] on button "Run search" at bounding box center [230, 723] width 316 height 34
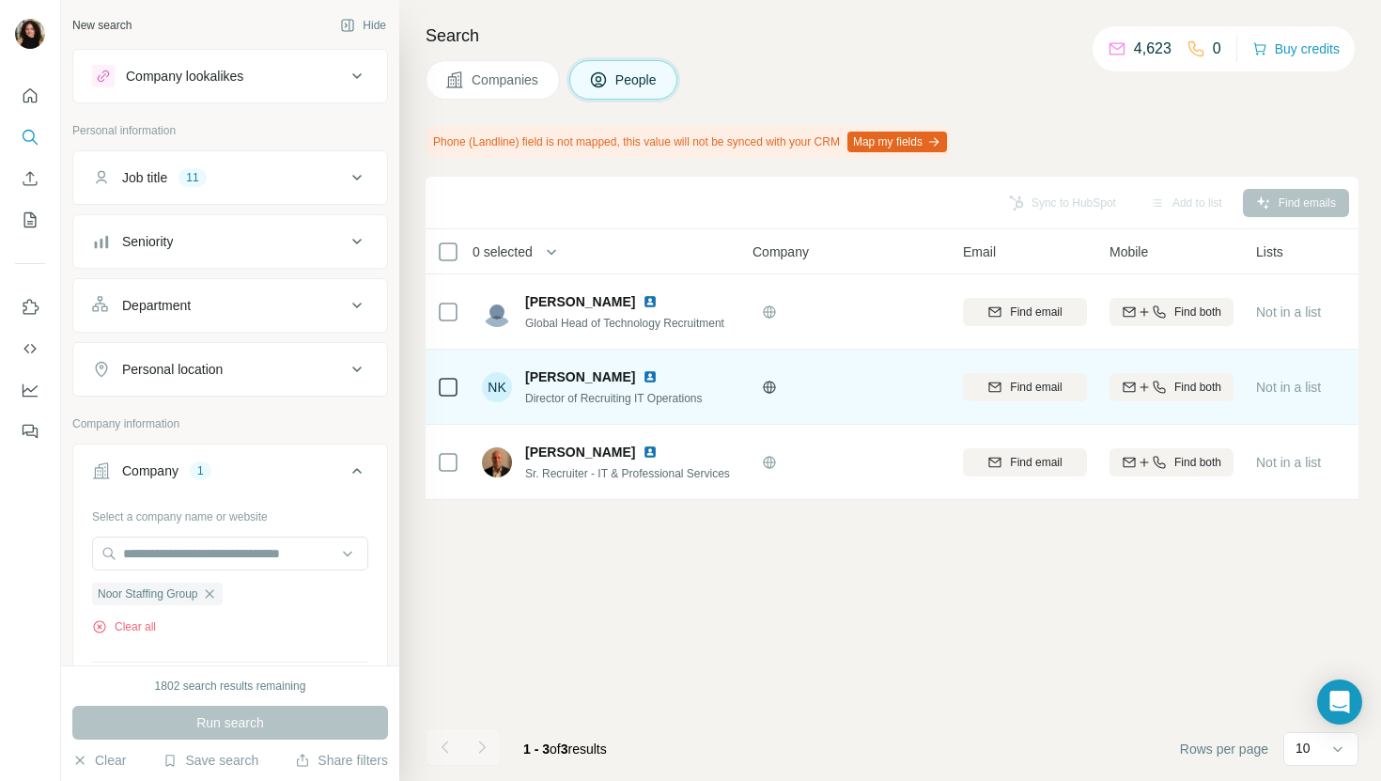
click at [643, 375] on img at bounding box center [650, 376] width 15 height 15
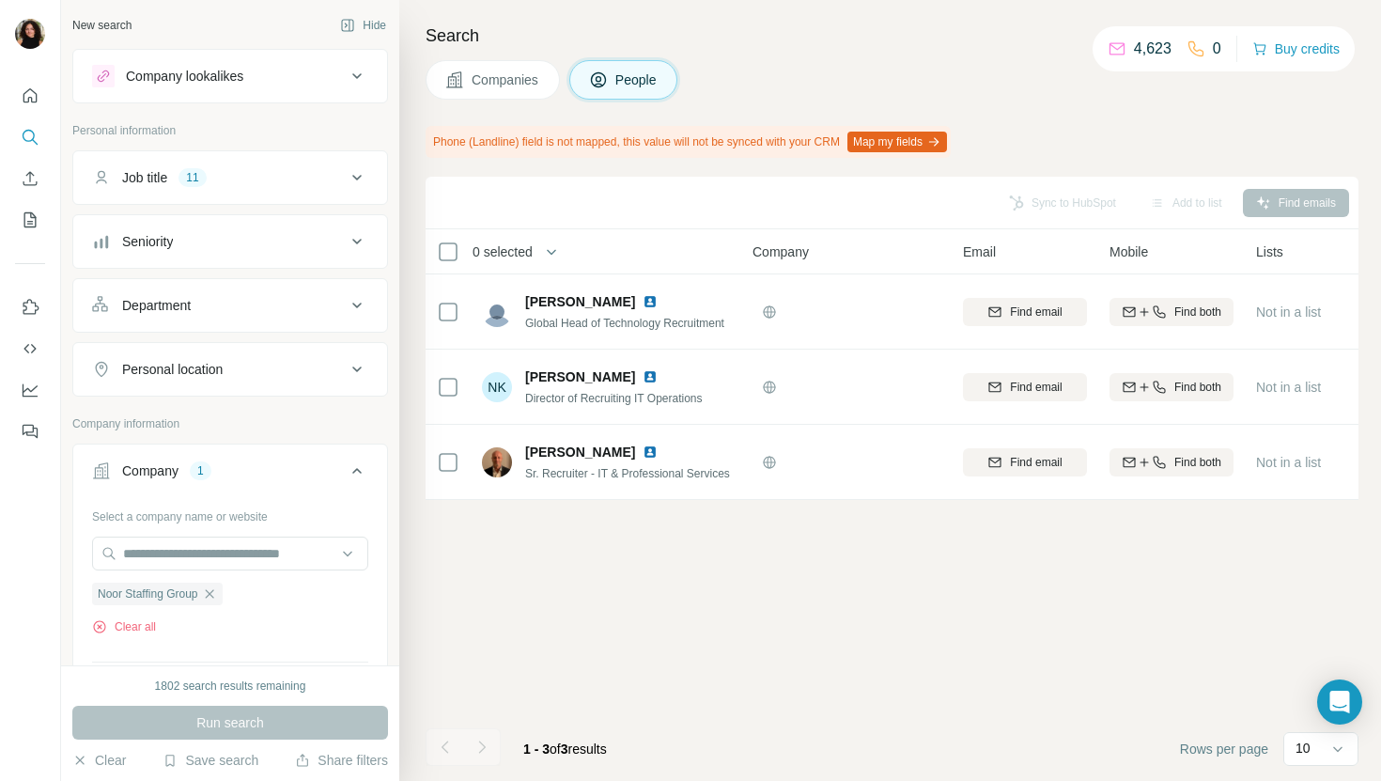
click at [478, 59] on div "Search Companies People Phone (Landline) field is not mapped, this value will n…" at bounding box center [890, 390] width 982 height 781
click at [478, 74] on span "Companies" at bounding box center [506, 79] width 69 height 19
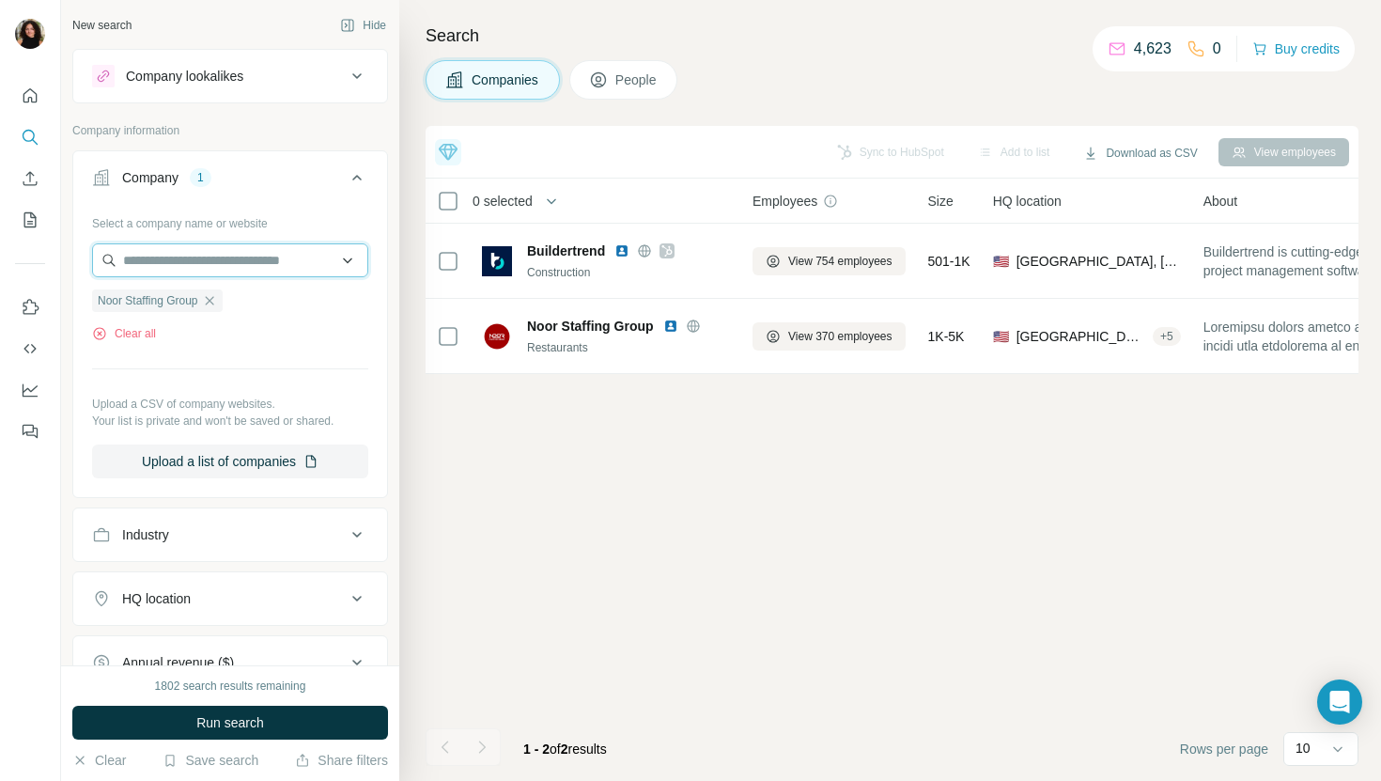
click at [270, 245] on input "text" at bounding box center [230, 260] width 276 height 34
paste input "**********"
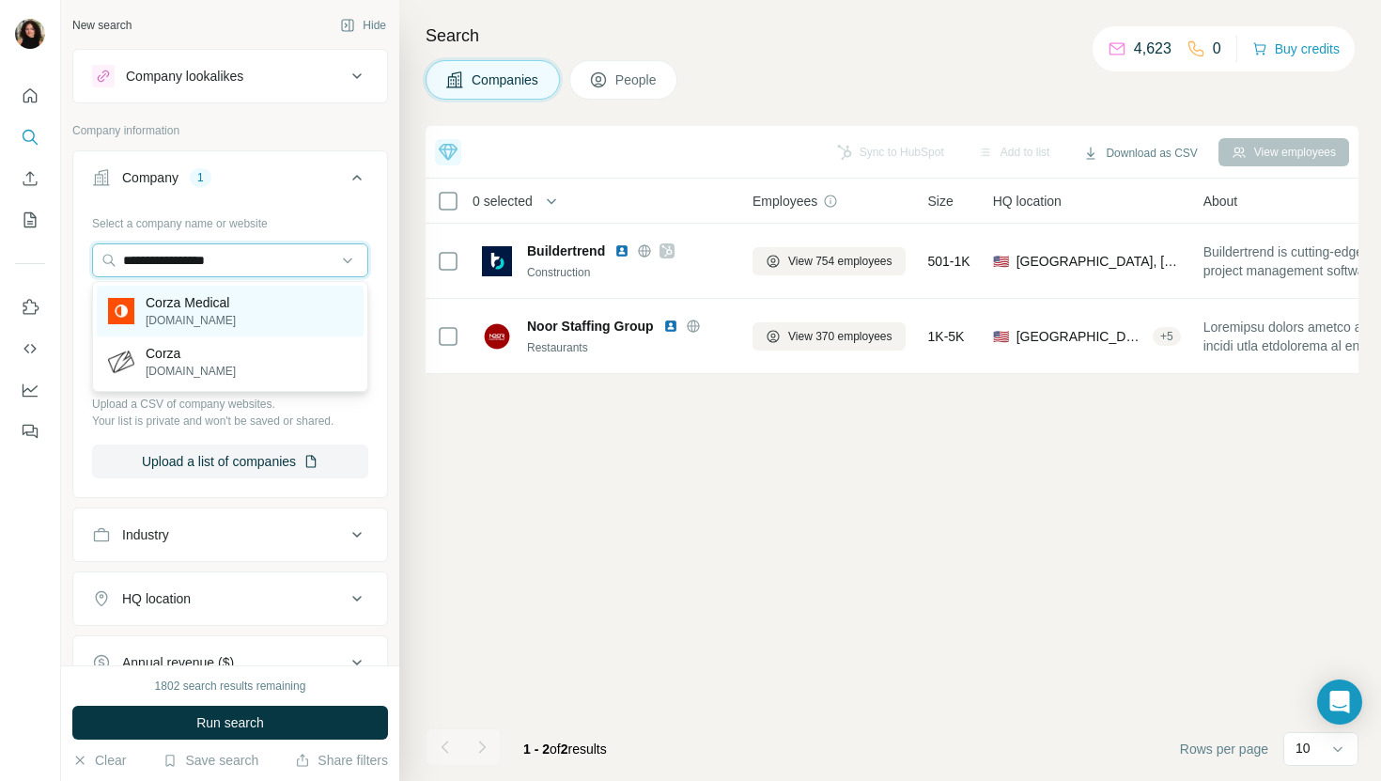
type input "**********"
click at [280, 302] on div "Corza Medical [DOMAIN_NAME]" at bounding box center [230, 311] width 267 height 51
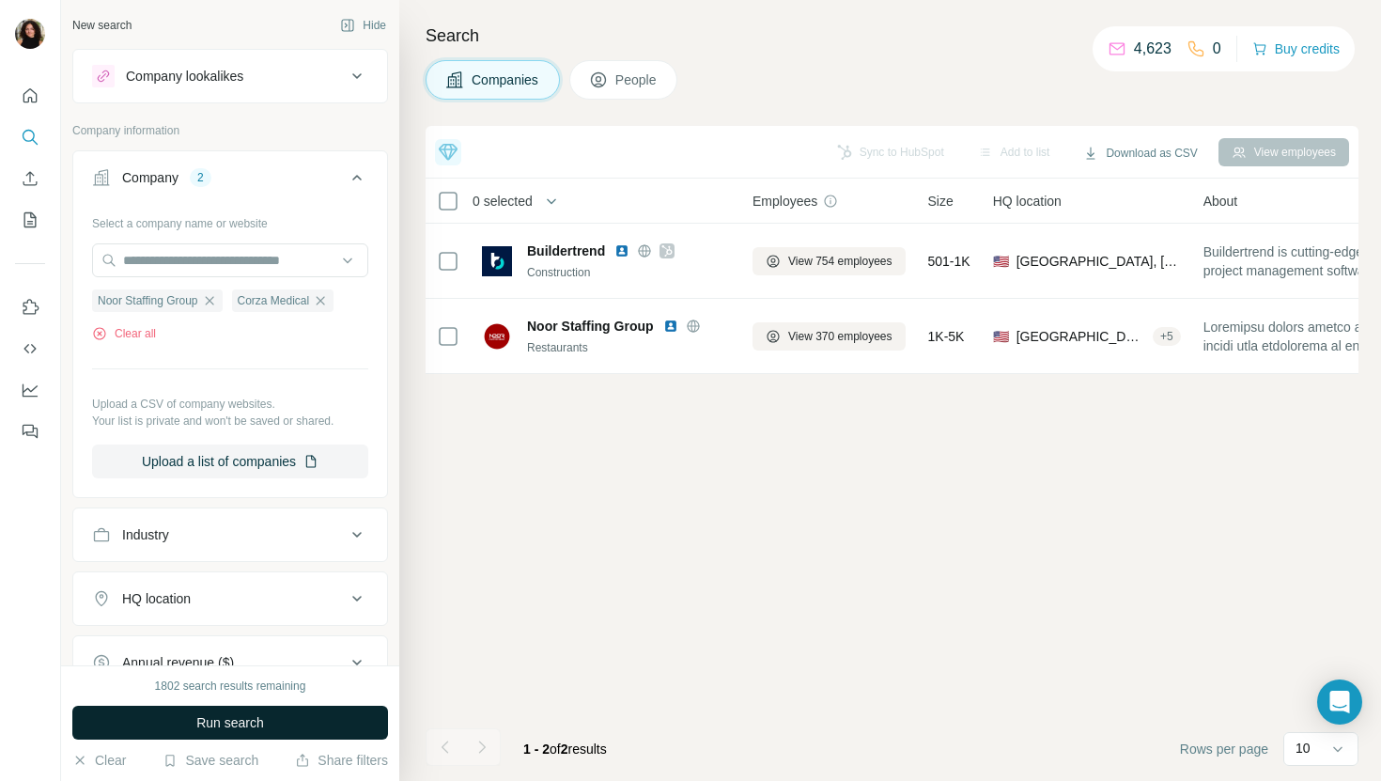
click at [196, 715] on span "Run search" at bounding box center [230, 722] width 68 height 19
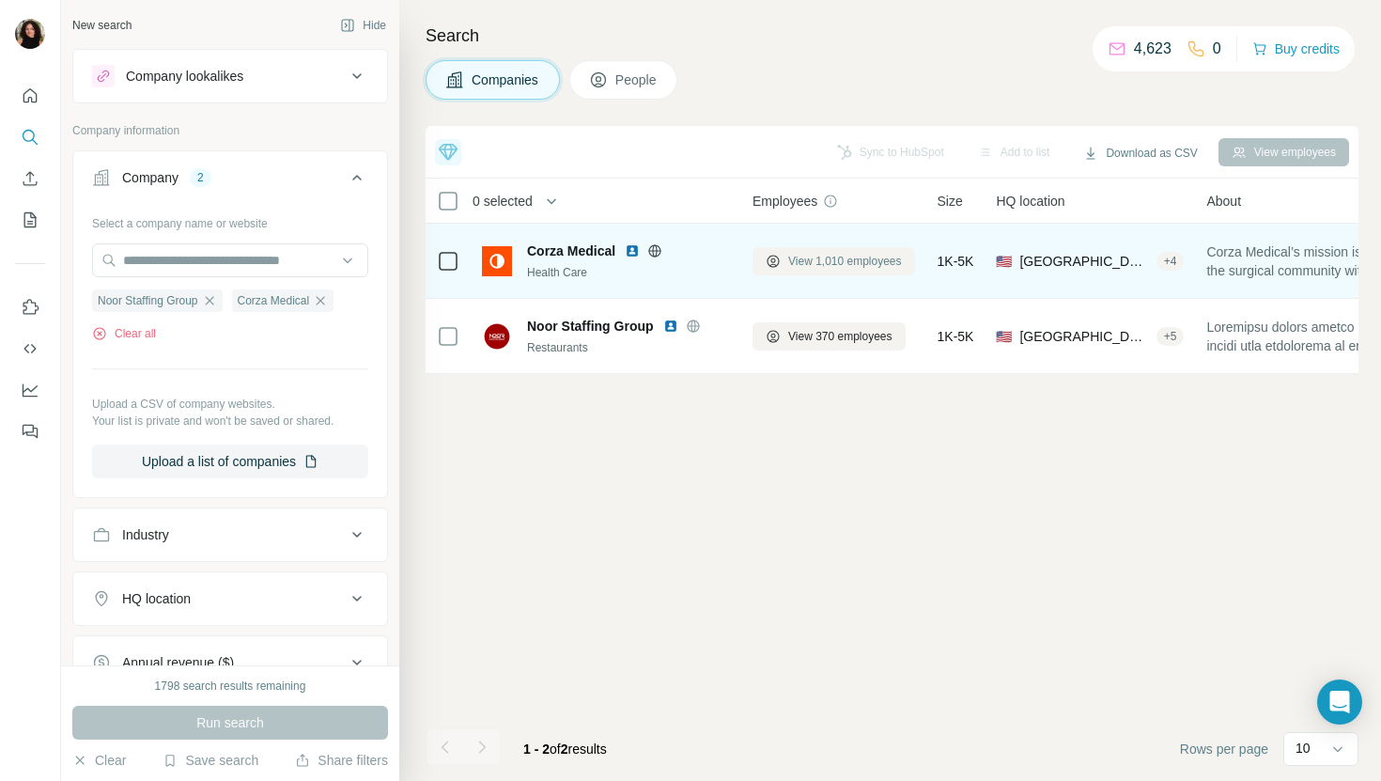
click at [837, 268] on span "View 1,010 employees" at bounding box center [845, 261] width 114 height 17
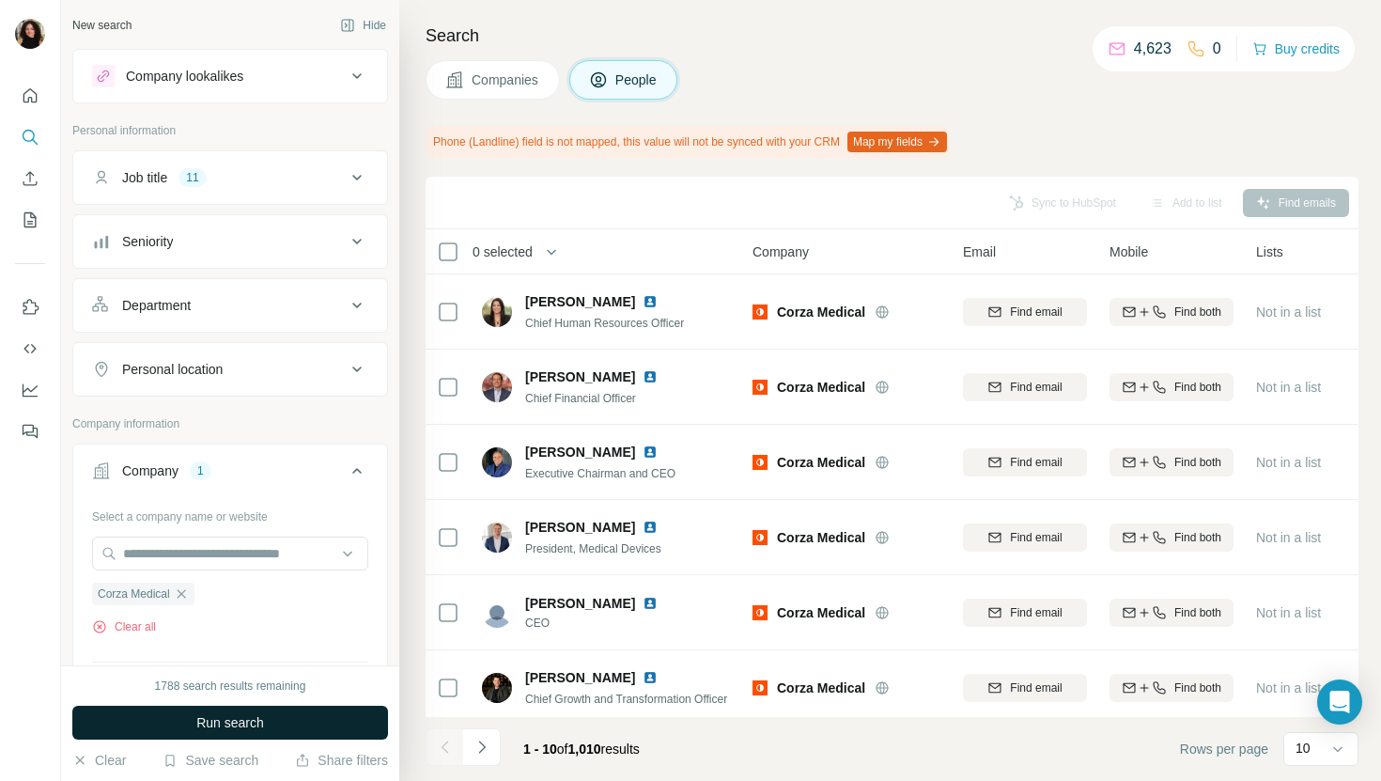
click at [304, 710] on button "Run search" at bounding box center [230, 723] width 316 height 34
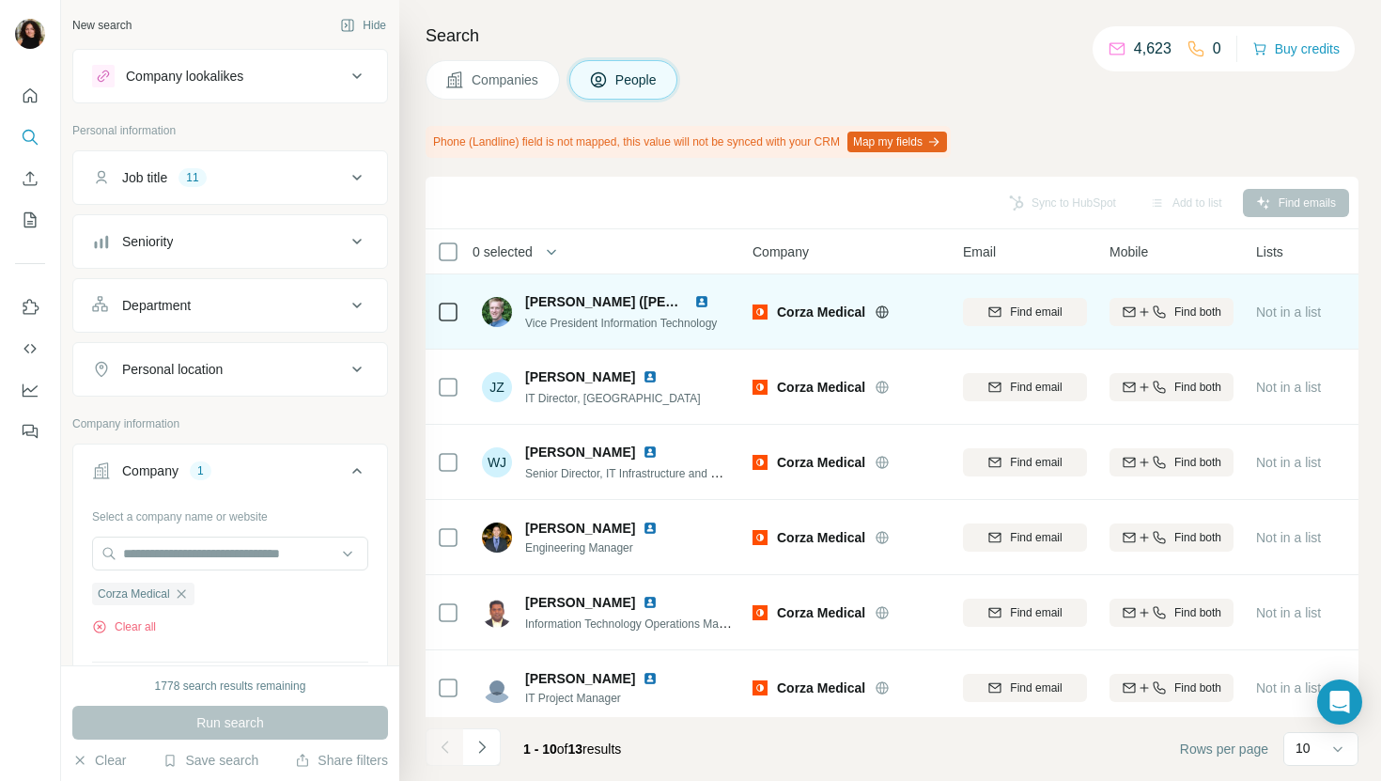
click at [699, 304] on img at bounding box center [701, 301] width 15 height 15
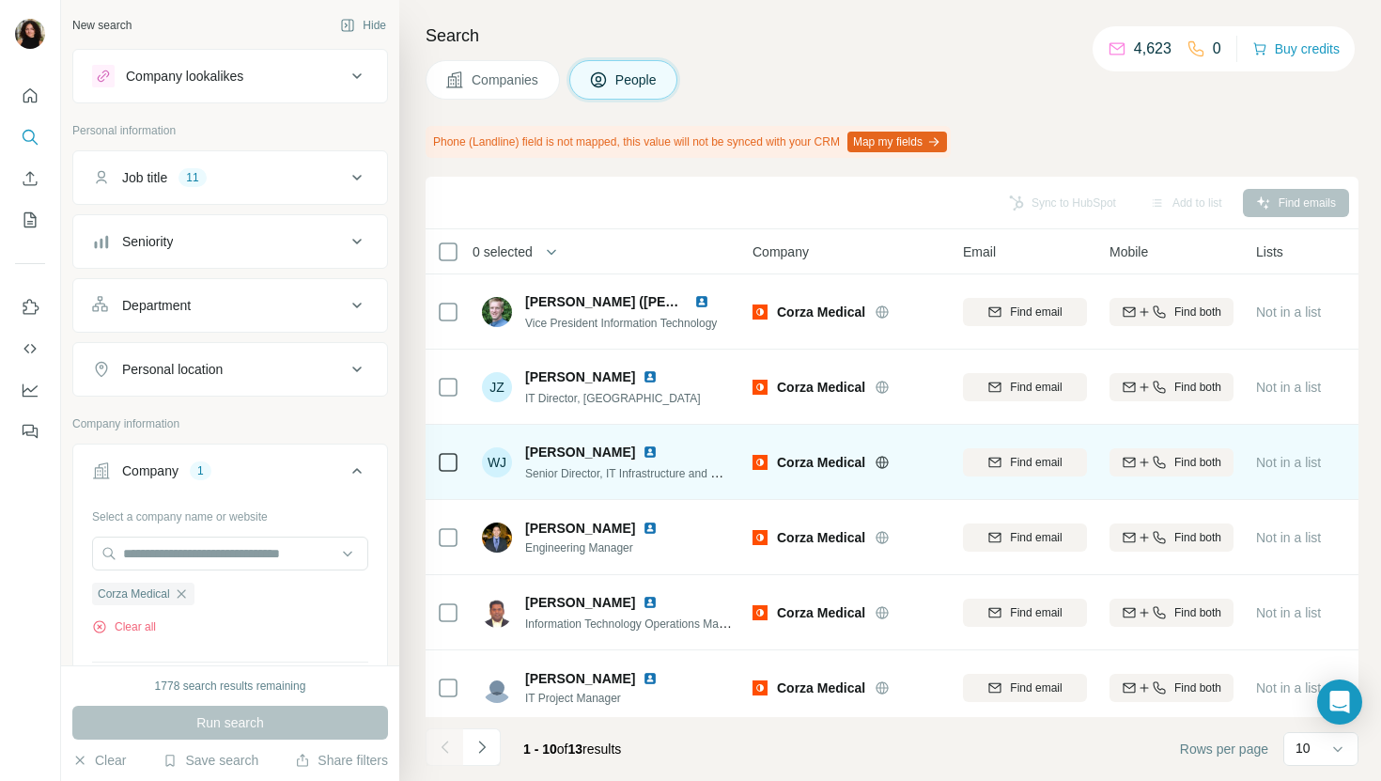
click at [643, 452] on img at bounding box center [650, 452] width 15 height 15
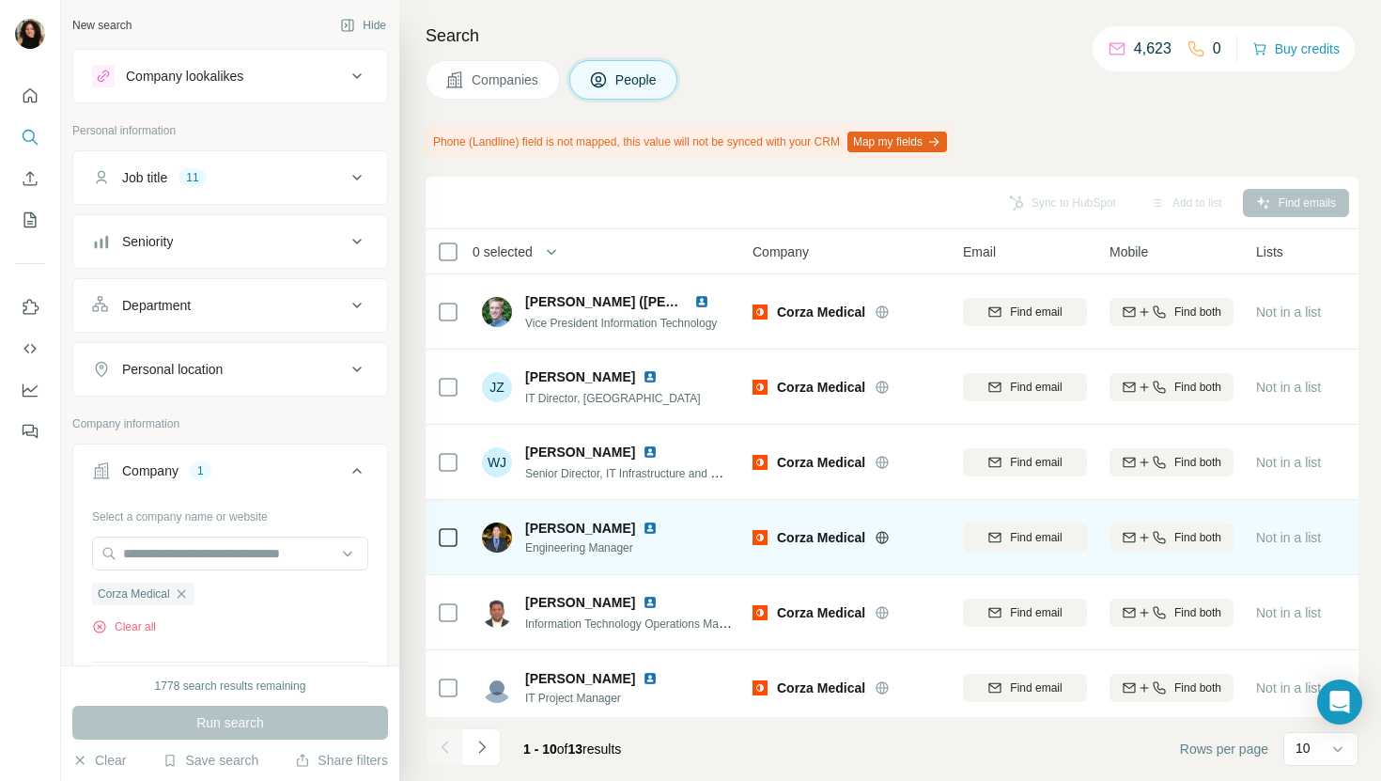
scroll to position [71, 0]
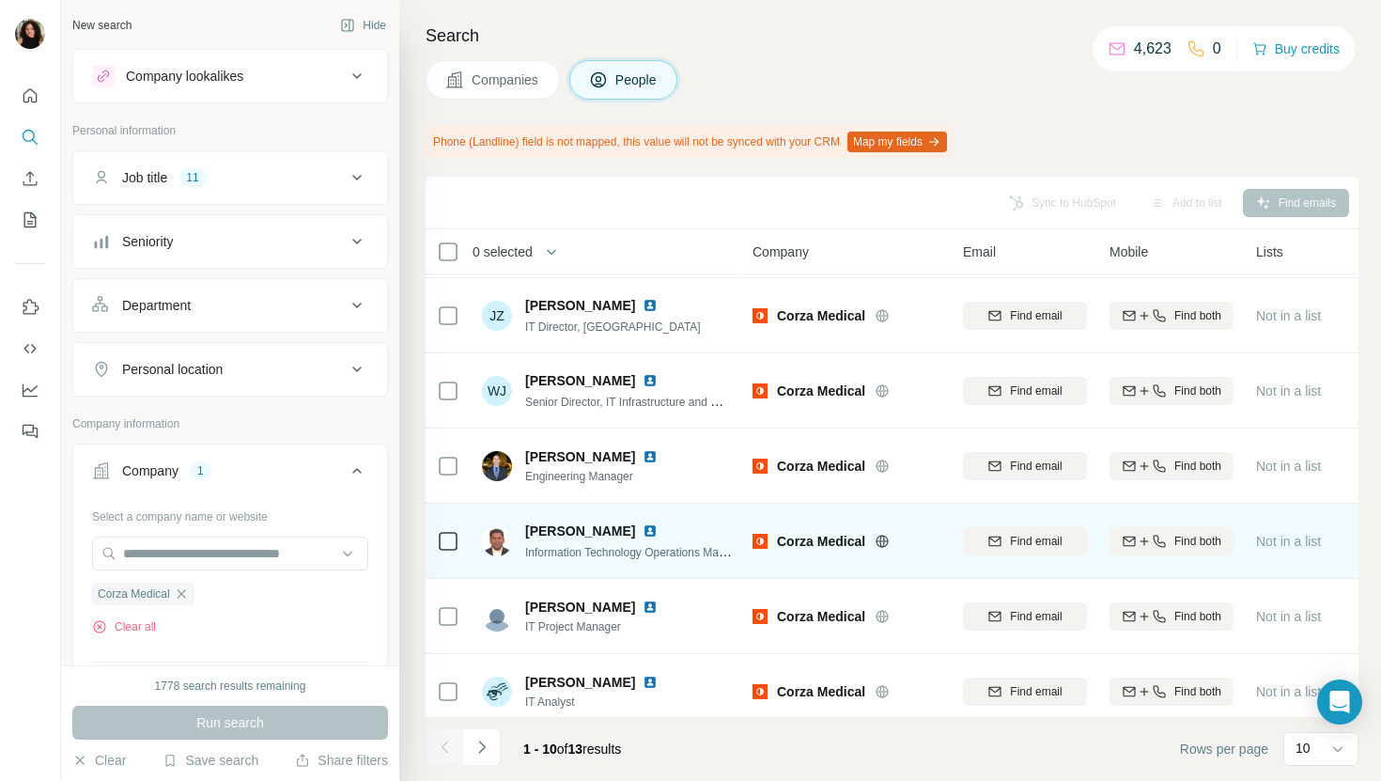
click at [643, 530] on img at bounding box center [650, 530] width 15 height 15
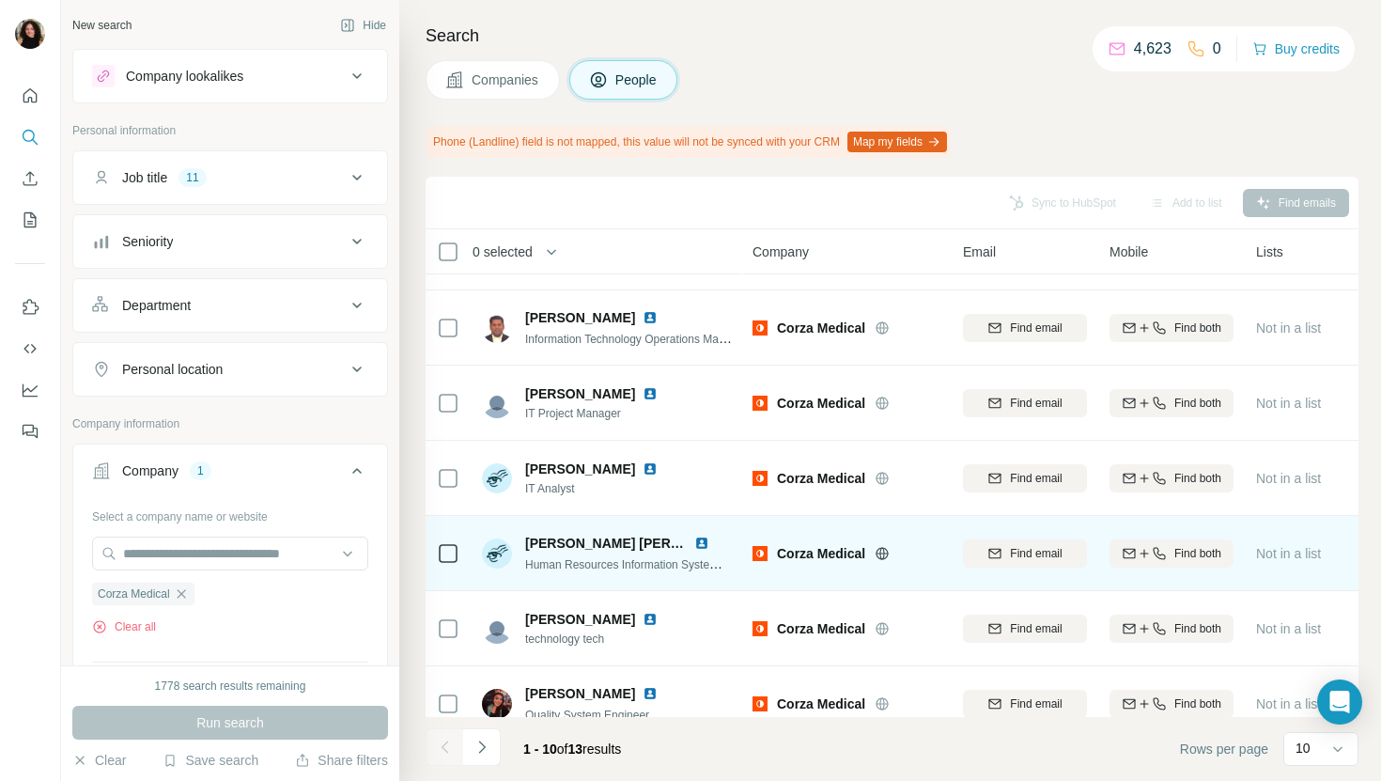
scroll to position [309, 0]
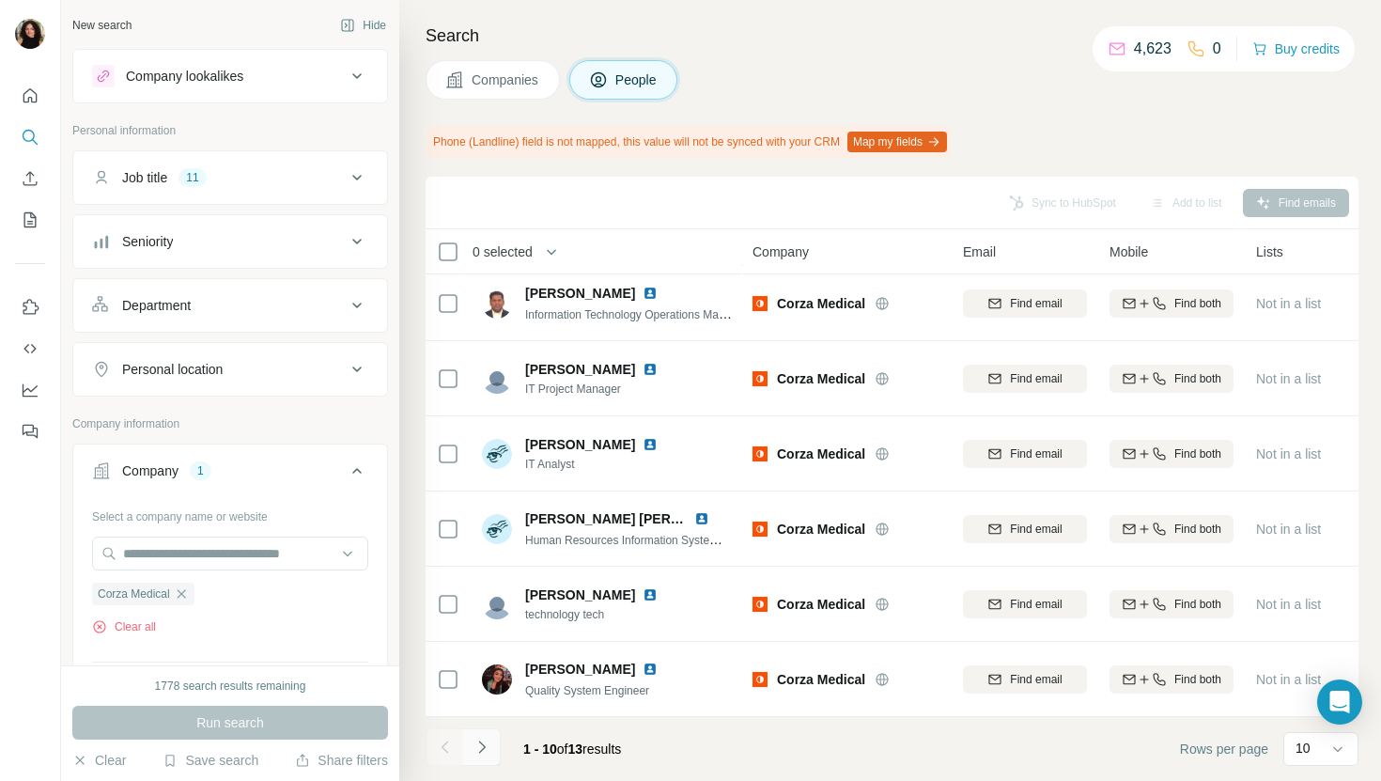
click at [476, 748] on icon "Navigate to next page" at bounding box center [482, 747] width 19 height 19
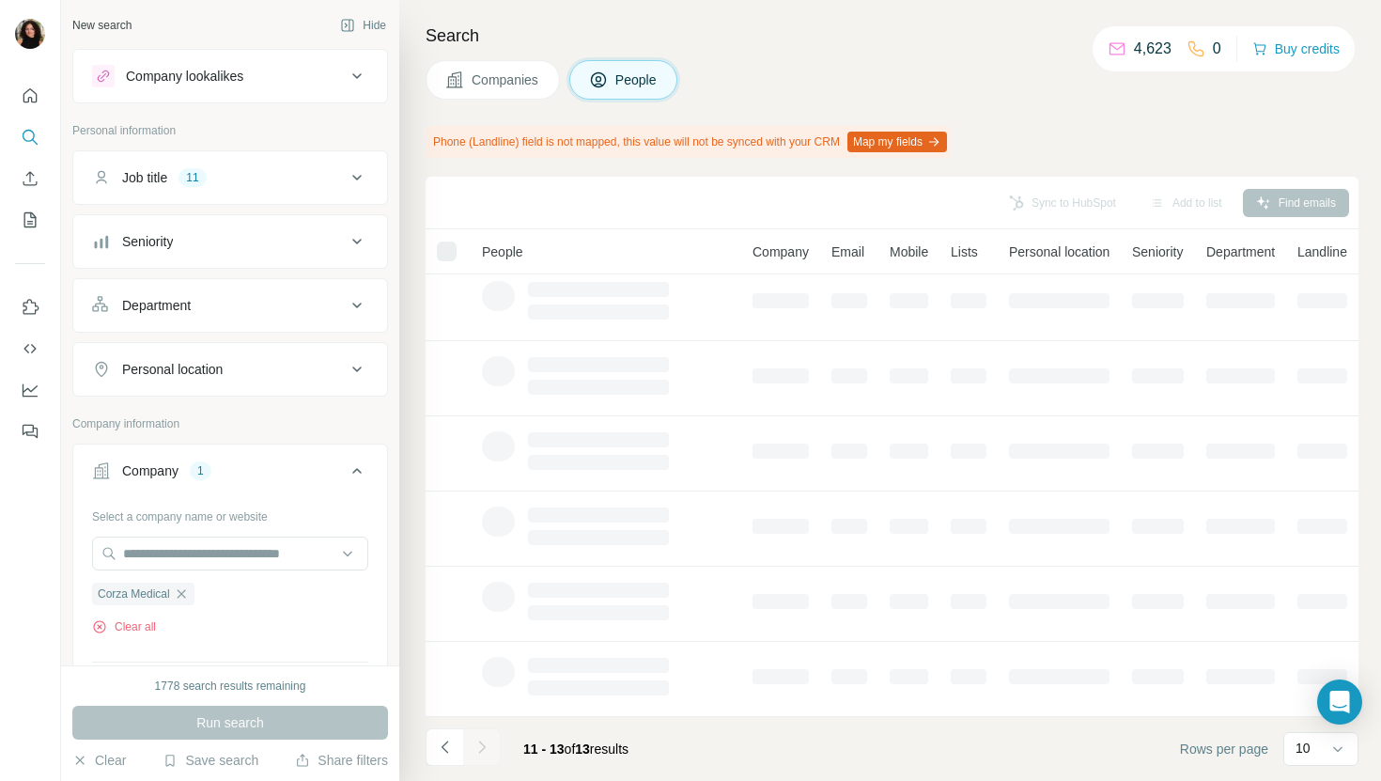
scroll to position [0, 0]
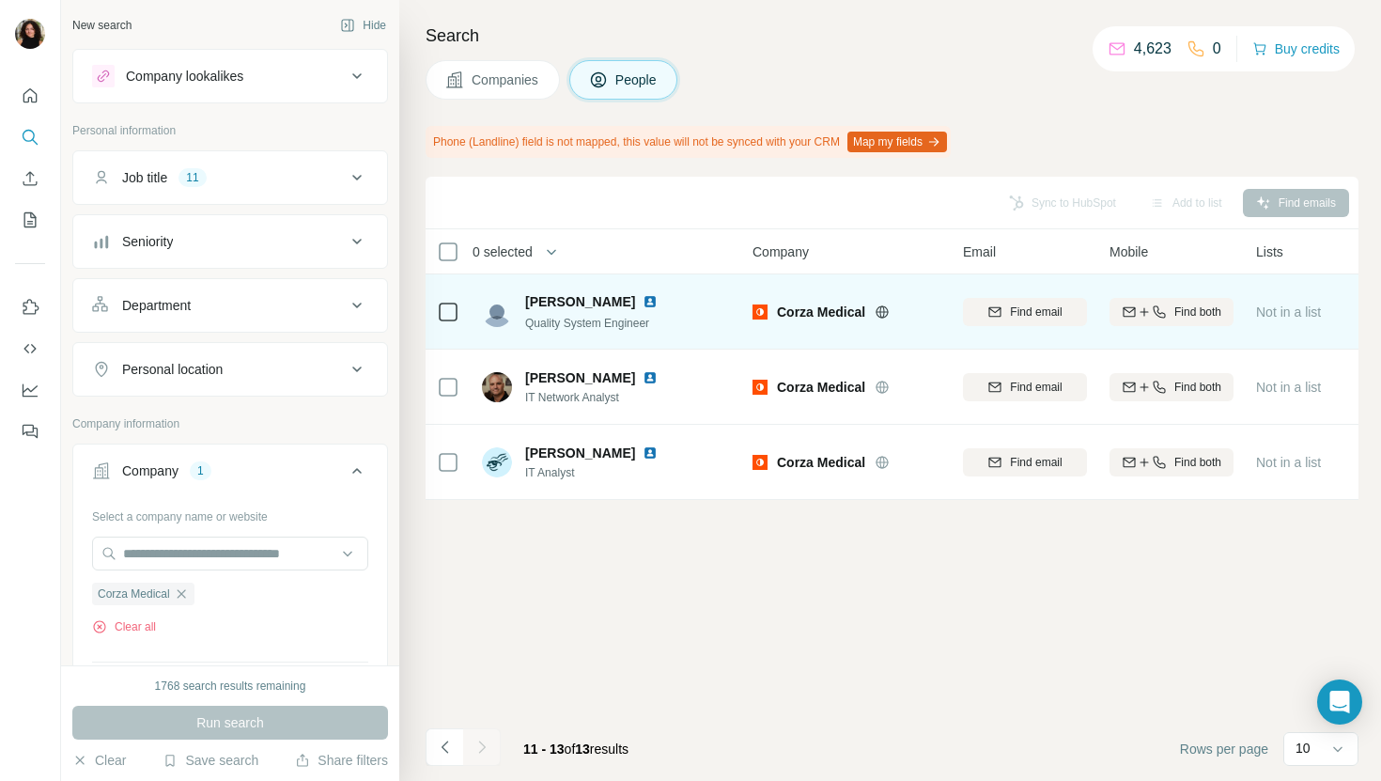
click at [655, 303] on img at bounding box center [650, 301] width 15 height 15
